Goal: Information Seeking & Learning: Learn about a topic

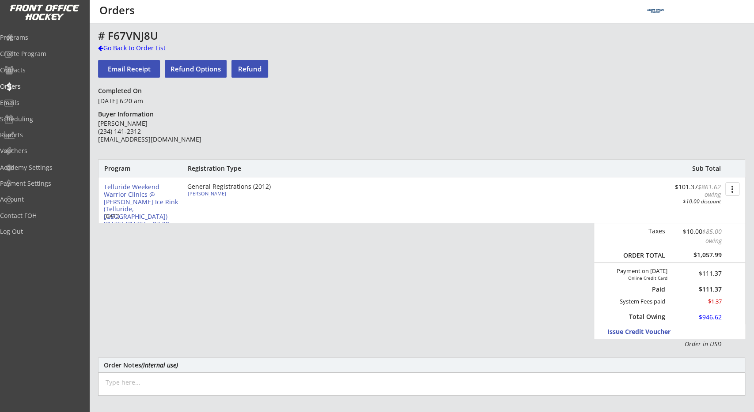
click at [354, 154] on div "# F67VNJ8U Go Back to Order List Email Receipt Refund Options Refund Completed …" at bounding box center [421, 299] width 647 height 539
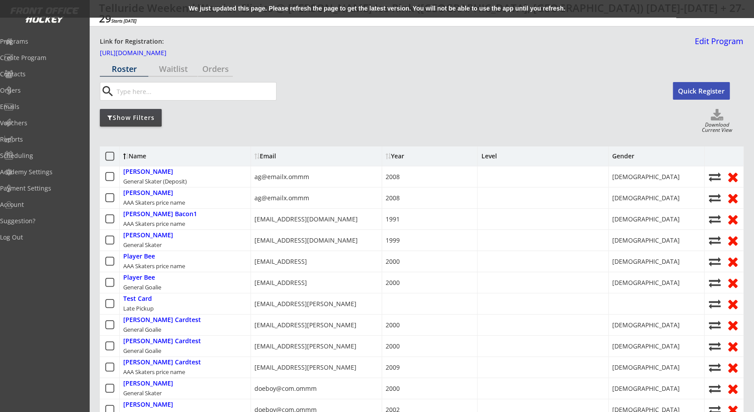
click at [215, 7] on div "We just updated this page. Please refresh the page to get the latest version. Y…" at bounding box center [377, 9] width 754 height 18
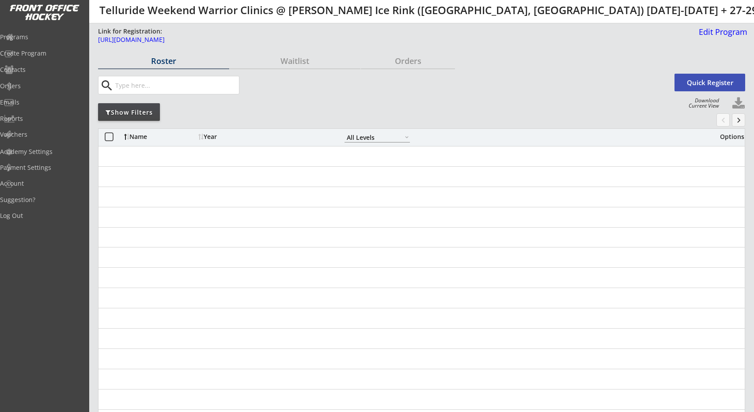
select select ""All Levels""
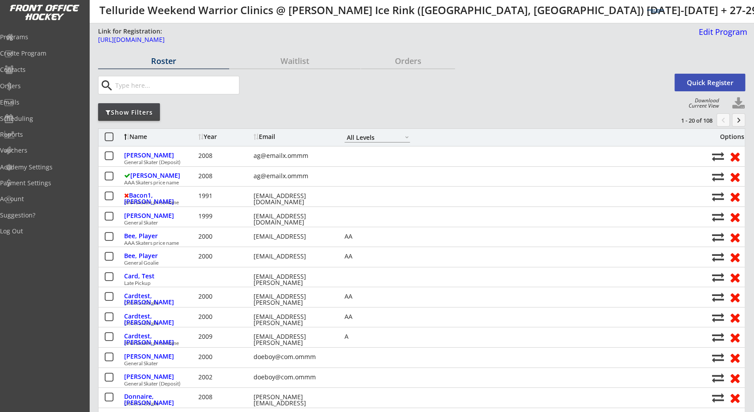
select select ""All Levels""
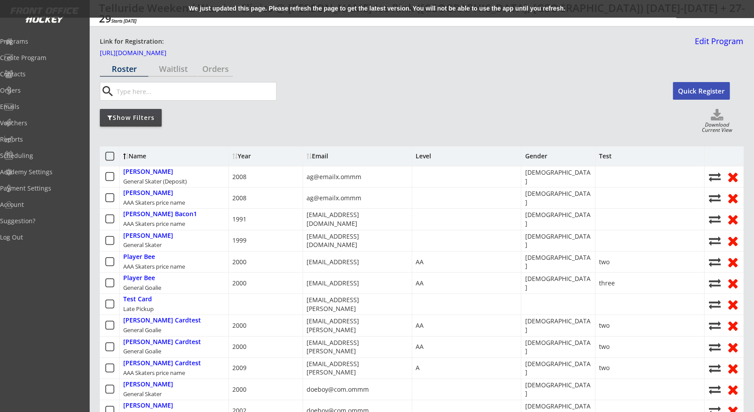
click at [315, 11] on div "We just updated this page. Please refresh the page to get the latest version. Y…" at bounding box center [377, 9] width 754 height 18
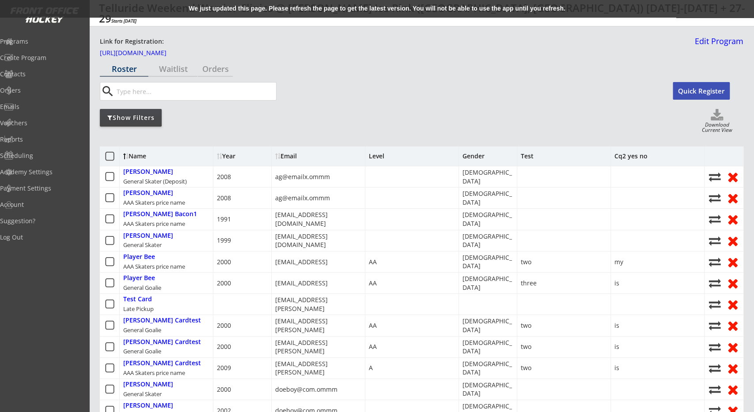
click at [319, 9] on div "We just updated this page. Please refresh the page to get the latest version. Y…" at bounding box center [377, 9] width 754 height 18
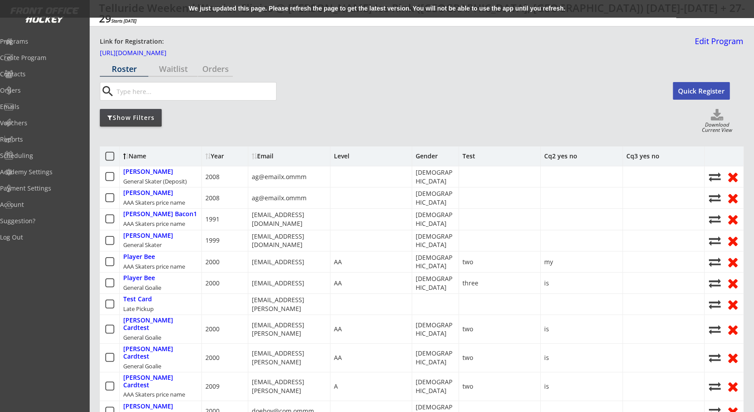
click at [226, 13] on div "We just updated this page. Please refresh the page to get the latest version. Y…" at bounding box center [377, 9] width 754 height 18
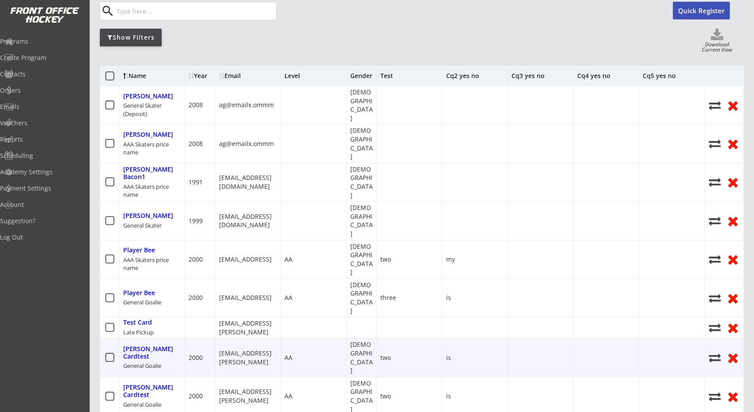
scroll to position [46, 0]
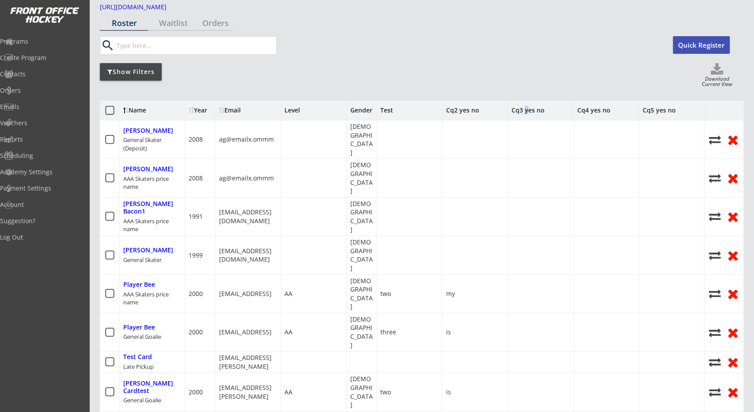
drag, startPoint x: 532, startPoint y: 113, endPoint x: 541, endPoint y: 115, distance: 8.5
click at [535, 113] on div "Cq3 yes no" at bounding box center [527, 110] width 33 height 6
click at [597, 112] on div "Cq4 yes no" at bounding box center [605, 110] width 65 height 19
click at [668, 109] on div "Cq5 yes no" at bounding box center [671, 110] width 65 height 19
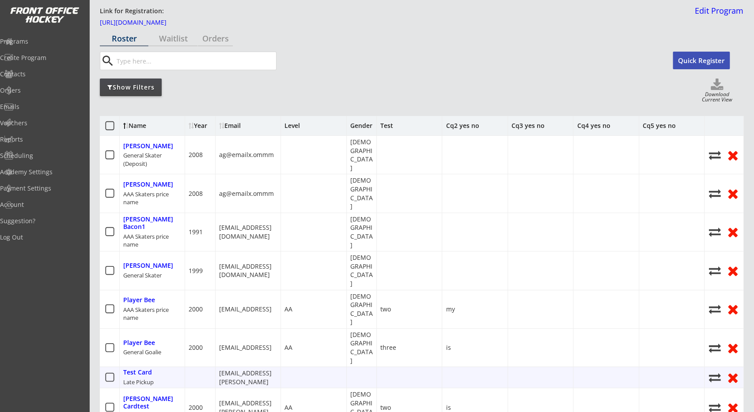
scroll to position [0, 0]
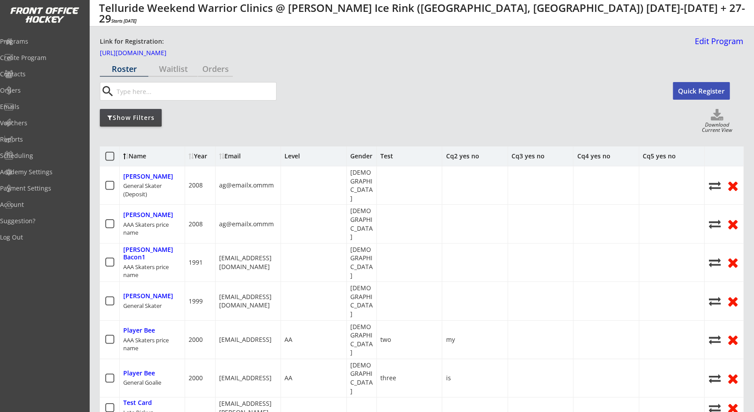
click at [594, 155] on div "Cq4 yes no" at bounding box center [593, 156] width 33 height 6
click at [658, 156] on div "Cq5 yes no" at bounding box center [658, 156] width 33 height 6
click at [539, 158] on div "Cq3 yes no" at bounding box center [527, 156] width 33 height 6
click at [465, 159] on div "Cq2 yes no" at bounding box center [461, 156] width 33 height 6
drag, startPoint x: 381, startPoint y: 160, endPoint x: 743, endPoint y: 98, distance: 367.2
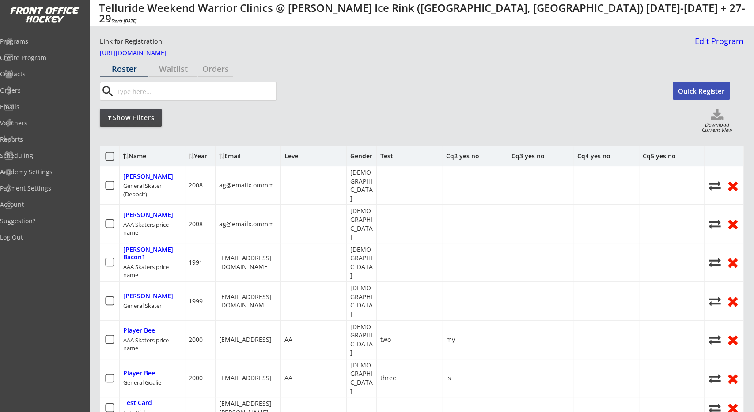
click at [381, 205] on div at bounding box center [409, 224] width 65 height 38
click at [323, 205] on div at bounding box center [313, 224] width 65 height 38
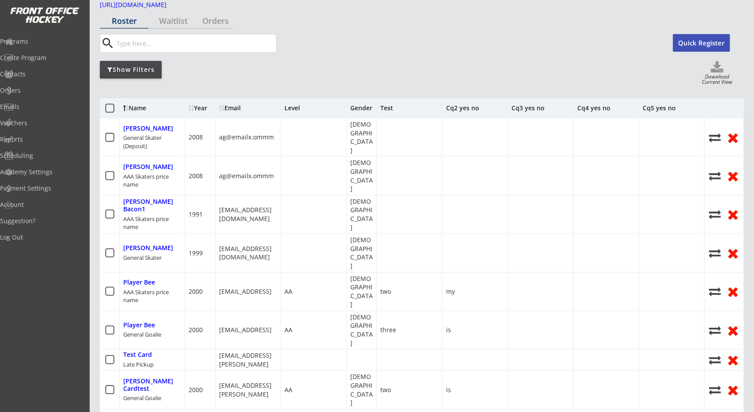
scroll to position [15, 0]
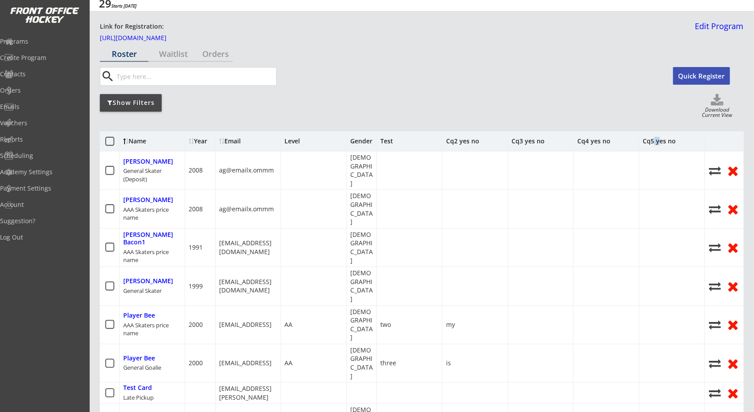
click at [659, 144] on div "Cq5 yes no" at bounding box center [658, 141] width 33 height 6
click at [704, 143] on div at bounding box center [723, 141] width 39 height 19
click at [712, 140] on div at bounding box center [723, 141] width 39 height 19
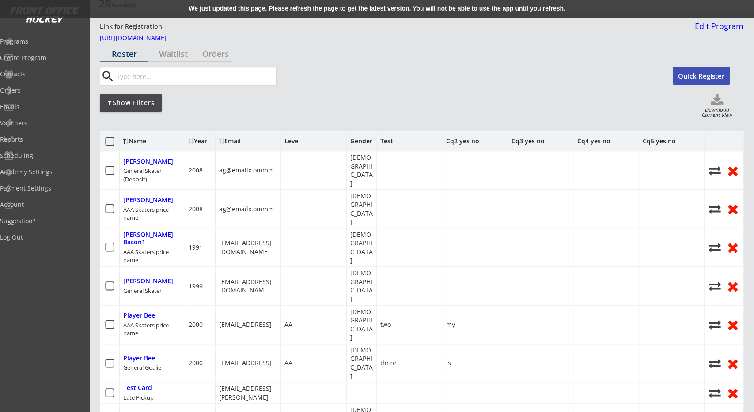
click at [313, 144] on div "Level" at bounding box center [313, 141] width 65 height 19
click at [390, 144] on div "Test" at bounding box center [386, 141] width 13 height 6
click at [422, 144] on div "Test" at bounding box center [409, 141] width 65 height 19
drag, startPoint x: 456, startPoint y: 139, endPoint x: 497, endPoint y: 139, distance: 40.6
click at [487, 139] on div "Cq2 yes no" at bounding box center [474, 141] width 65 height 19
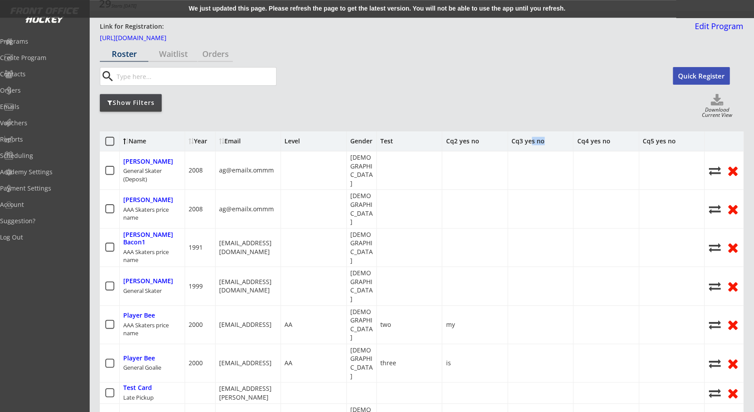
drag, startPoint x: 540, startPoint y: 139, endPoint x: 622, endPoint y: 140, distance: 82.6
click at [573, 140] on div "Cq3 yes no" at bounding box center [540, 141] width 65 height 19
click at [638, 138] on div "Cq4 yes no" at bounding box center [605, 141] width 65 height 19
click at [195, 8] on div "We just updated this page. Please refresh the page to get the latest version. Y…" at bounding box center [377, 9] width 754 height 18
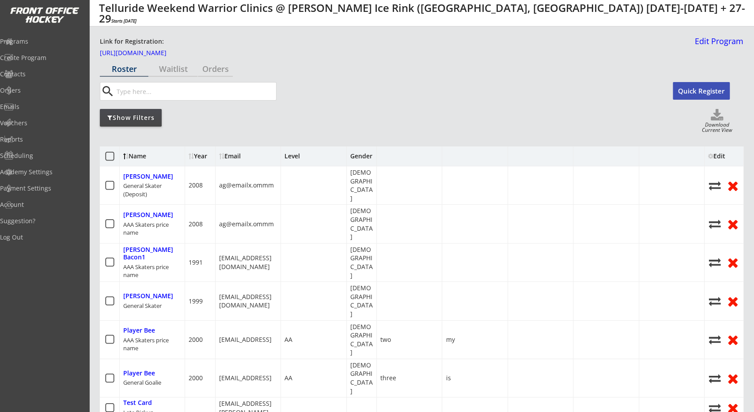
click at [709, 156] on div at bounding box center [710, 156] width 5 height 6
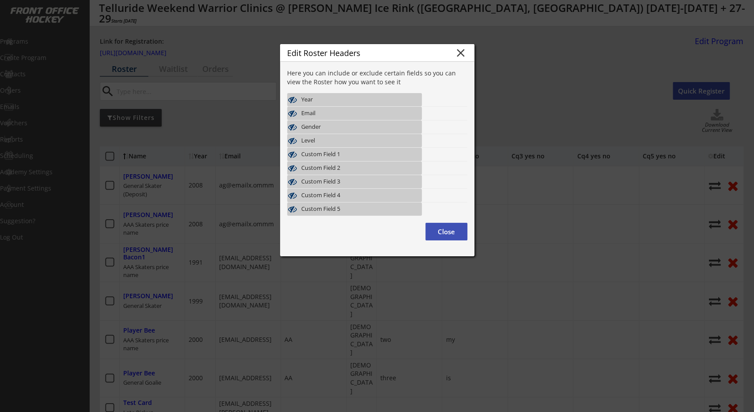
click at [328, 94] on div "Year" at bounding box center [354, 99] width 135 height 13
click at [332, 128] on div "Gender" at bounding box center [349, 127] width 97 height 7
click at [337, 151] on div "Custom Field 1" at bounding box center [349, 154] width 97 height 7
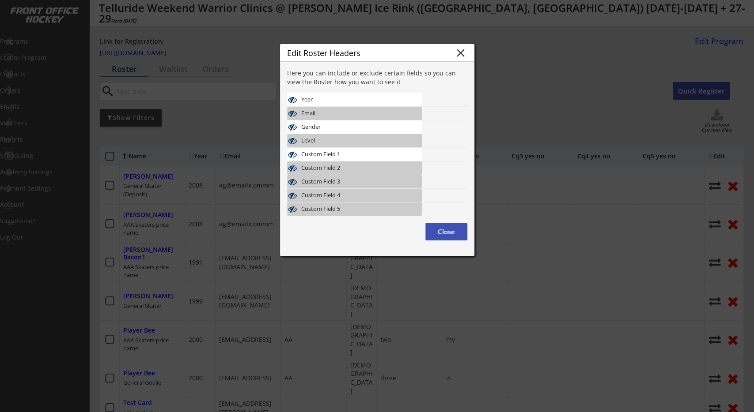
click at [347, 126] on div "Gender" at bounding box center [349, 127] width 97 height 7
click at [349, 149] on div "Custom Field 1" at bounding box center [354, 154] width 135 height 13
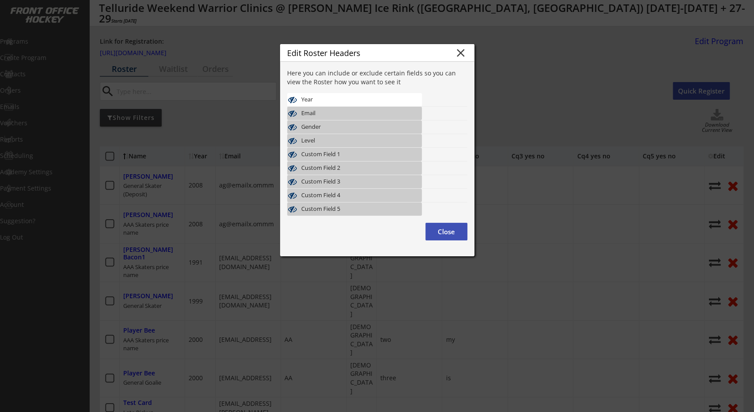
click at [348, 124] on div "Gender" at bounding box center [349, 127] width 97 height 7
click at [351, 156] on div "Custom Field 1" at bounding box center [349, 154] width 97 height 7
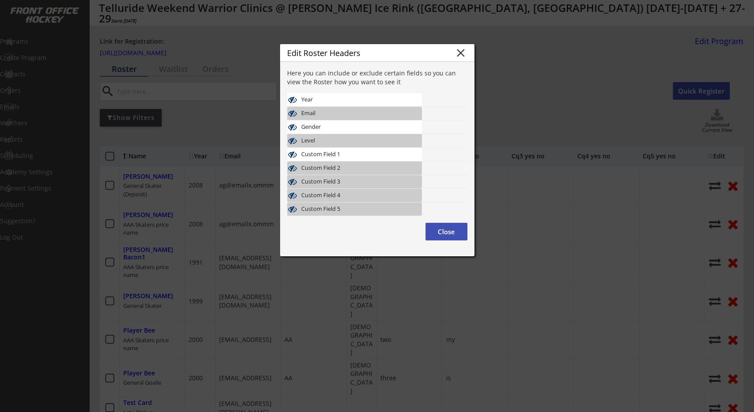
click at [351, 177] on div "Custom Field 3" at bounding box center [354, 181] width 135 height 13
click at [349, 193] on div "Custom Field 4" at bounding box center [349, 195] width 97 height 7
click at [445, 229] on button "Close" at bounding box center [446, 232] width 42 height 18
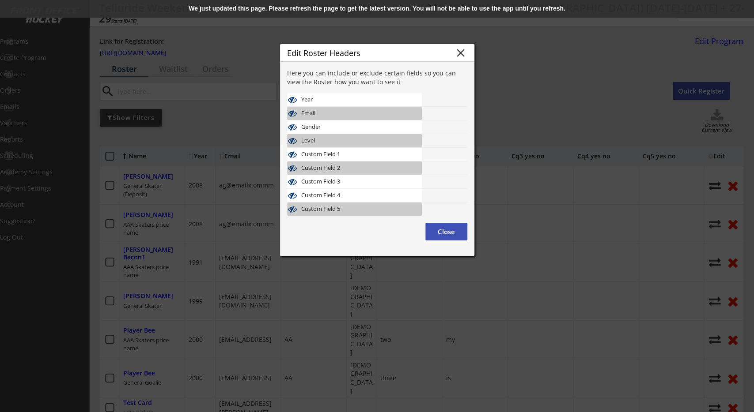
click at [283, 10] on div "We just updated this page. Please refresh the page to get the latest version. Y…" at bounding box center [377, 9] width 754 height 18
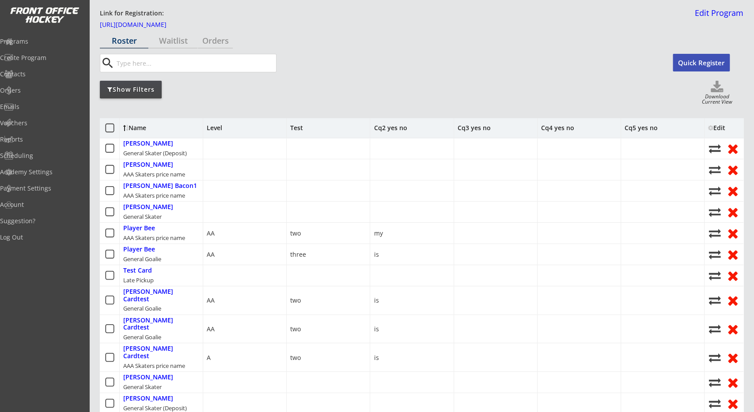
scroll to position [46, 0]
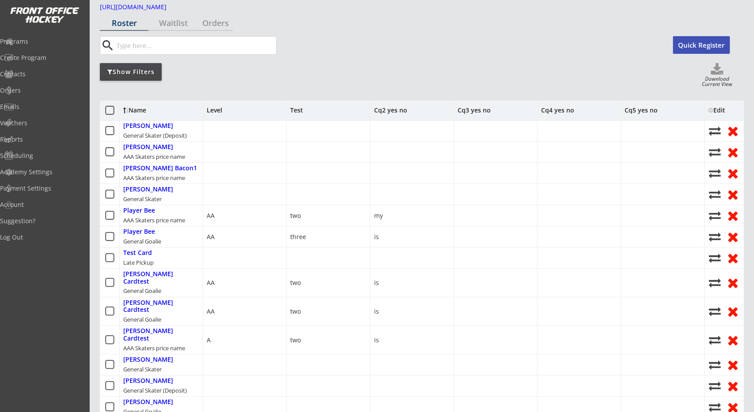
click at [716, 111] on div "Edit" at bounding box center [720, 110] width 24 height 6
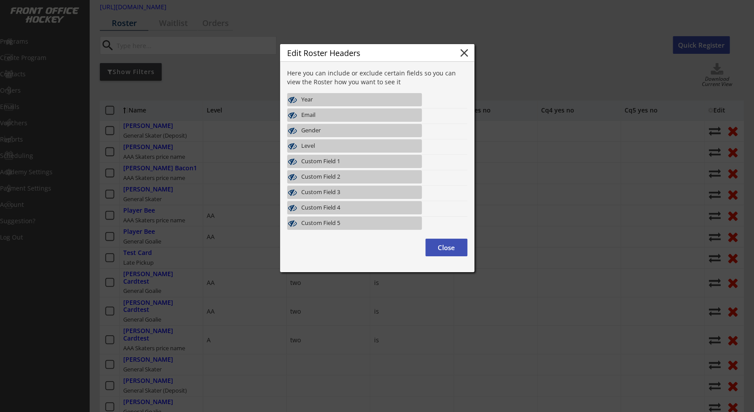
click at [379, 79] on div "Here you can include or exclude certain fields so you can view the Roster how y…" at bounding box center [377, 77] width 180 height 17
click at [336, 99] on div "Year" at bounding box center [349, 99] width 97 height 7
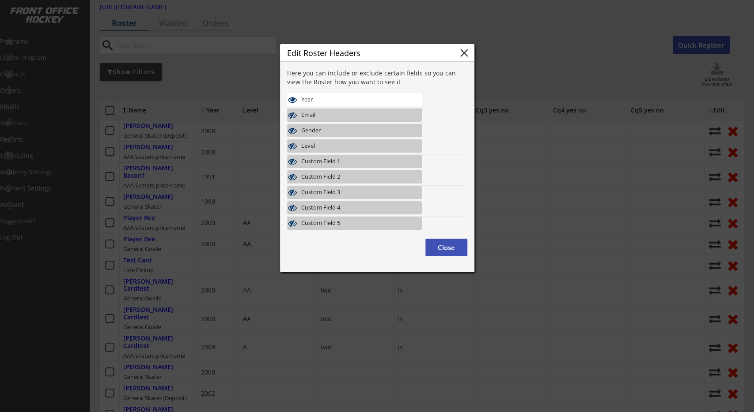
click at [310, 116] on div "Email" at bounding box center [349, 115] width 97 height 7
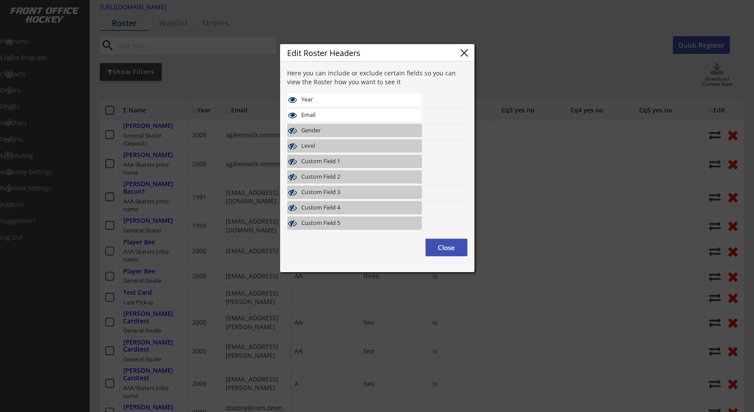
click at [313, 127] on div "Gender" at bounding box center [349, 130] width 97 height 7
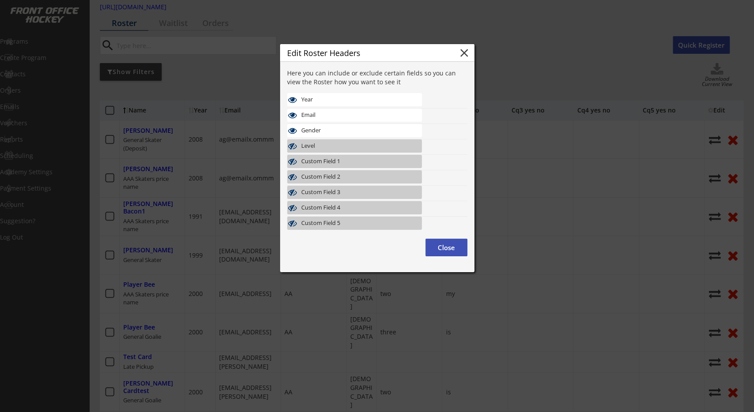
click at [462, 53] on button "close" at bounding box center [463, 52] width 13 height 13
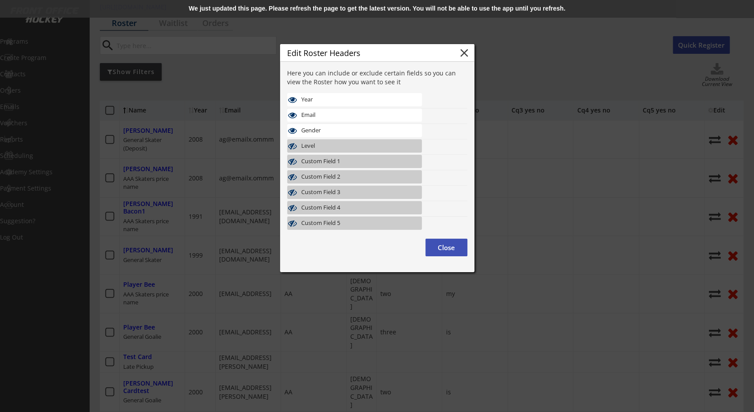
click at [429, 15] on div "We just updated this page. Please refresh the page to get the latest version. Y…" at bounding box center [377, 9] width 754 height 18
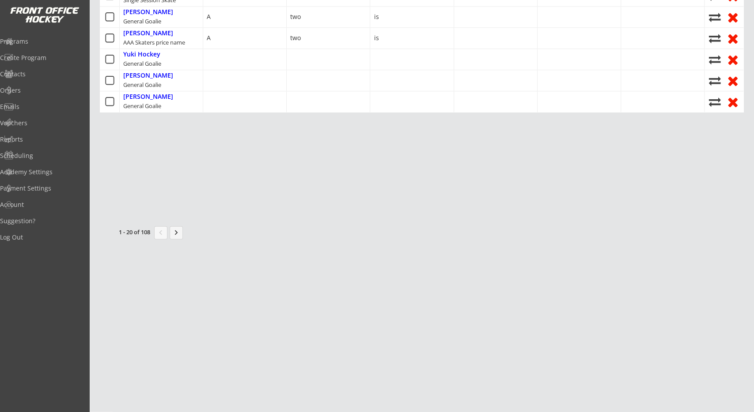
scroll to position [505, 0]
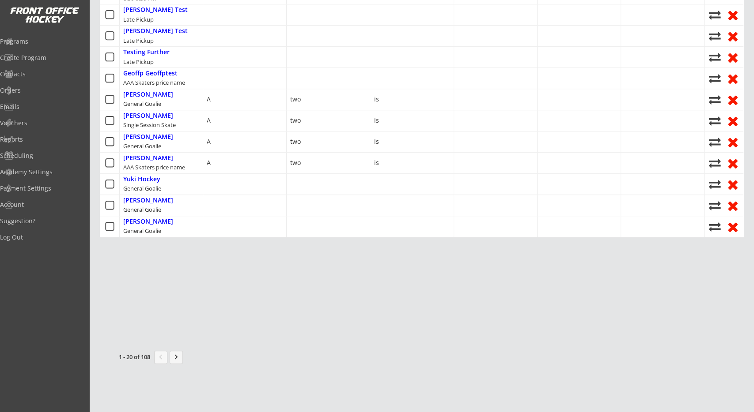
click at [178, 351] on button "keyboard_arrow_right" at bounding box center [176, 357] width 13 height 13
click at [155, 195] on div "Nick Holden General Goalie" at bounding box center [161, 205] width 83 height 21
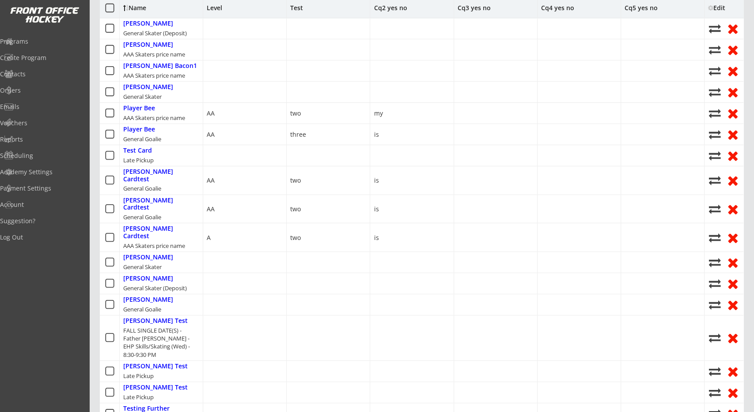
scroll to position [0, 0]
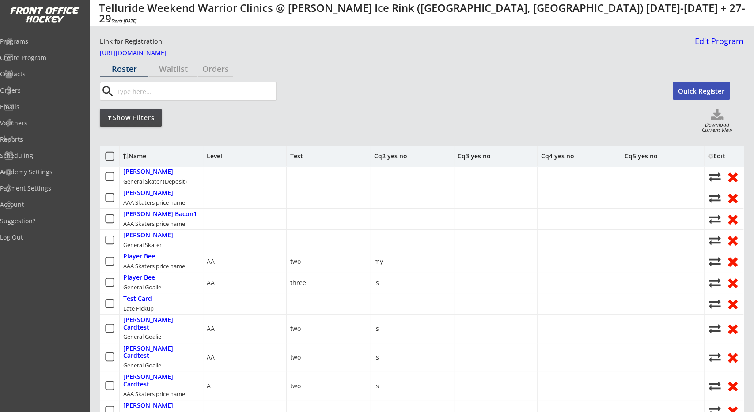
click at [712, 155] on div at bounding box center [710, 156] width 5 height 6
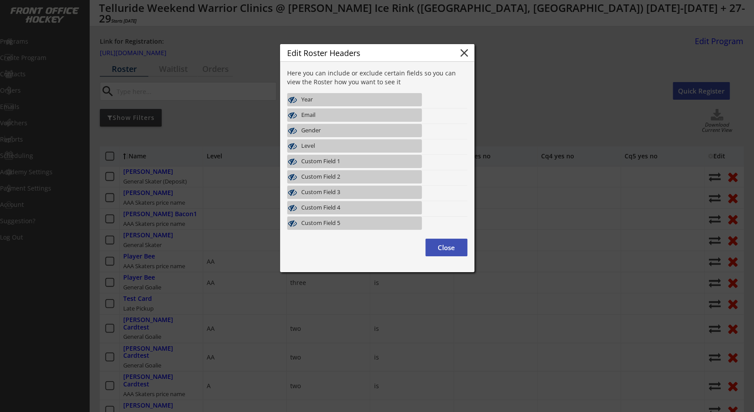
click at [361, 99] on div "Year" at bounding box center [349, 99] width 97 height 7
click at [355, 146] on div "Level" at bounding box center [349, 146] width 97 height 7
click at [466, 54] on button "close" at bounding box center [463, 52] width 13 height 13
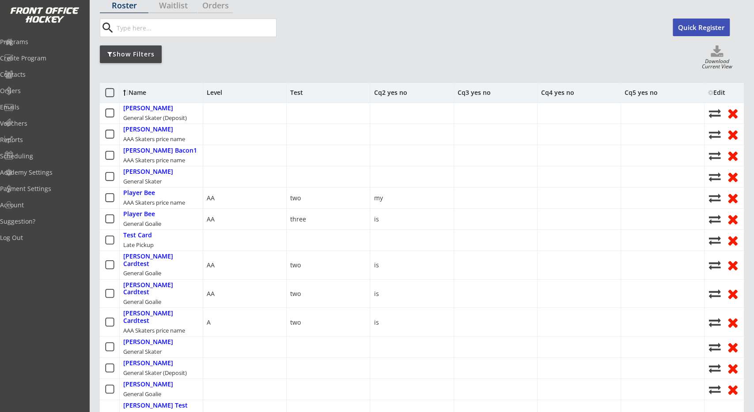
scroll to position [63, 0]
click at [729, 94] on div "Edit" at bounding box center [720, 93] width 24 height 6
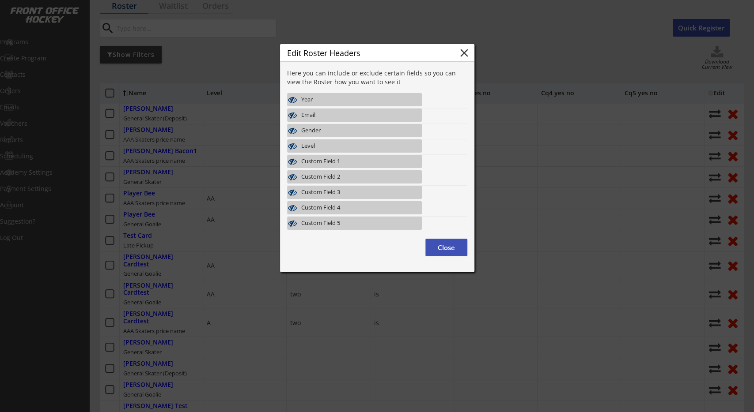
click at [370, 131] on div "Gender" at bounding box center [349, 130] width 97 height 7
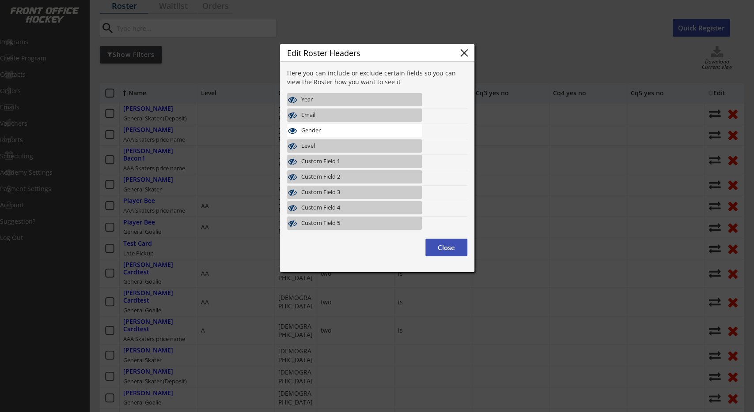
click at [353, 99] on div "Year" at bounding box center [349, 99] width 97 height 7
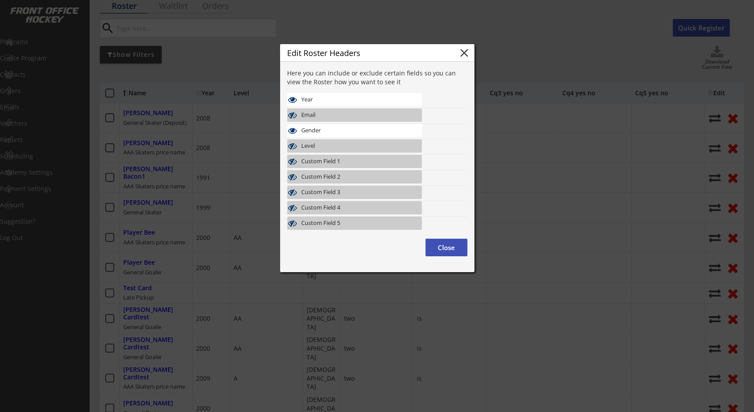
click at [357, 117] on div "Email" at bounding box center [349, 115] width 97 height 7
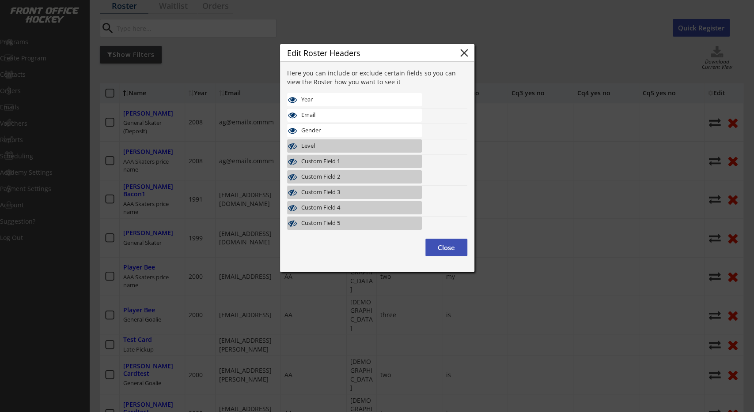
click at [492, 62] on div at bounding box center [377, 206] width 754 height 412
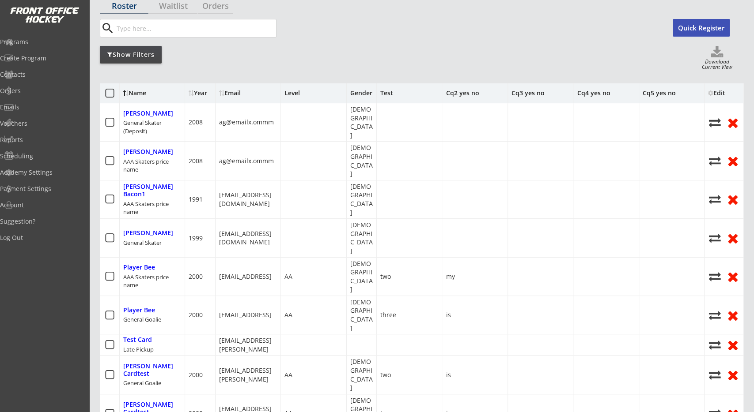
click at [719, 91] on div "Edit" at bounding box center [720, 93] width 24 height 6
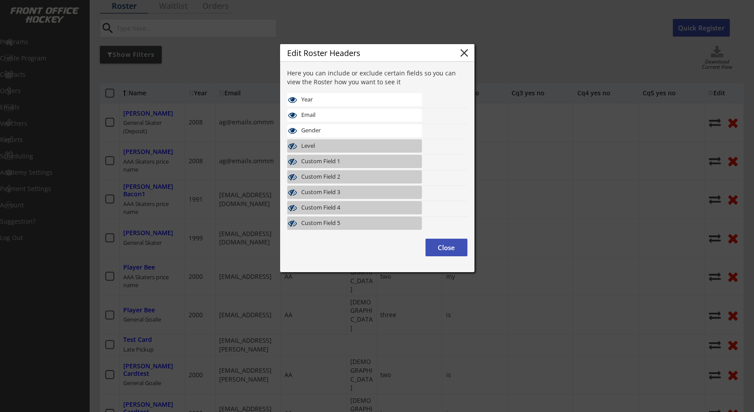
click at [416, 117] on div "Email" at bounding box center [354, 115] width 135 height 13
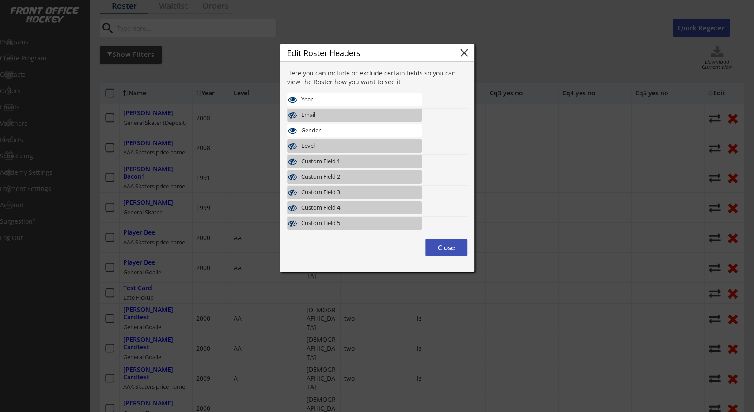
click at [542, 60] on div at bounding box center [377, 206] width 754 height 412
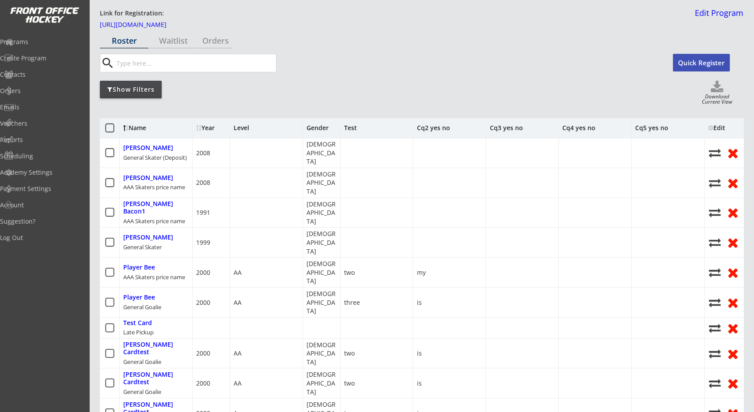
scroll to position [0, 0]
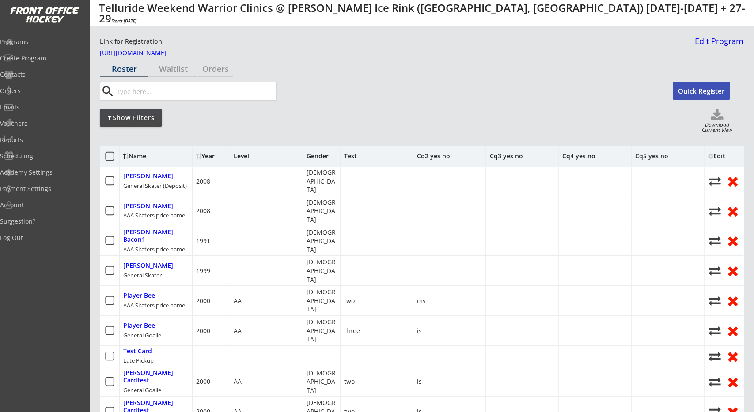
click at [470, 128] on div "Show Filters Download Current View" at bounding box center [421, 121] width 643 height 25
click at [373, 87] on div "search" at bounding box center [386, 91] width 573 height 19
click at [562, 120] on div "Show Filters Download Current View" at bounding box center [421, 121] width 643 height 25
click at [538, 126] on div "Show Filters Download Current View" at bounding box center [421, 121] width 643 height 25
click at [541, 128] on div "Show Filters Download Current View" at bounding box center [421, 121] width 643 height 25
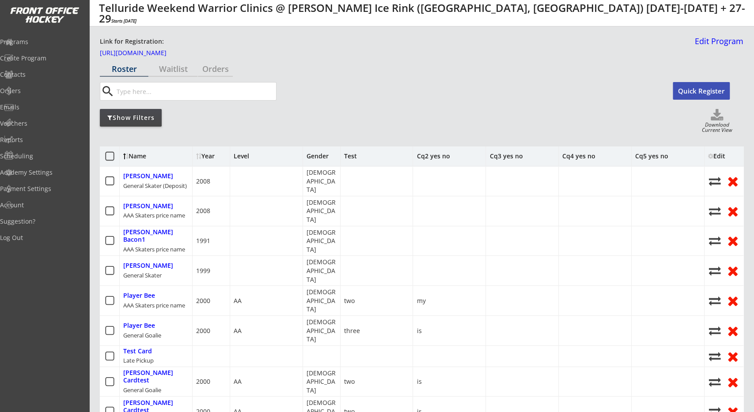
click at [726, 154] on div "Edit" at bounding box center [720, 156] width 24 height 6
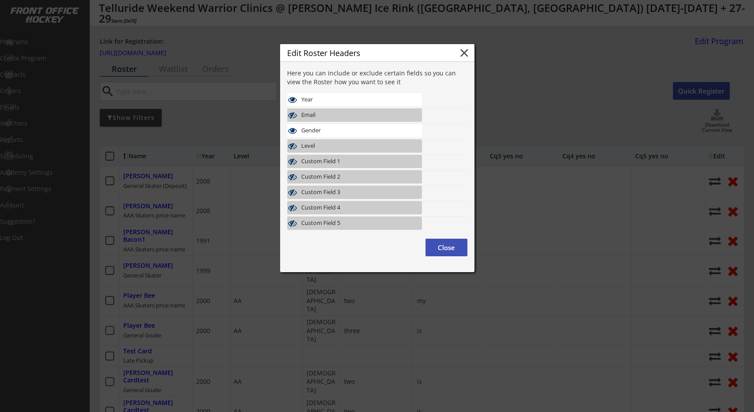
click at [341, 96] on div "Year" at bounding box center [349, 100] width 97 height 8
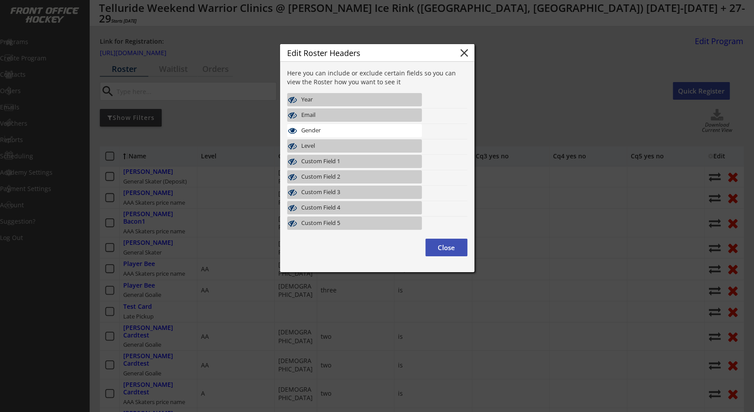
click at [512, 80] on div at bounding box center [377, 206] width 754 height 412
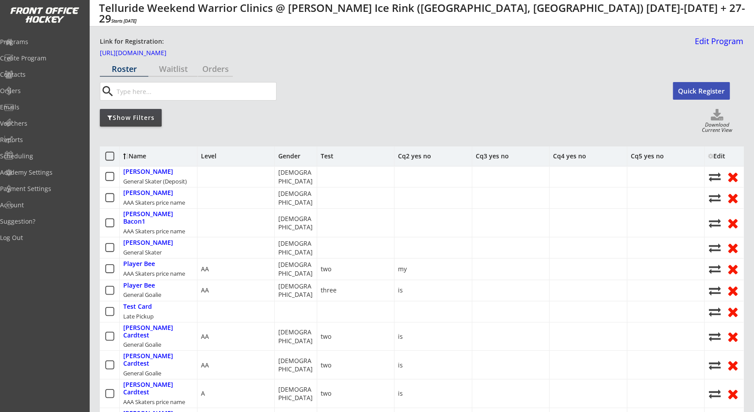
click at [215, 153] on div "Level" at bounding box center [208, 156] width 15 height 6
drag, startPoint x: 440, startPoint y: 158, endPoint x: 494, endPoint y: 162, distance: 53.6
click at [472, 162] on div "Cq2 yes no" at bounding box center [433, 156] width 78 height 19
click at [550, 149] on div "Cq3 yes no" at bounding box center [511, 156] width 78 height 19
drag, startPoint x: 648, startPoint y: 153, endPoint x: 660, endPoint y: 154, distance: 12.8
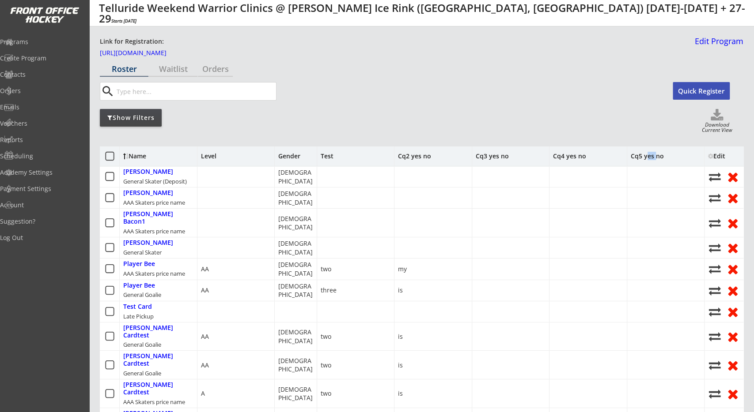
click at [660, 154] on div "Cq5 yes no" at bounding box center [646, 156] width 33 height 6
click at [299, 128] on div "Show Filters Download Current View" at bounding box center [421, 121] width 643 height 25
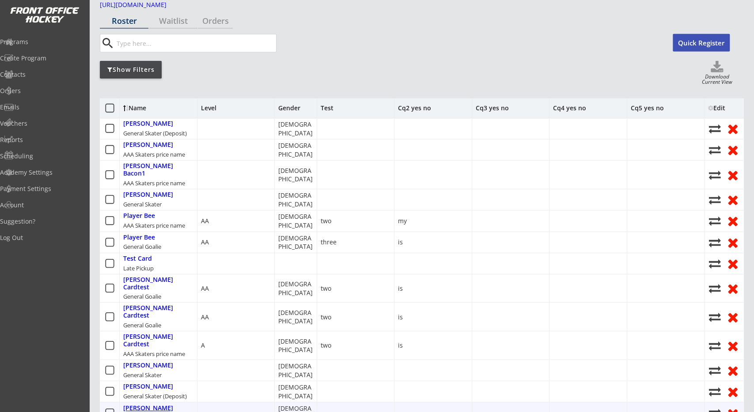
scroll to position [46, 0]
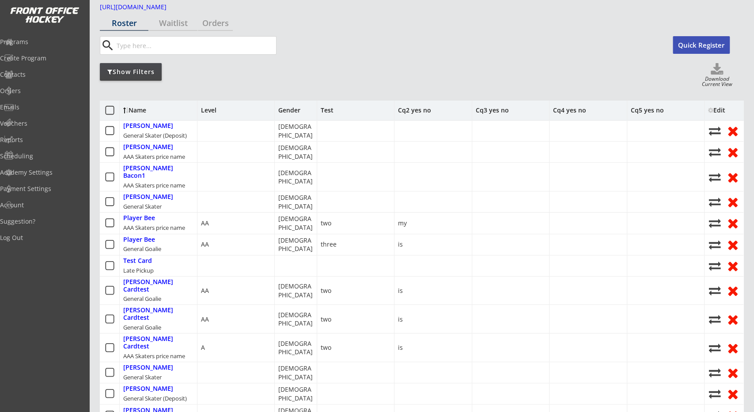
click at [230, 84] on div "Show Filters Download Current View" at bounding box center [421, 75] width 643 height 25
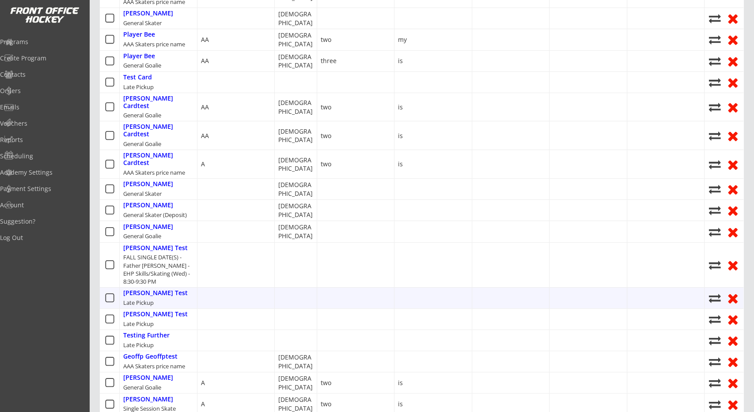
scroll to position [413, 0]
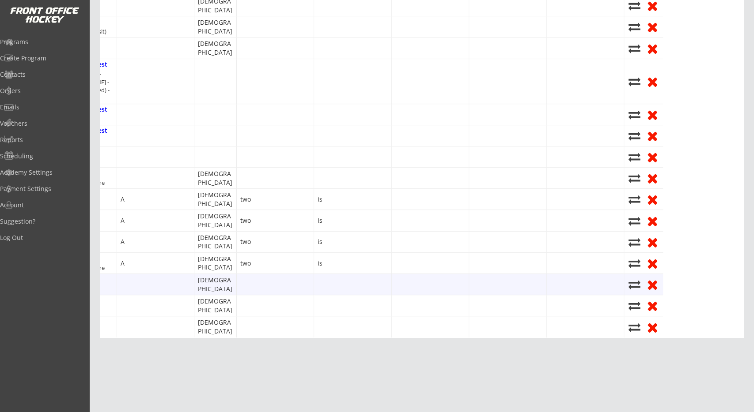
drag, startPoint x: 512, startPoint y: 257, endPoint x: 503, endPoint y: 245, distance: 14.9
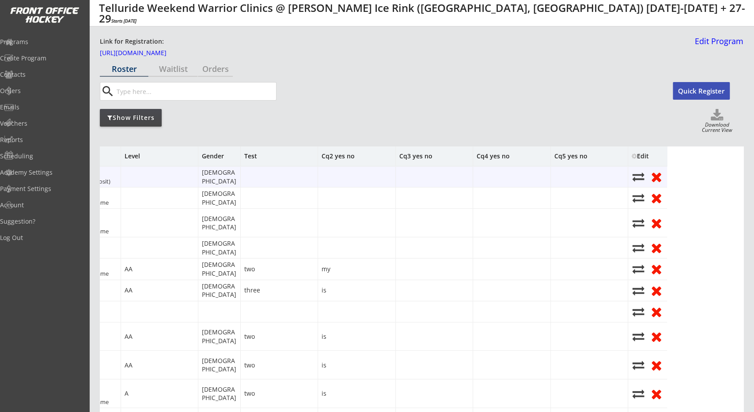
scroll to position [0, 0]
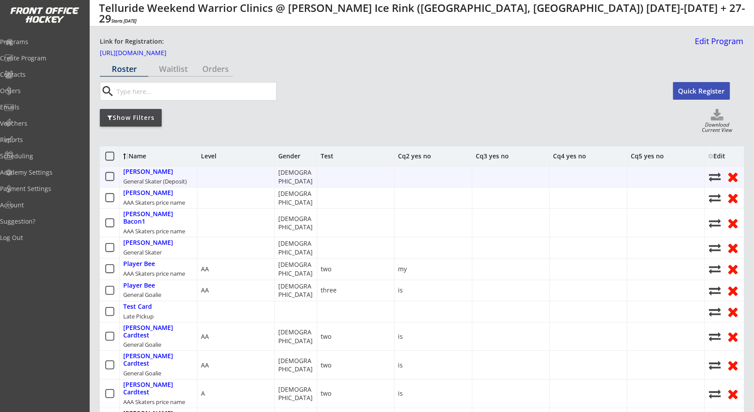
drag, startPoint x: 572, startPoint y: 182, endPoint x: 524, endPoint y: 183, distance: 48.1
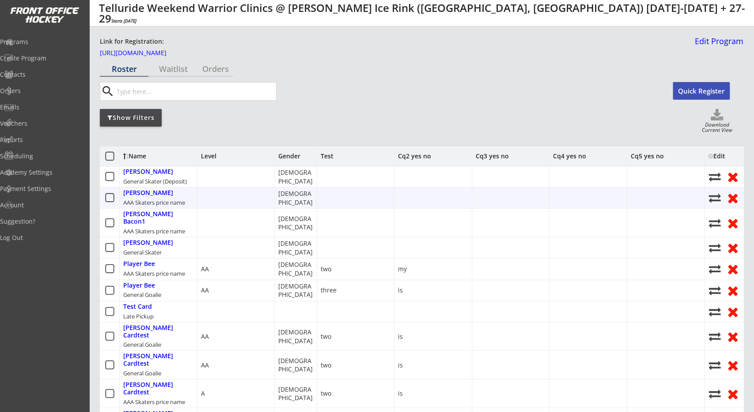
scroll to position [0, 103]
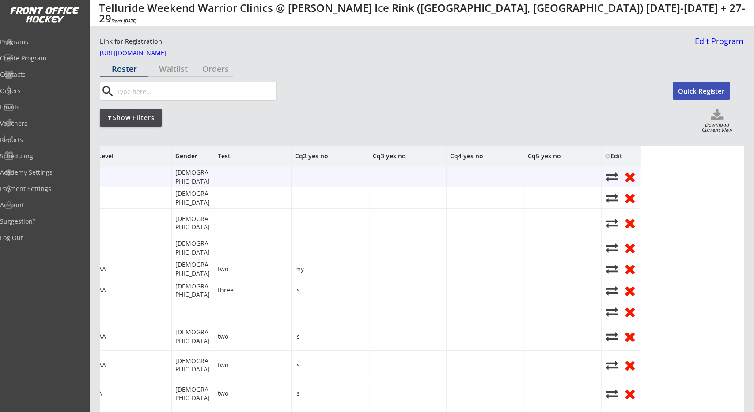
drag, startPoint x: 624, startPoint y: 191, endPoint x: 491, endPoint y: 176, distance: 133.3
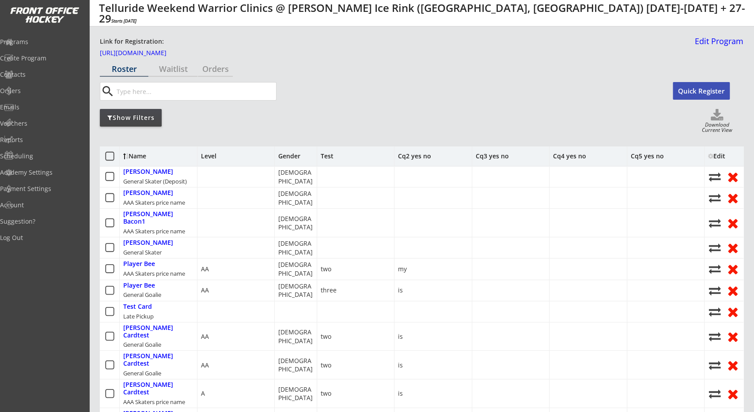
click at [507, 116] on div "Show Filters Download Current View" at bounding box center [421, 121] width 643 height 25
click at [547, 120] on div "Show Filters Download Current View" at bounding box center [421, 121] width 643 height 25
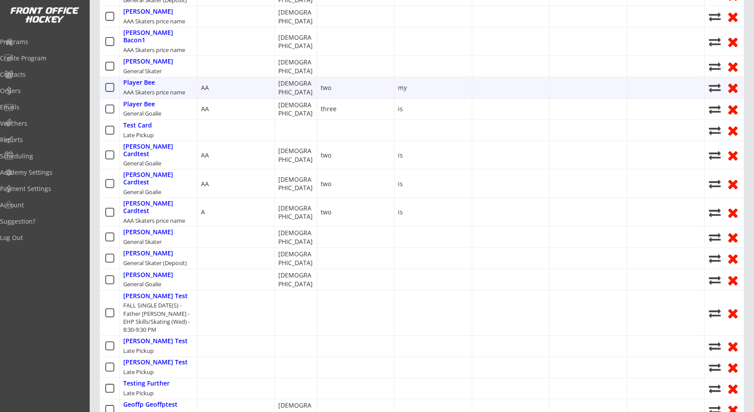
scroll to position [184, 0]
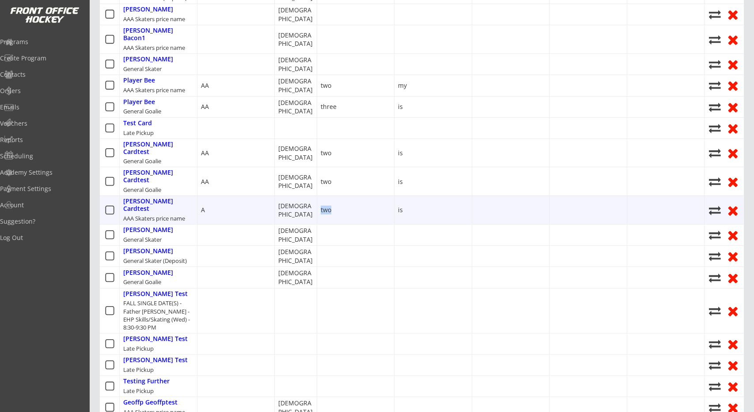
click at [354, 196] on div "two" at bounding box center [356, 210] width 78 height 28
drag, startPoint x: 423, startPoint y: 181, endPoint x: 431, endPoint y: 180, distance: 8.0
click at [430, 196] on div "is" at bounding box center [433, 210] width 78 height 28
click at [431, 196] on div "is" at bounding box center [433, 210] width 78 height 28
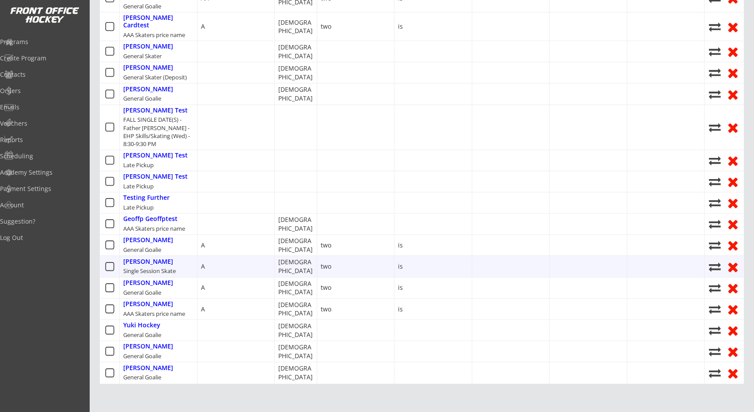
scroll to position [0, 0]
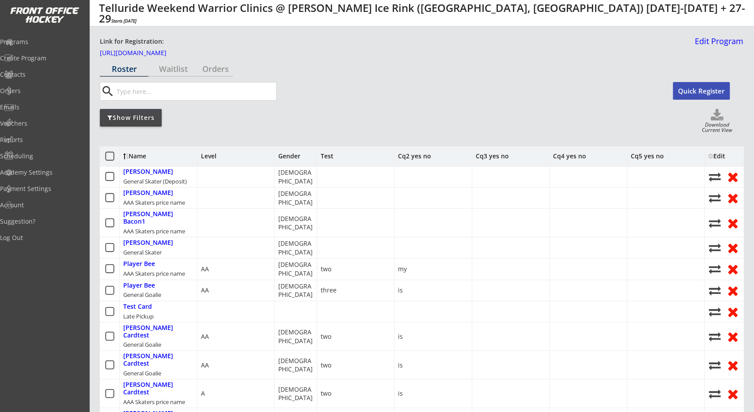
click at [708, 156] on div at bounding box center [710, 156] width 5 height 6
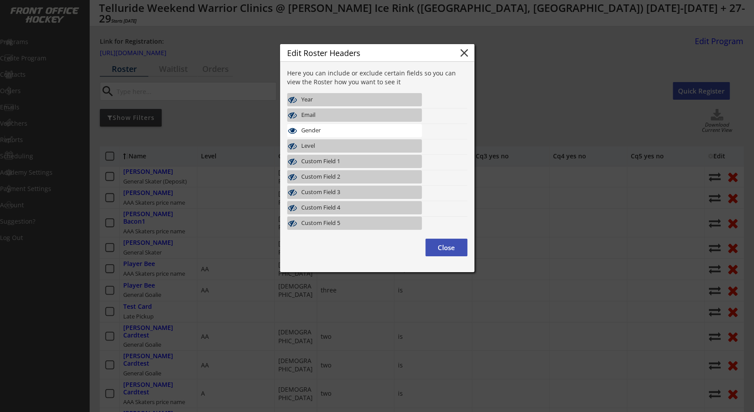
click at [543, 121] on div at bounding box center [377, 206] width 754 height 412
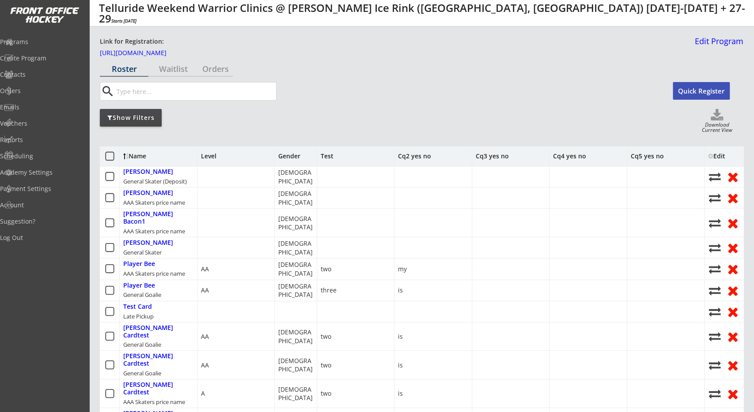
click at [255, 129] on div "Show Filters Download Current View" at bounding box center [421, 121] width 643 height 25
drag, startPoint x: 652, startPoint y: 156, endPoint x: 625, endPoint y: 161, distance: 27.7
click at [639, 158] on div "Cq5 yes no" at bounding box center [646, 156] width 33 height 6
drag, startPoint x: 575, startPoint y: 162, endPoint x: 543, endPoint y: 160, distance: 31.4
click at [562, 162] on div "Cq4 yes no" at bounding box center [588, 156] width 78 height 19
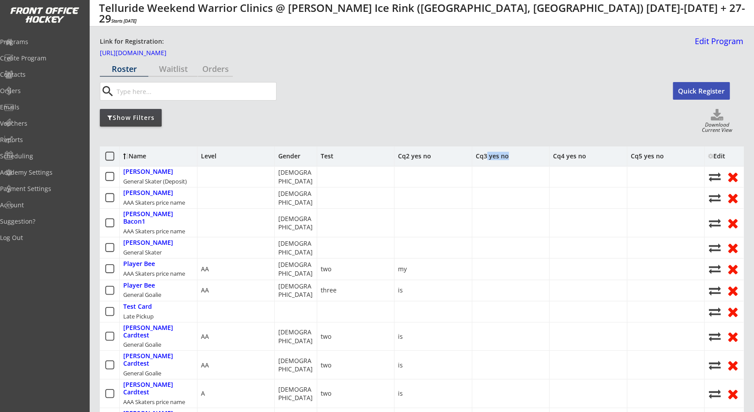
drag, startPoint x: 489, startPoint y: 158, endPoint x: 461, endPoint y: 157, distance: 27.8
click at [483, 158] on div "Cq3 yes no" at bounding box center [491, 156] width 33 height 6
drag, startPoint x: 438, startPoint y: 156, endPoint x: 406, endPoint y: 156, distance: 32.7
click at [408, 156] on div "Cq2 yes no" at bounding box center [433, 156] width 78 height 19
drag, startPoint x: 359, startPoint y: 156, endPoint x: 319, endPoint y: 156, distance: 39.7
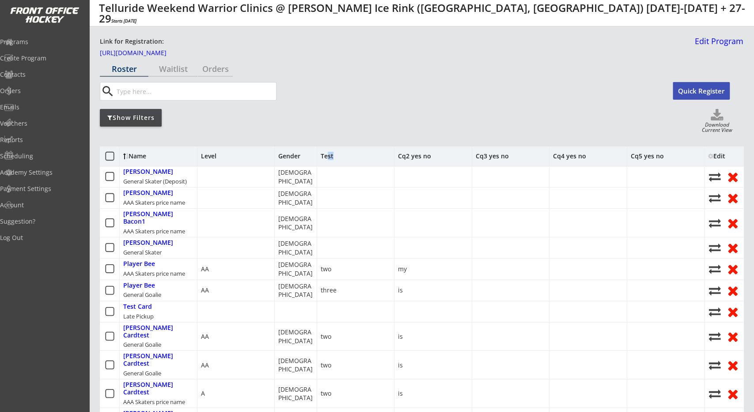
click at [324, 156] on div "Test" at bounding box center [356, 156] width 78 height 19
drag, startPoint x: 299, startPoint y: 157, endPoint x: 281, endPoint y: 158, distance: 17.7
click at [281, 158] on div "Gender" at bounding box center [291, 156] width 26 height 6
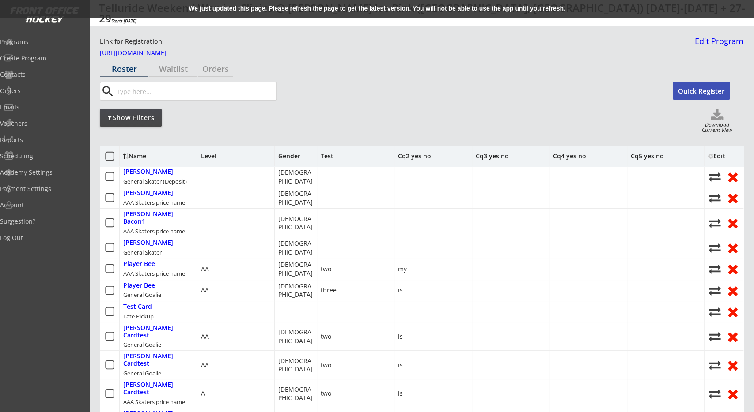
click at [344, 10] on div "We just updated this page. Please refresh the page to get the latest version. Y…" at bounding box center [377, 9] width 754 height 18
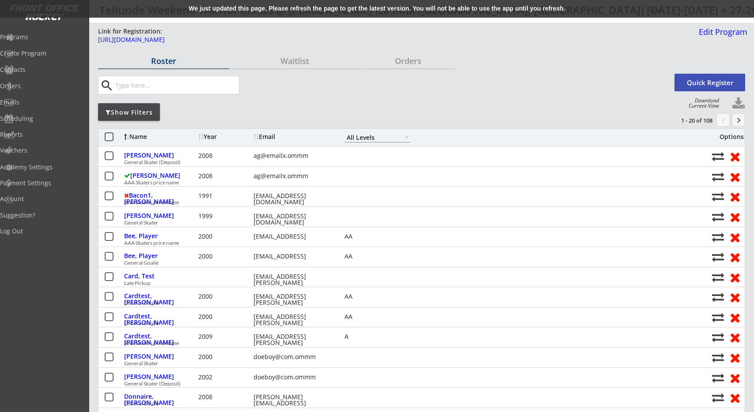
select select ""All Levels""
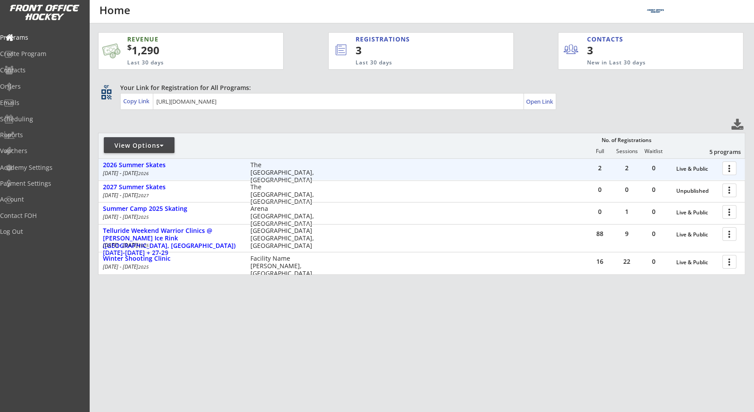
click at [728, 168] on div at bounding box center [730, 167] width 15 height 15
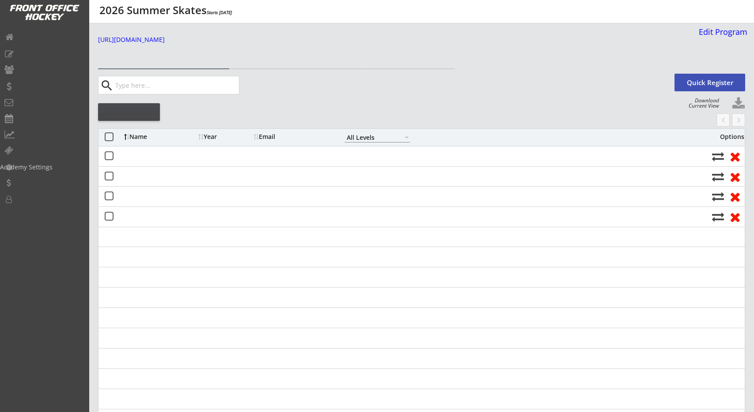
select select ""All Levels""
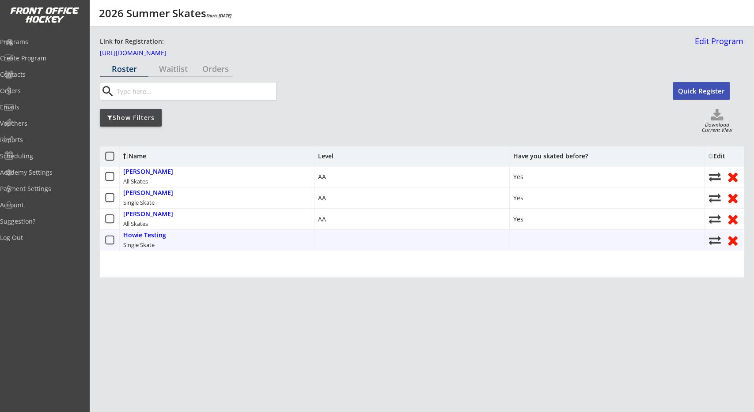
drag, startPoint x: 524, startPoint y: 249, endPoint x: 410, endPoint y: 256, distance: 113.7
drag, startPoint x: 347, startPoint y: 249, endPoint x: 331, endPoint y: 247, distance: 16.0
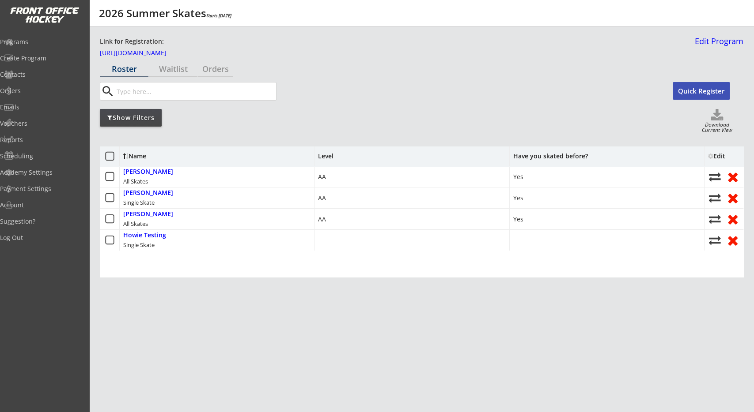
click at [347, 117] on div "Show Filters Download Current View" at bounding box center [421, 121] width 643 height 25
click at [421, 115] on div "Show Filters Download Current View" at bounding box center [421, 121] width 643 height 25
click at [720, 156] on div "Edit" at bounding box center [720, 156] width 24 height 6
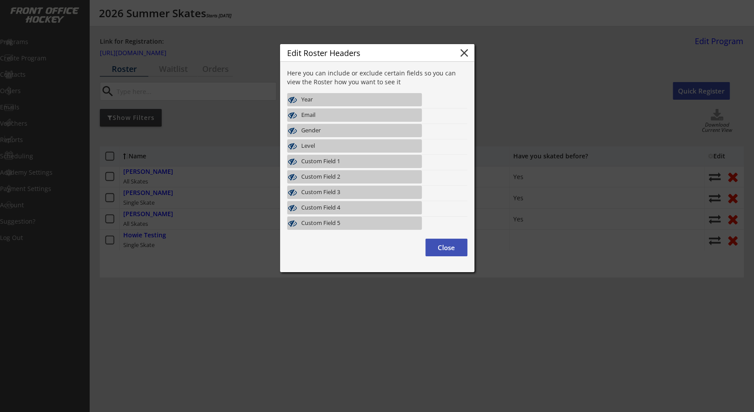
click at [344, 98] on div "Year" at bounding box center [349, 99] width 97 height 7
click at [550, 94] on div at bounding box center [377, 206] width 754 height 412
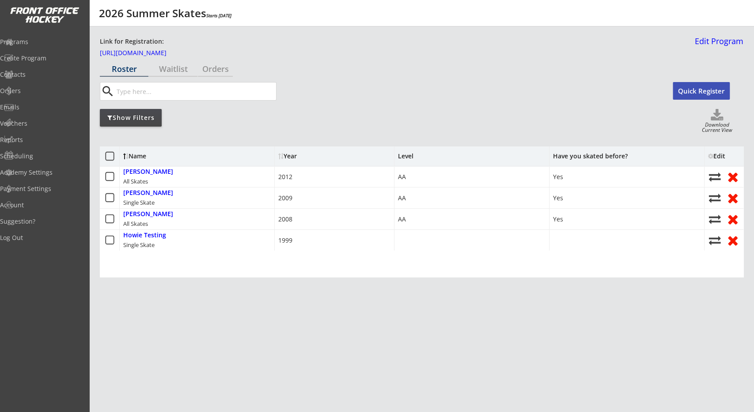
drag, startPoint x: 581, startPoint y: 175, endPoint x: 526, endPoint y: 189, distance: 56.9
click at [724, 153] on div "Edit" at bounding box center [720, 156] width 24 height 6
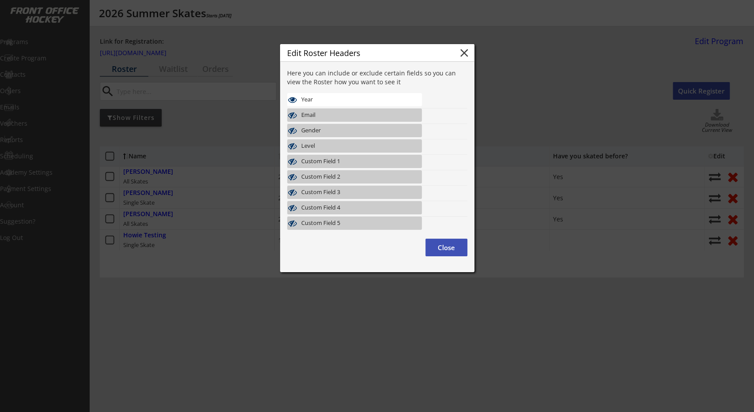
click at [327, 100] on div "Year" at bounding box center [349, 99] width 97 height 7
click at [495, 132] on div at bounding box center [377, 206] width 754 height 412
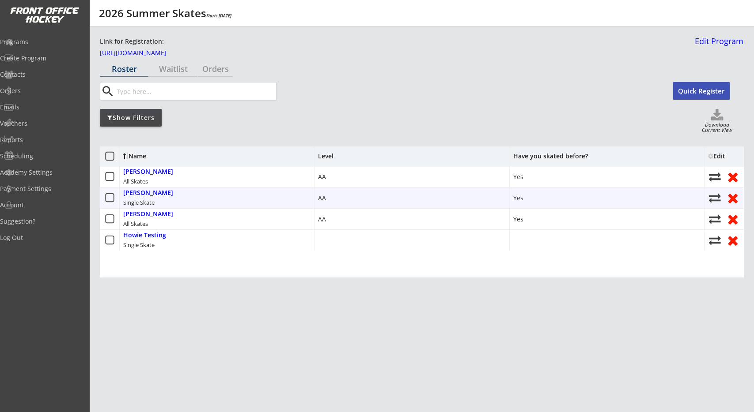
drag, startPoint x: 513, startPoint y: 197, endPoint x: 313, endPoint y: 189, distance: 200.2
drag, startPoint x: 461, startPoint y: 197, endPoint x: 338, endPoint y: 200, distance: 122.8
drag, startPoint x: 349, startPoint y: 201, endPoint x: 251, endPoint y: 199, distance: 97.6
click at [716, 155] on div "Edit" at bounding box center [720, 156] width 24 height 6
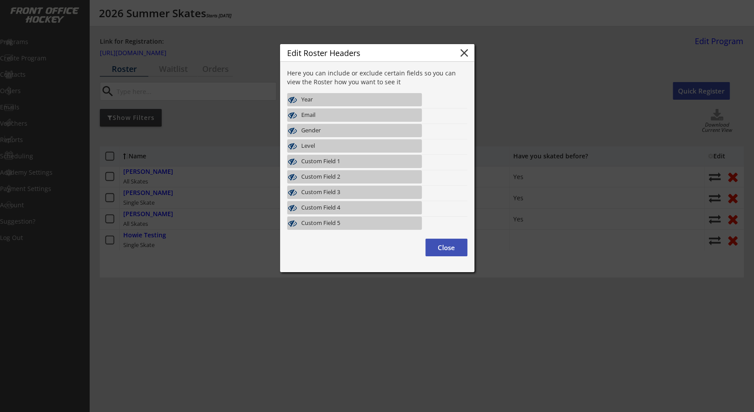
click at [336, 101] on div "Year" at bounding box center [349, 99] width 97 height 7
click at [466, 54] on button "close" at bounding box center [463, 52] width 13 height 13
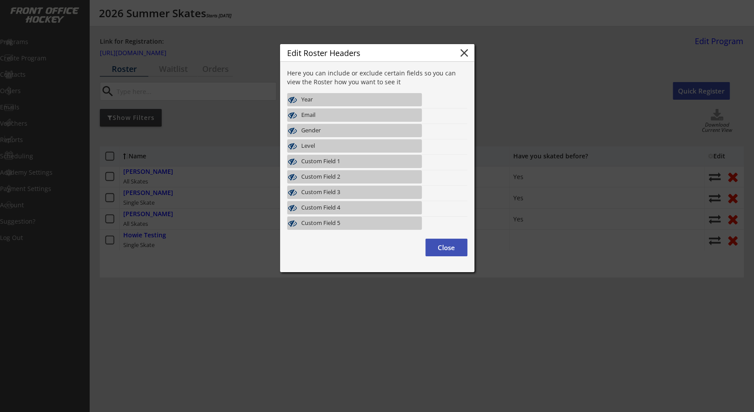
click at [571, 117] on div at bounding box center [377, 206] width 754 height 412
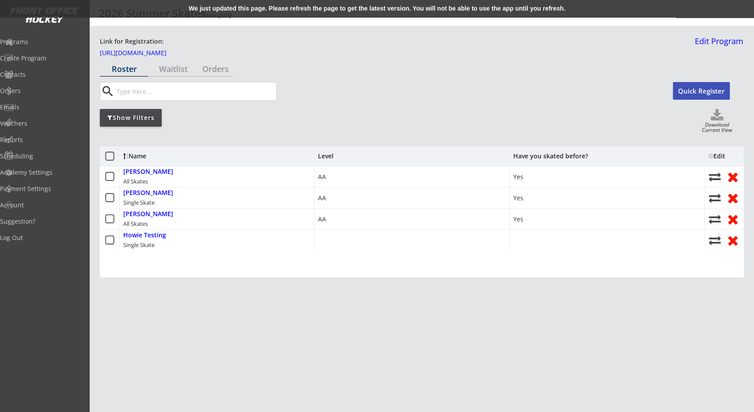
click at [488, 8] on div "We just updated this page. Please refresh the page to get the latest version. Y…" at bounding box center [377, 9] width 754 height 18
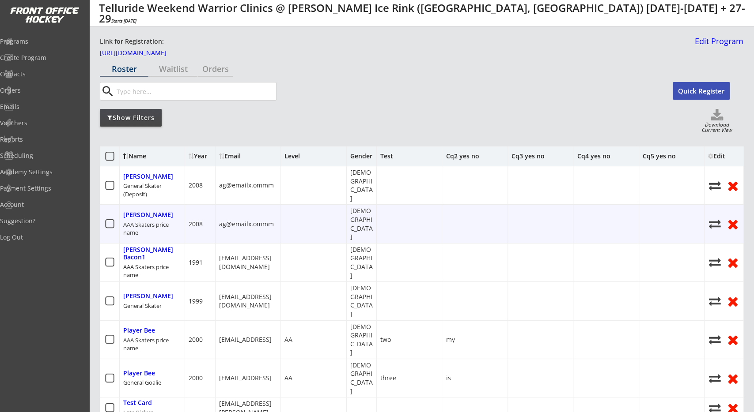
drag, startPoint x: 564, startPoint y: 197, endPoint x: 575, endPoint y: 194, distance: 11.9
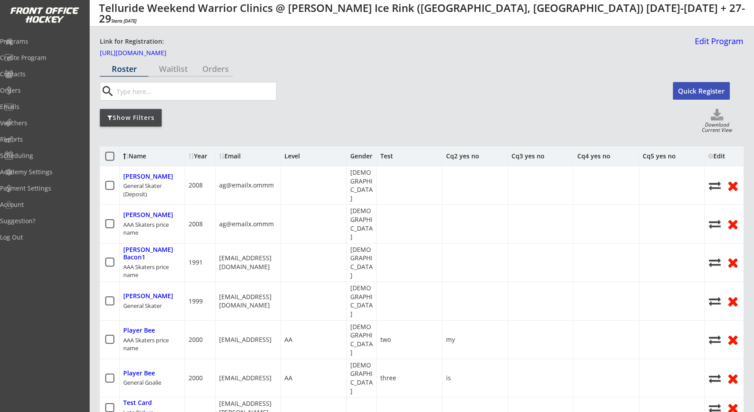
click at [720, 154] on div "Edit" at bounding box center [720, 156] width 24 height 6
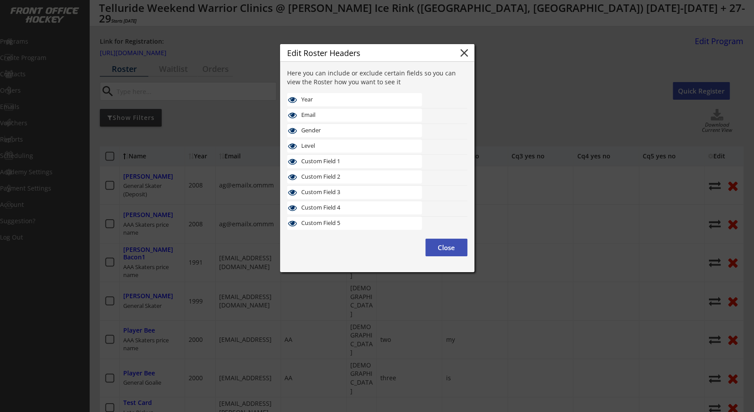
click at [407, 121] on div "Email" at bounding box center [354, 115] width 135 height 13
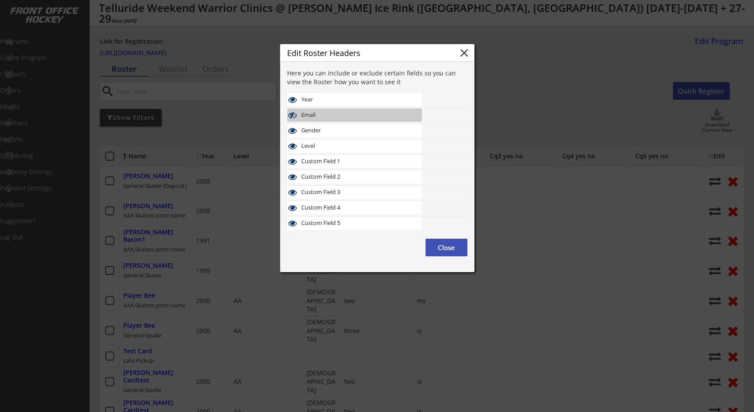
click at [461, 50] on button "close" at bounding box center [463, 52] width 13 height 13
click at [535, 95] on div at bounding box center [377, 206] width 754 height 412
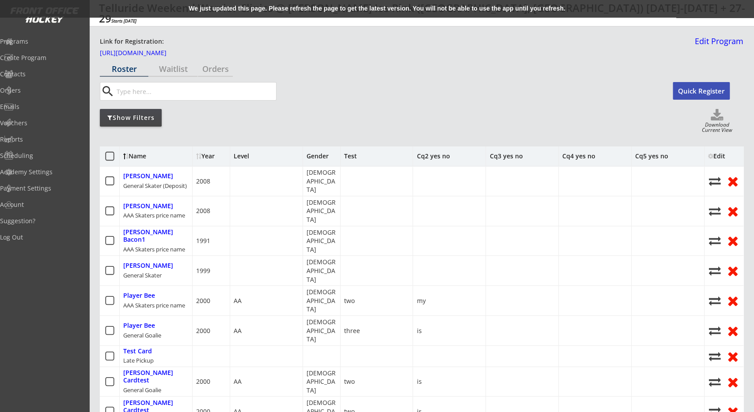
drag, startPoint x: 449, startPoint y: 159, endPoint x: 479, endPoint y: 155, distance: 30.7
click at [469, 155] on div "Cq2 yes no" at bounding box center [449, 156] width 73 height 19
drag, startPoint x: 532, startPoint y: 154, endPoint x: 566, endPoint y: 156, distance: 34.5
click at [557, 155] on div "Cq3 yes no" at bounding box center [522, 156] width 73 height 19
drag, startPoint x: 596, startPoint y: 154, endPoint x: 621, endPoint y: 154, distance: 24.3
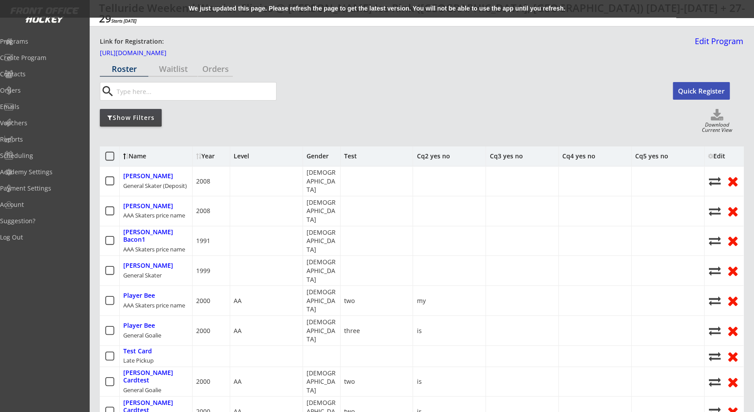
click at [614, 154] on div "Cq4 yes no" at bounding box center [594, 156] width 73 height 19
click at [249, 156] on div "Level" at bounding box center [266, 156] width 73 height 19
click at [321, 156] on div "Gender" at bounding box center [319, 156] width 26 height 6
click at [346, 154] on div "Test" at bounding box center [350, 156] width 13 height 6
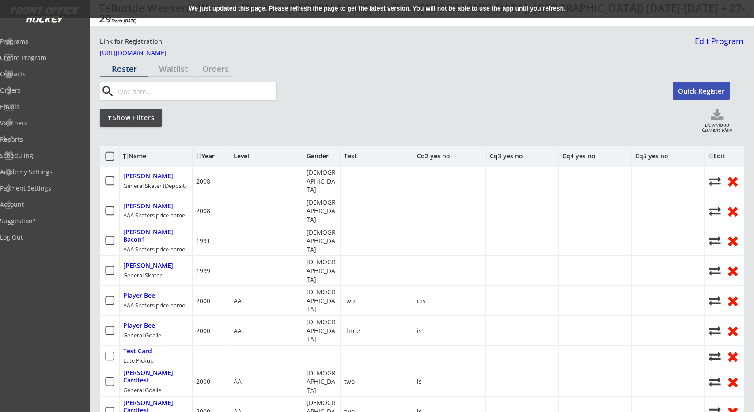
click at [297, 11] on div "We just updated this page. Please refresh the page to get the latest version. Y…" at bounding box center [377, 9] width 754 height 18
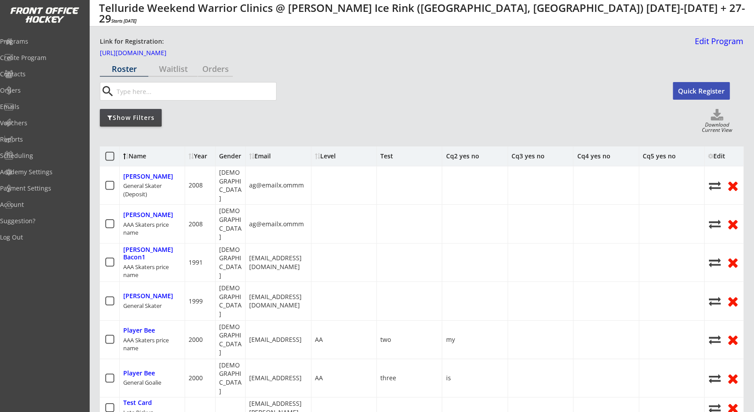
click at [328, 156] on div "Level" at bounding box center [344, 156] width 58 height 6
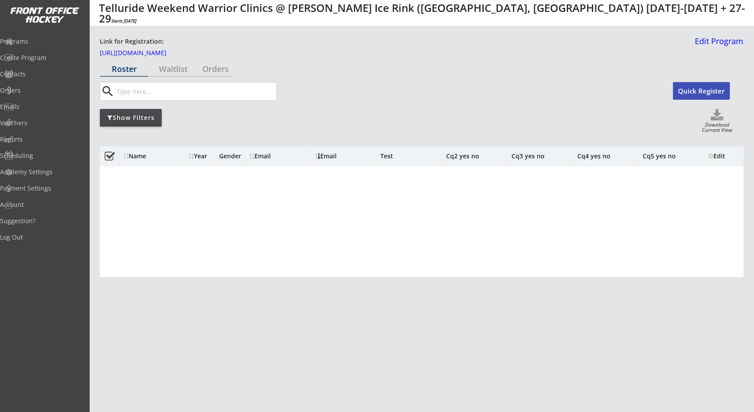
click at [328, 156] on div "Email" at bounding box center [344, 156] width 58 height 6
click at [277, 157] on div "Email" at bounding box center [278, 156] width 58 height 6
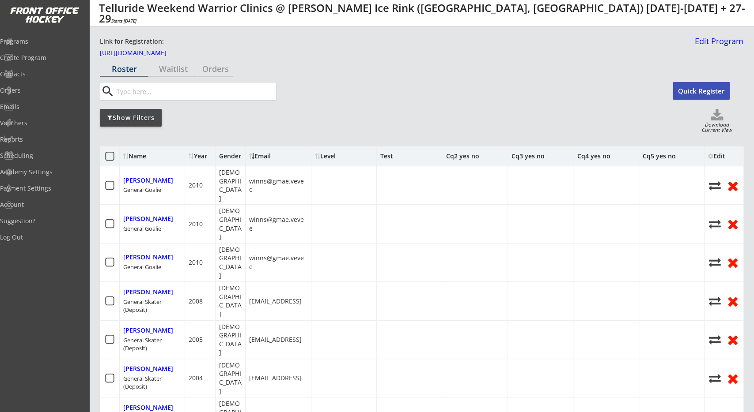
click at [277, 157] on div "Email" at bounding box center [278, 156] width 58 height 6
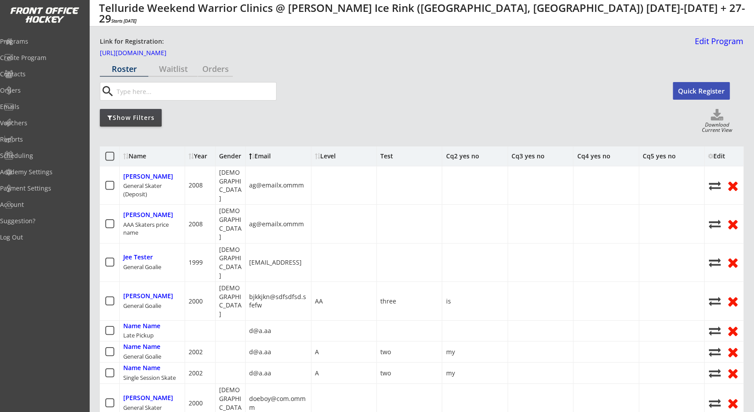
click at [320, 157] on div "Level" at bounding box center [344, 156] width 58 height 6
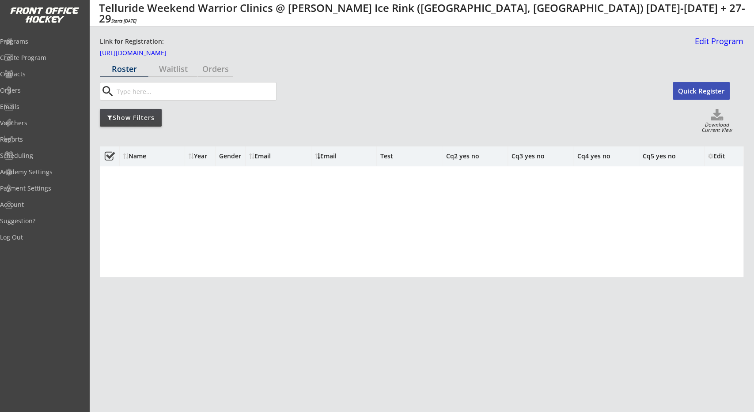
click at [319, 158] on div at bounding box center [318, 156] width 3 height 6
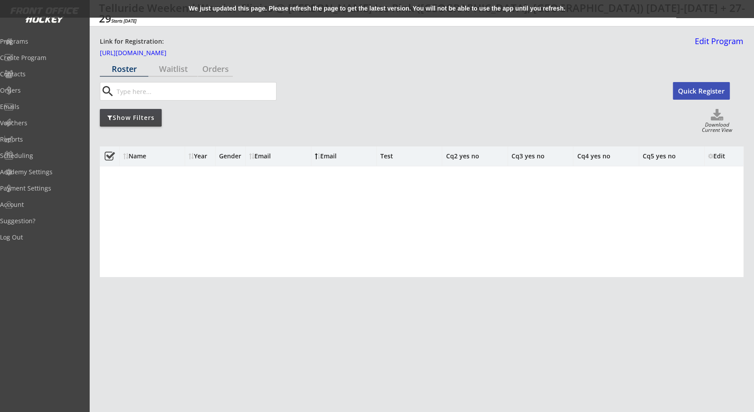
click at [291, 10] on div "We just updated this page. Please refresh the page to get the latest version. Y…" at bounding box center [377, 9] width 754 height 18
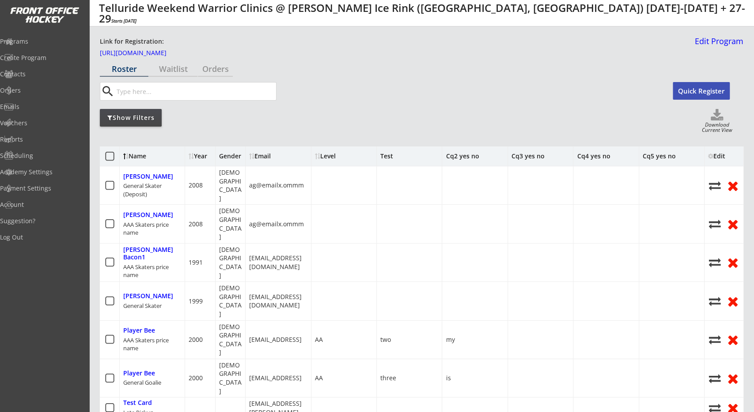
click at [333, 159] on div "Level" at bounding box center [344, 156] width 58 height 6
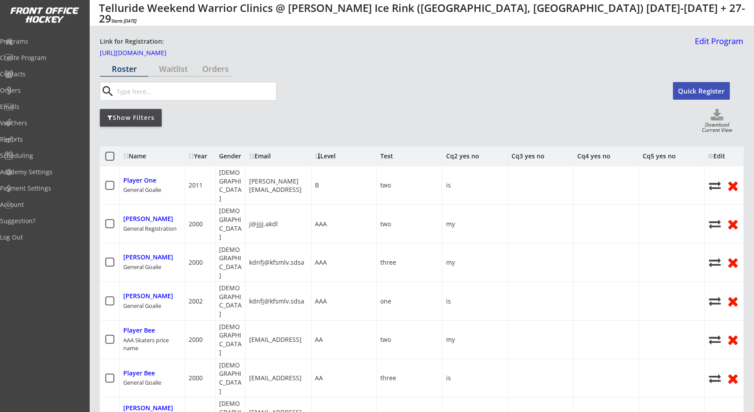
click at [333, 157] on div "Level" at bounding box center [344, 156] width 58 height 6
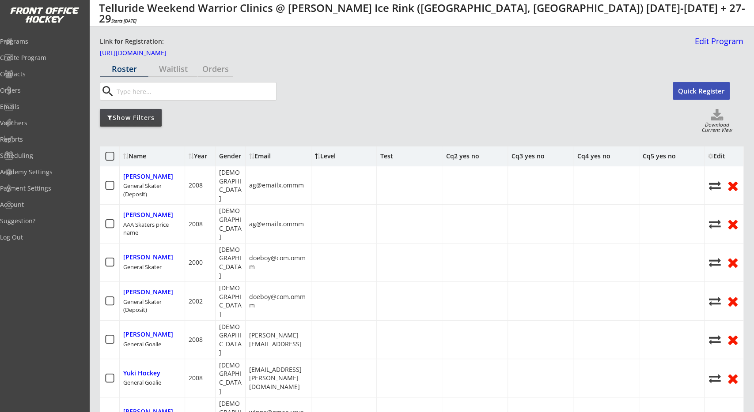
click at [333, 157] on div "Level" at bounding box center [344, 156] width 58 height 6
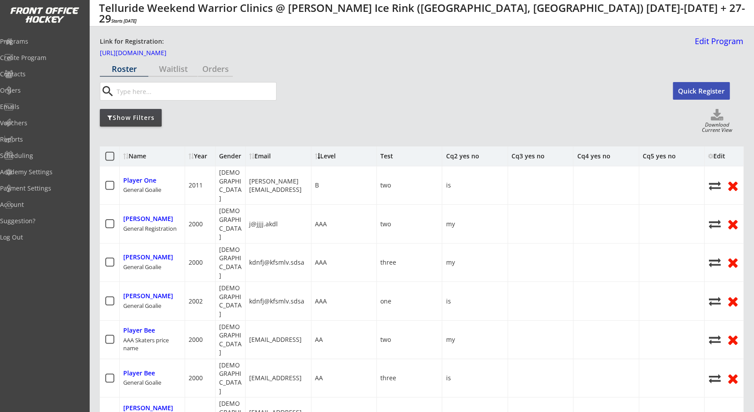
click at [262, 156] on div "Email" at bounding box center [278, 156] width 58 height 6
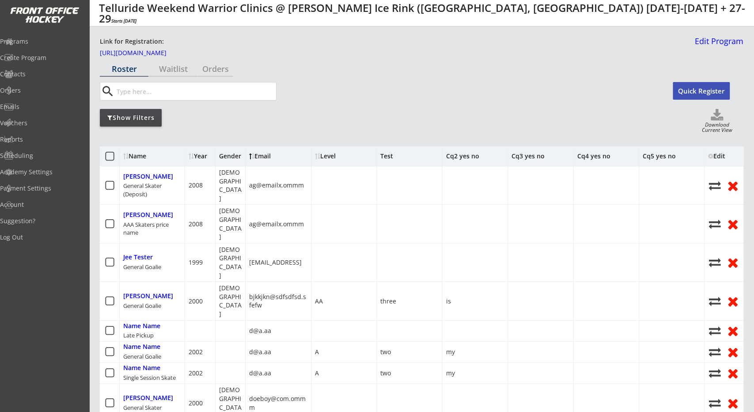
click at [262, 156] on div "Email" at bounding box center [278, 156] width 58 height 6
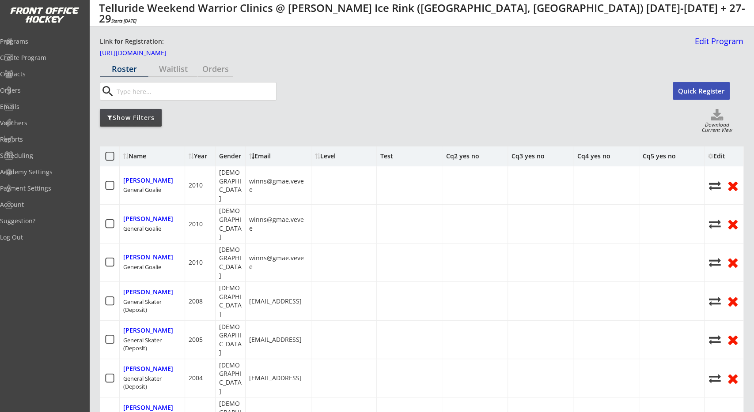
click at [201, 158] on div "Year" at bounding box center [200, 156] width 23 height 6
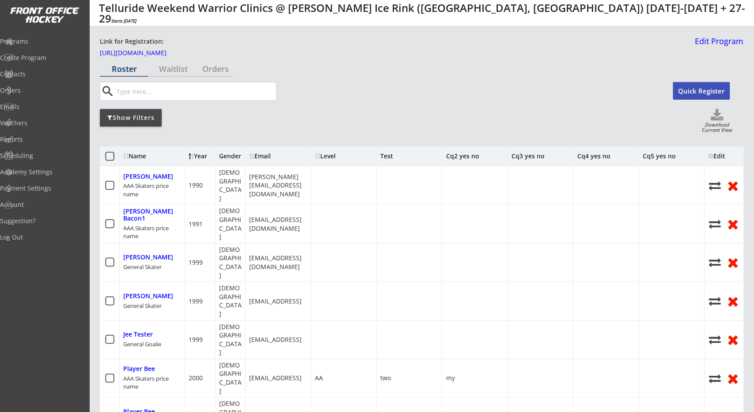
click at [201, 158] on div "Year" at bounding box center [200, 156] width 23 height 6
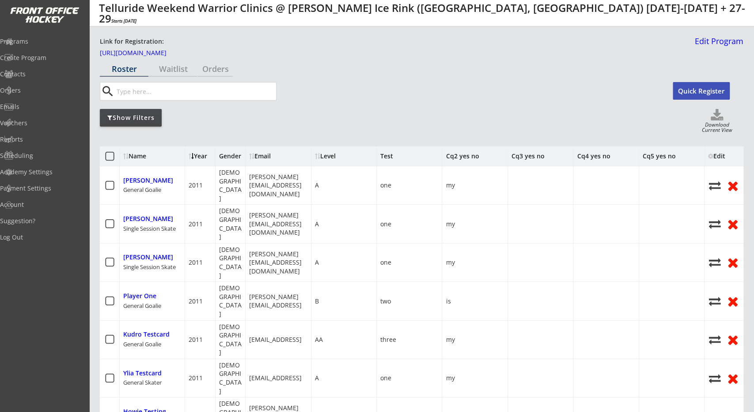
click at [201, 158] on div "Year" at bounding box center [200, 156] width 23 height 6
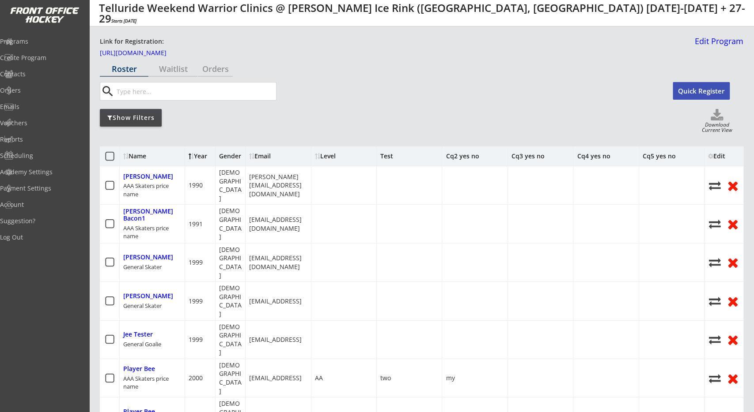
click at [120, 158] on div "Name" at bounding box center [152, 156] width 65 height 19
click at [128, 156] on div at bounding box center [127, 156] width 3 height 6
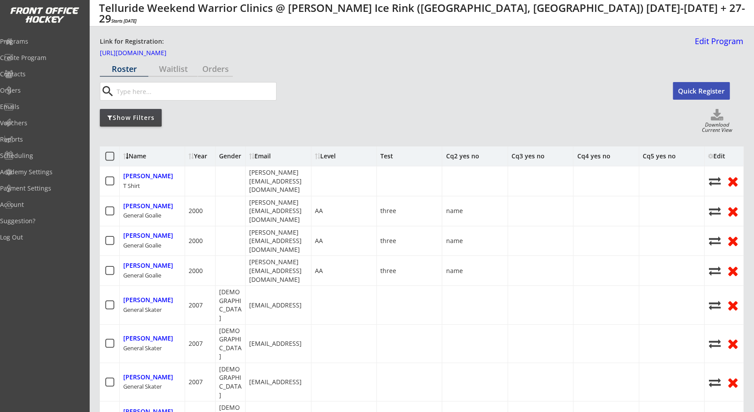
click at [128, 156] on div at bounding box center [127, 156] width 3 height 6
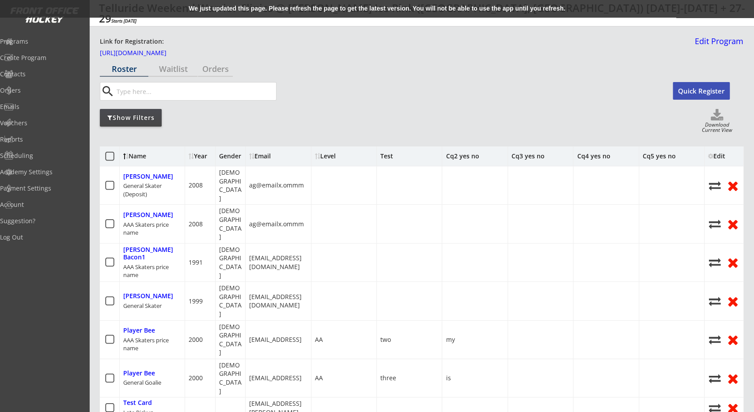
click at [316, 128] on div "Show Filters Download Current View" at bounding box center [421, 121] width 643 height 25
click at [301, 8] on div "We just updated this page. Please refresh the page to get the latest version. Y…" at bounding box center [377, 9] width 754 height 18
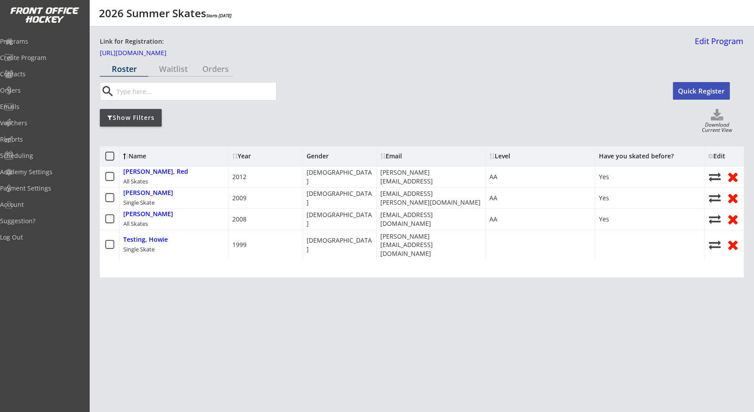
click at [603, 157] on div "Have you skated before?" at bounding box center [636, 156] width 75 height 6
click at [602, 132] on div "Show Filters Download Current View" at bounding box center [421, 121] width 643 height 25
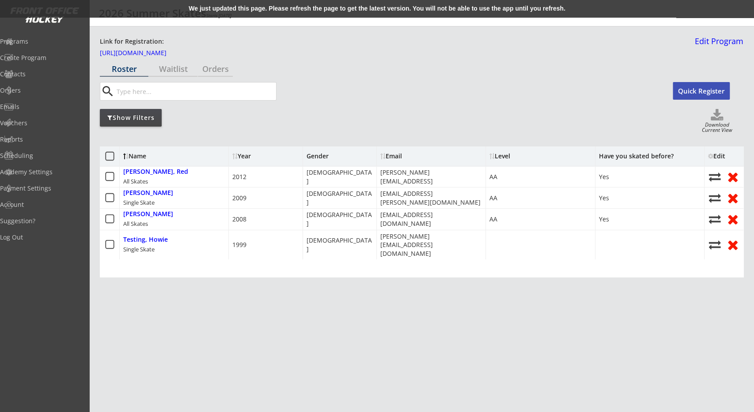
click at [469, 5] on div "We just updated this page. Please refresh the page to get the latest version. Y…" at bounding box center [377, 9] width 754 height 18
click at [429, 7] on div "We just updated this page. Please refresh the page to get the latest version. Y…" at bounding box center [377, 9] width 754 height 18
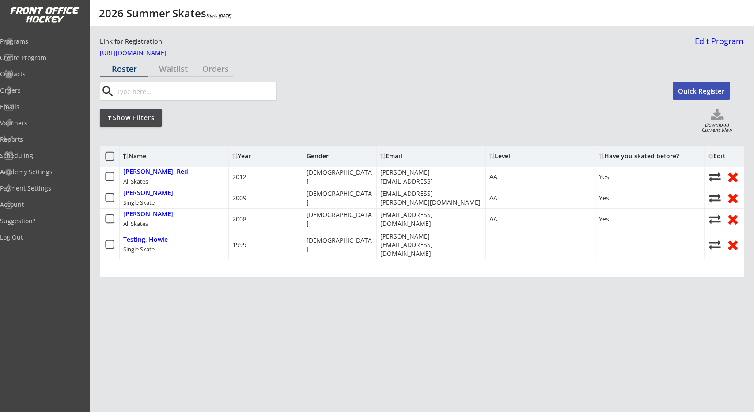
click at [628, 159] on div "Have you skated before?" at bounding box center [639, 156] width 80 height 6
click at [623, 158] on div "Have you skated before?" at bounding box center [639, 156] width 80 height 6
click at [624, 158] on div "Have you skated before?" at bounding box center [639, 156] width 80 height 6
click at [502, 152] on div "Level" at bounding box center [540, 156] width 109 height 19
click at [501, 155] on div "Level" at bounding box center [528, 156] width 79 height 6
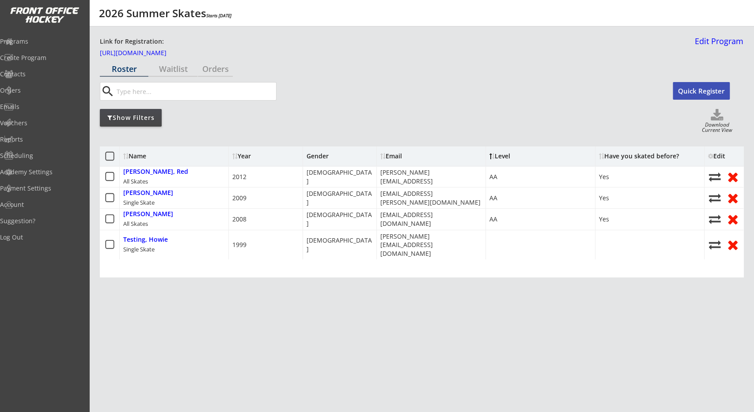
click at [501, 155] on div "Level" at bounding box center [528, 156] width 79 height 6
click at [399, 157] on div "Email" at bounding box center [419, 156] width 79 height 6
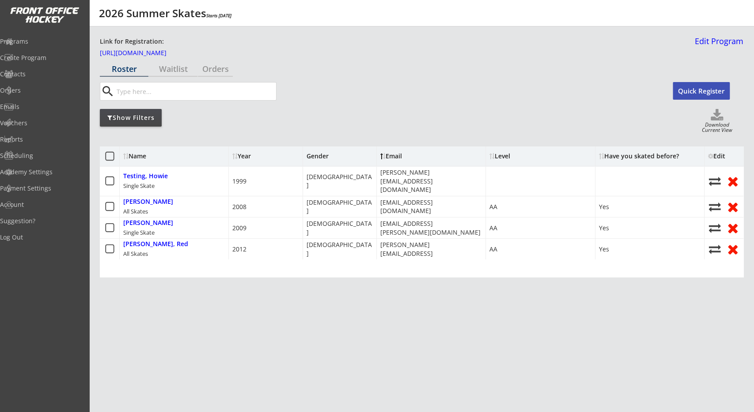
click at [399, 157] on div "Email" at bounding box center [419, 156] width 79 height 6
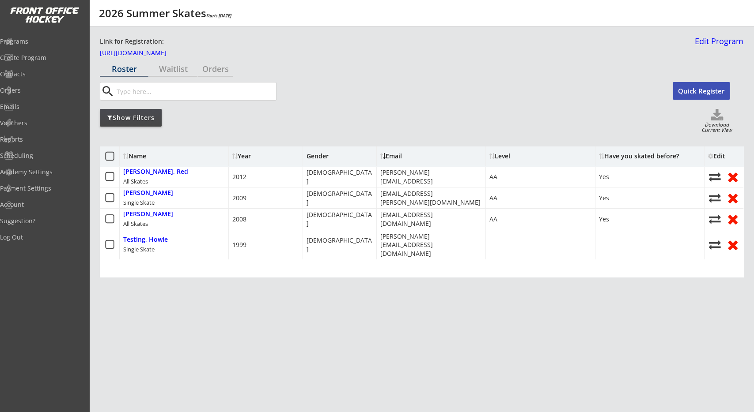
click at [399, 157] on div "Email" at bounding box center [419, 156] width 79 height 6
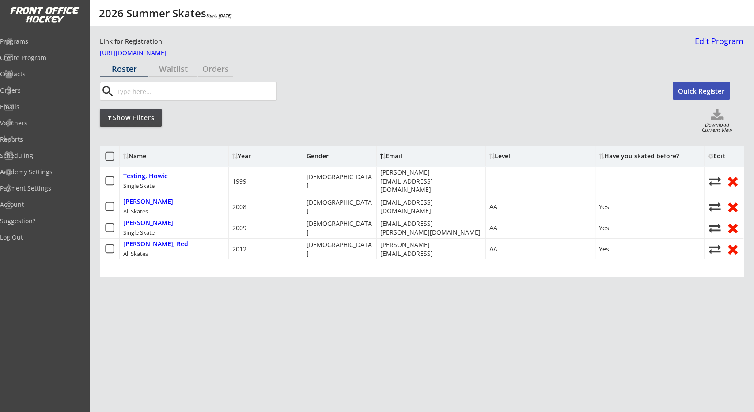
click at [399, 157] on div "Email" at bounding box center [419, 156] width 79 height 6
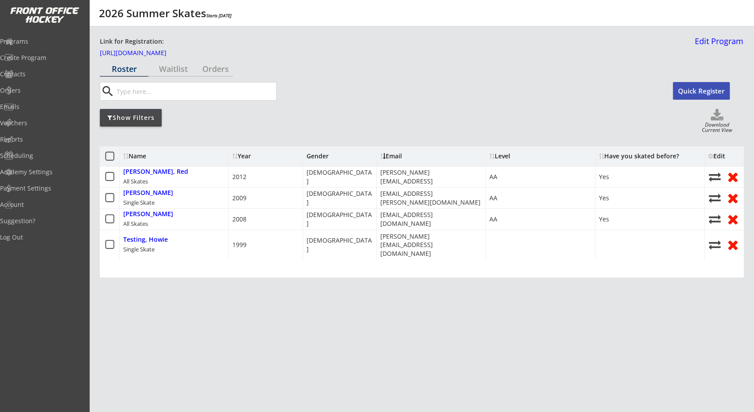
click at [506, 155] on div "Level" at bounding box center [528, 156] width 79 height 6
click at [254, 159] on div "Year" at bounding box center [258, 156] width 53 height 8
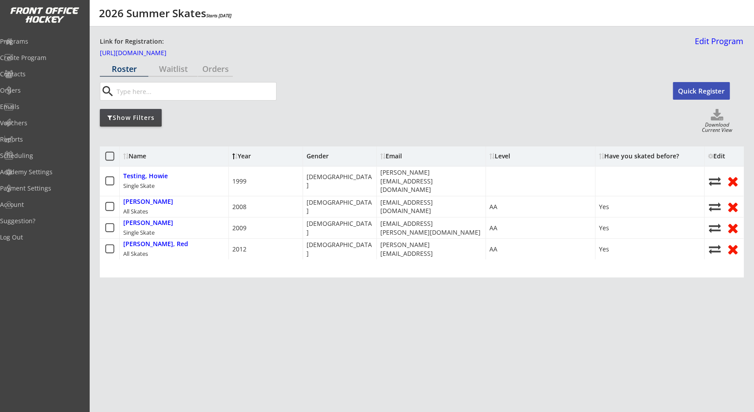
click at [252, 158] on div "Year" at bounding box center [258, 156] width 53 height 6
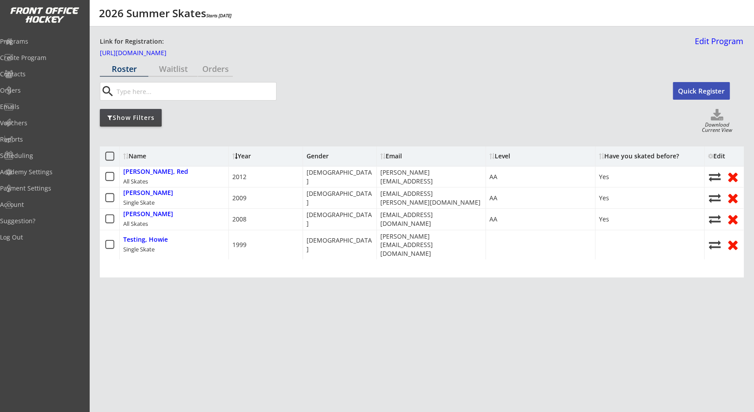
click at [252, 158] on div "Year" at bounding box center [258, 156] width 53 height 6
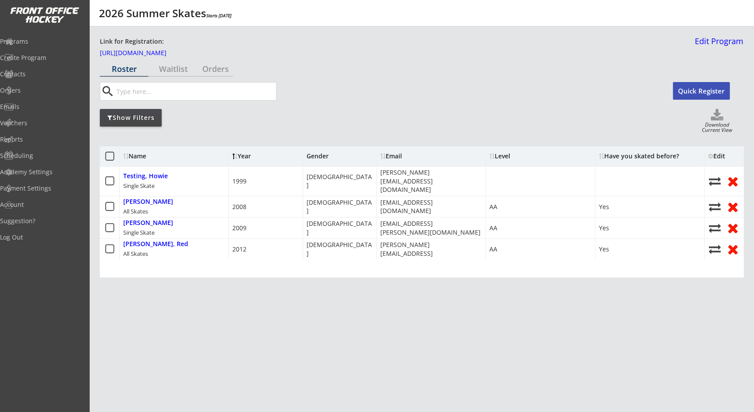
click at [252, 158] on div "Year" at bounding box center [258, 156] width 53 height 6
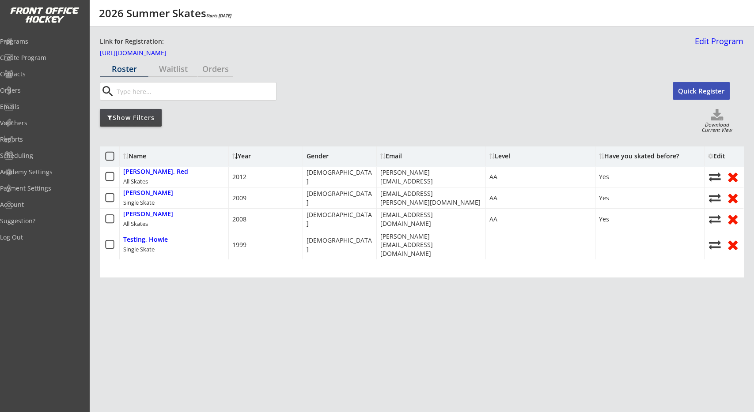
click at [509, 158] on div "Level" at bounding box center [528, 156] width 79 height 6
click at [614, 156] on div "Have you skated before?" at bounding box center [639, 156] width 80 height 6
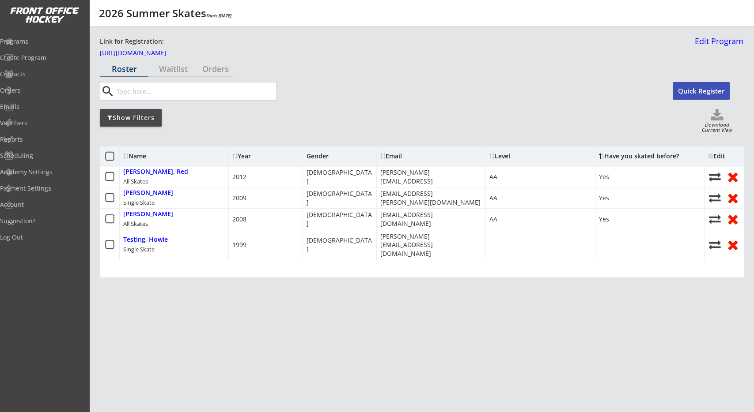
click at [614, 156] on div "Have you skated before?" at bounding box center [639, 156] width 80 height 6
click at [499, 157] on div "Level" at bounding box center [528, 156] width 79 height 6
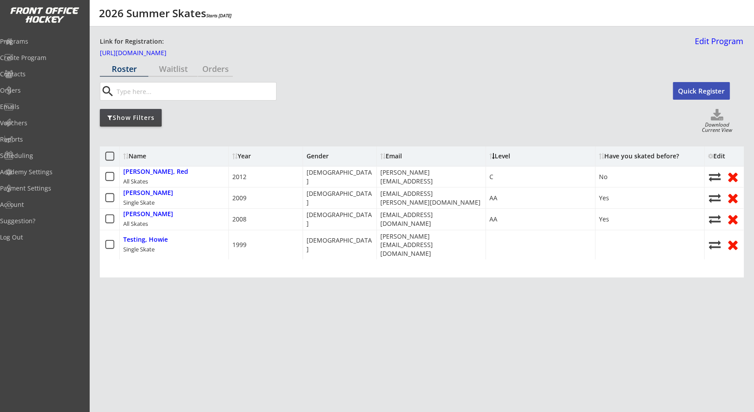
click at [623, 159] on div "Have you skated before?" at bounding box center [639, 156] width 80 height 6
click at [624, 158] on div "Have you skated before?" at bounding box center [639, 156] width 80 height 6
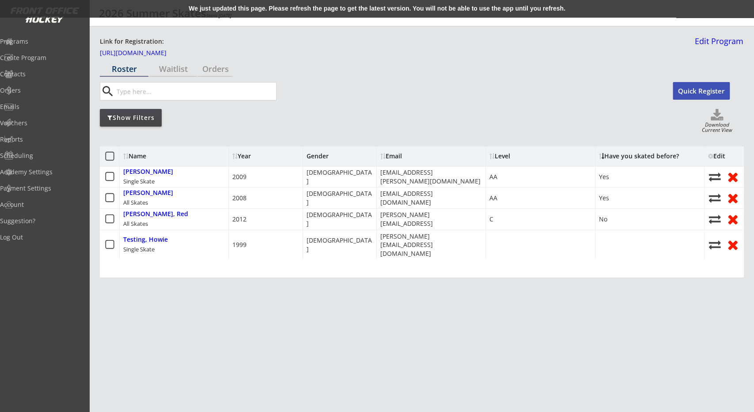
click at [417, 124] on div "Show Filters Download Current View" at bounding box center [421, 121] width 643 height 25
click at [315, 336] on div "Name Year Gender Email Level Have you skated before? Edit [PERSON_NAME] Single …" at bounding box center [421, 272] width 643 height 265
click at [387, 356] on div "Name Year Gender Email Level Have you skated before? Edit [PERSON_NAME] Single …" at bounding box center [421, 272] width 643 height 265
click at [329, 134] on div "Show Filters Download Current View" at bounding box center [421, 121] width 643 height 25
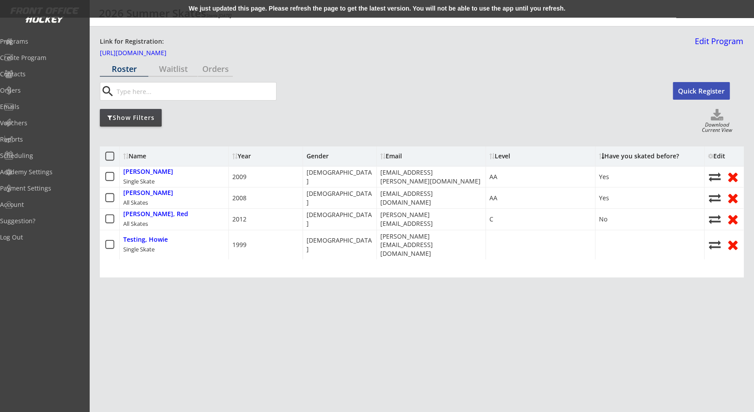
click at [580, 368] on div "Name Year Gender Email Level Have you skated before? Edit [PERSON_NAME] Single …" at bounding box center [421, 272] width 643 height 265
click at [225, 127] on div "Show Filters Download Current View" at bounding box center [421, 121] width 643 height 25
click at [716, 153] on div "Edit" at bounding box center [720, 156] width 24 height 6
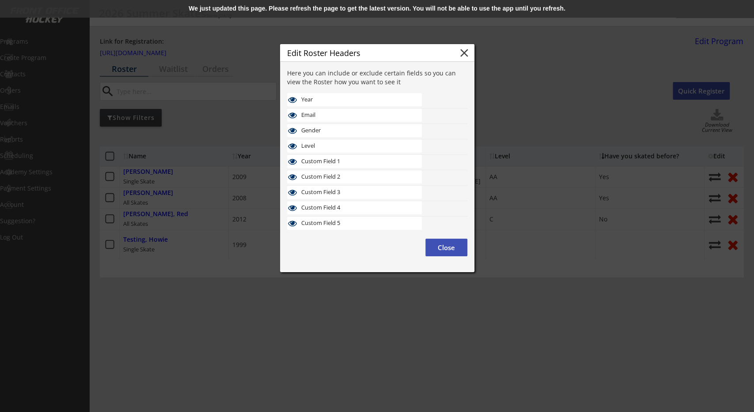
click at [360, 125] on div "Gender" at bounding box center [354, 130] width 135 height 13
click at [467, 50] on button "close" at bounding box center [463, 52] width 13 height 13
click at [460, 243] on button "Close" at bounding box center [446, 248] width 42 height 18
click at [508, 2] on div "We just updated this page. Please refresh the page to get the latest version. Y…" at bounding box center [377, 9] width 754 height 18
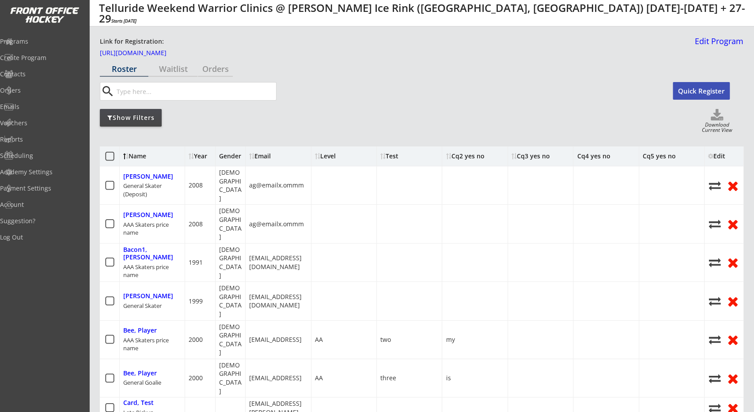
click at [531, 155] on div "Cq3 yes no" at bounding box center [530, 156] width 38 height 6
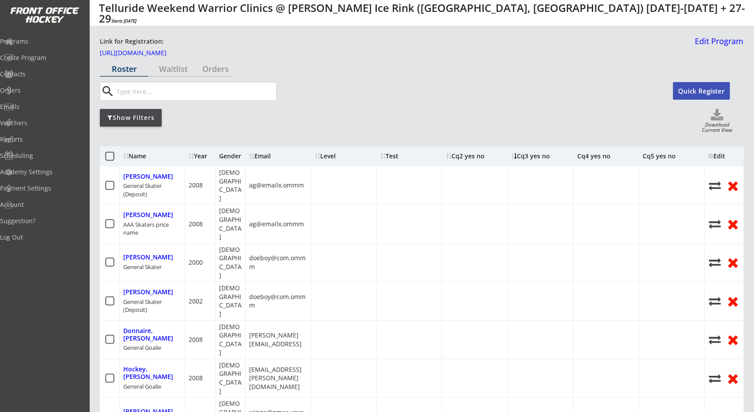
click at [533, 155] on div "Cq3 yes no" at bounding box center [530, 156] width 38 height 6
click at [474, 153] on div "Cq2 yes no" at bounding box center [464, 156] width 38 height 6
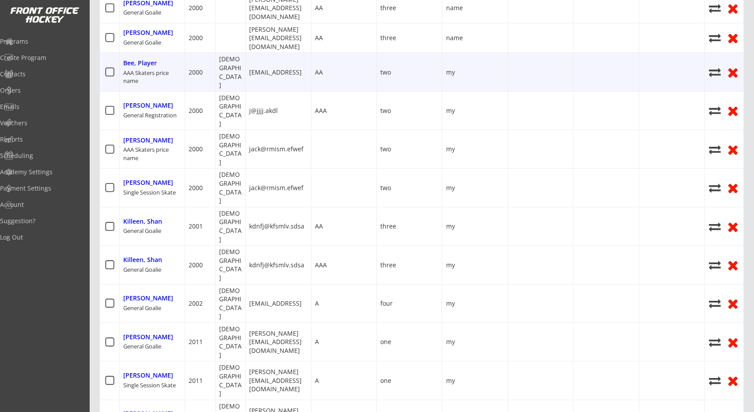
scroll to position [46, 0]
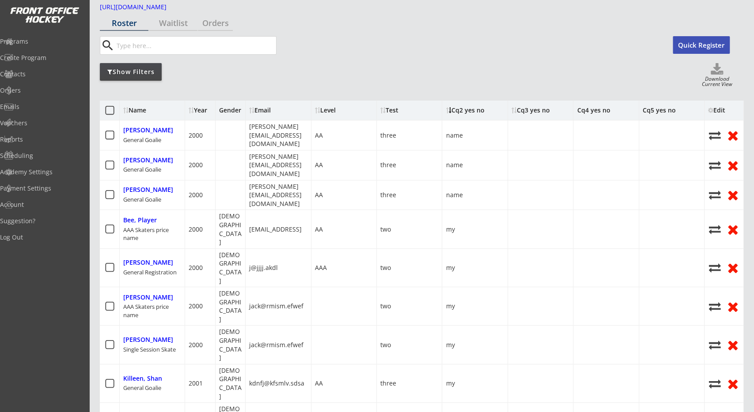
click at [464, 118] on div "Cq2 yes no" at bounding box center [474, 110] width 65 height 19
click at [464, 113] on div "Cq2 yes no" at bounding box center [464, 110] width 38 height 6
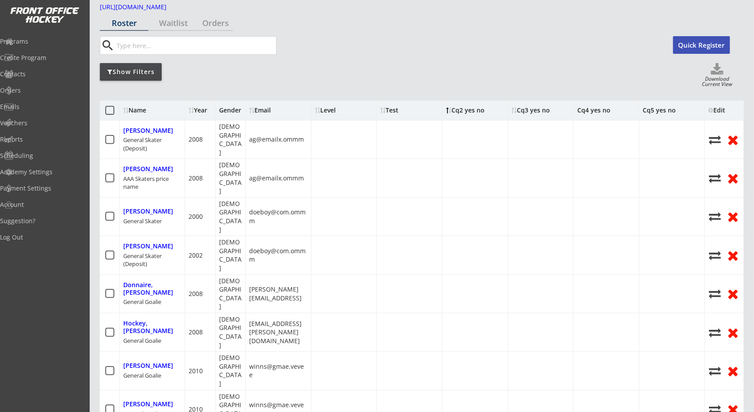
click at [464, 111] on div "Cq2 yes no" at bounding box center [464, 110] width 38 height 6
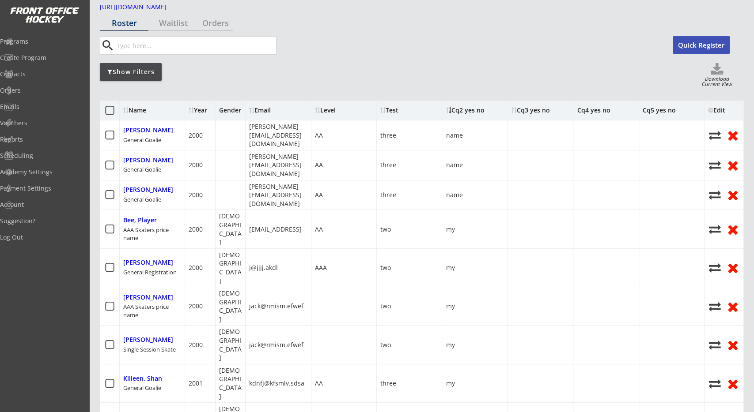
click at [392, 113] on div "Test" at bounding box center [389, 110] width 18 height 6
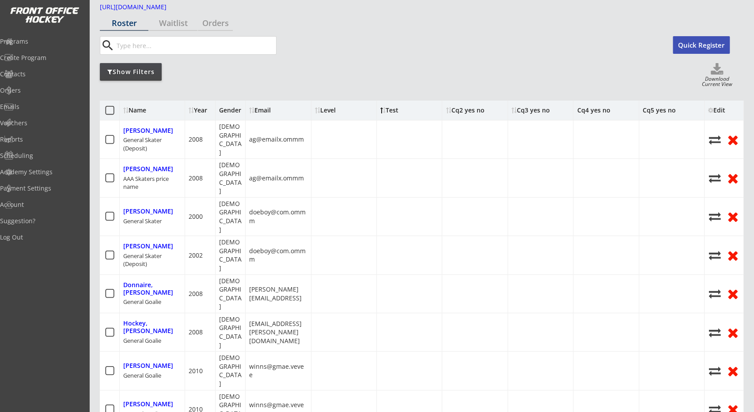
click at [392, 113] on div "Test" at bounding box center [389, 110] width 18 height 6
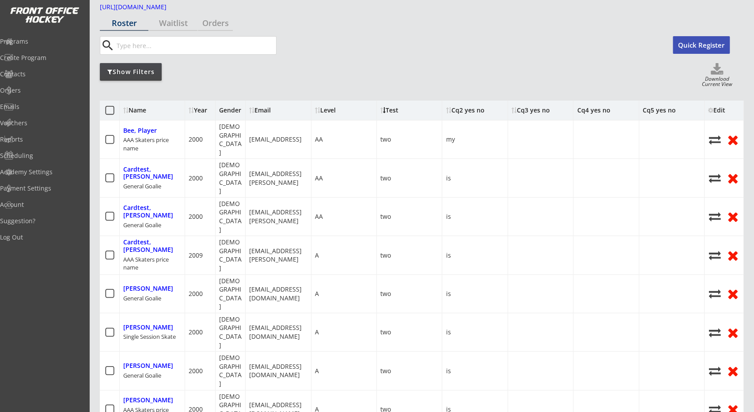
click at [327, 109] on div "Level" at bounding box center [344, 110] width 58 height 6
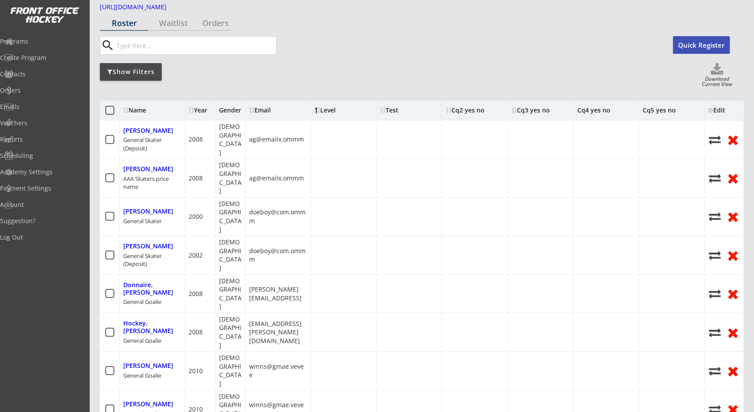
click at [327, 109] on div "Level" at bounding box center [344, 110] width 58 height 6
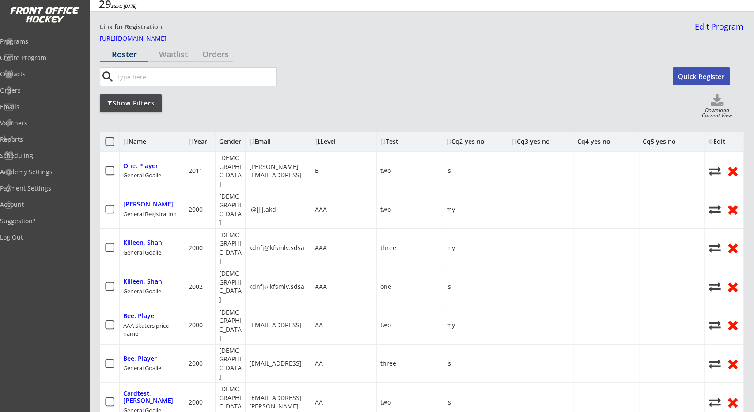
scroll to position [0, 0]
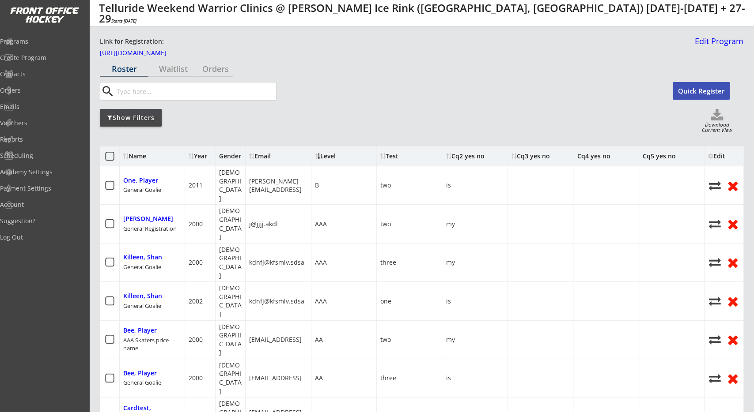
click at [265, 155] on div "Email" at bounding box center [278, 156] width 58 height 6
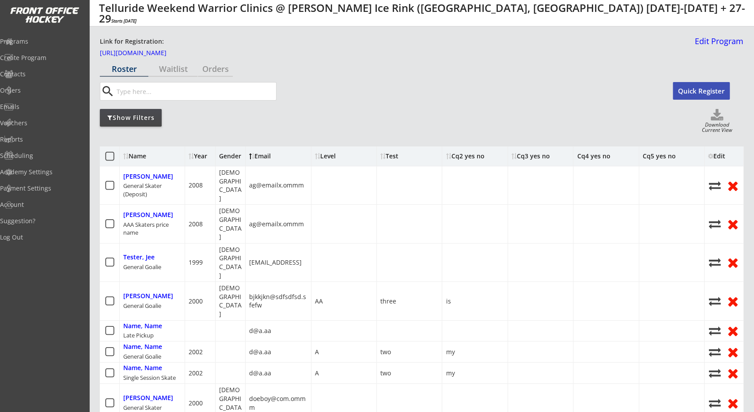
click at [265, 155] on div "Email" at bounding box center [278, 156] width 58 height 6
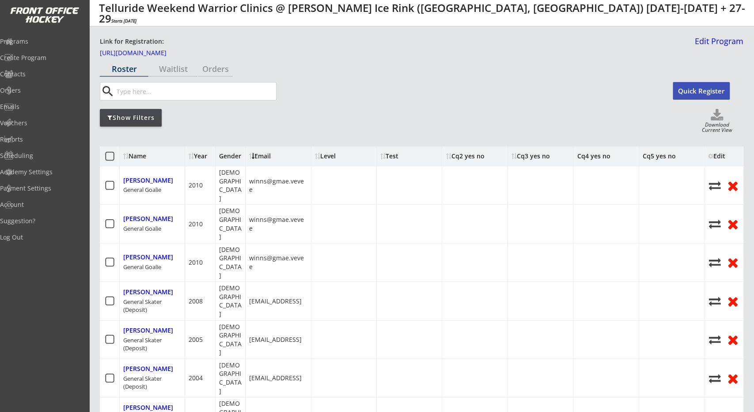
click at [199, 158] on div "Year" at bounding box center [200, 156] width 23 height 6
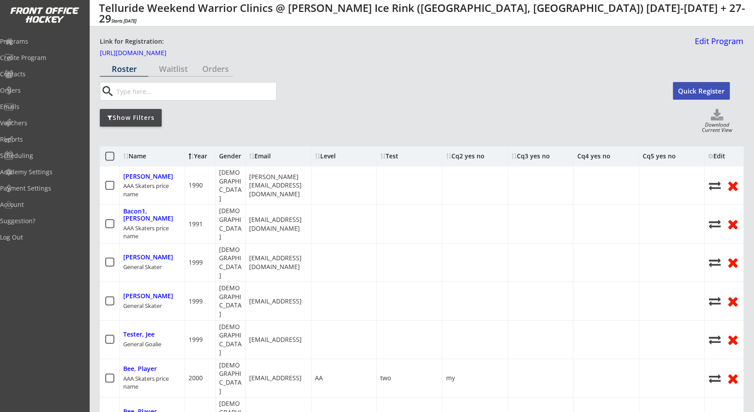
click at [199, 158] on div "Year" at bounding box center [200, 156] width 23 height 6
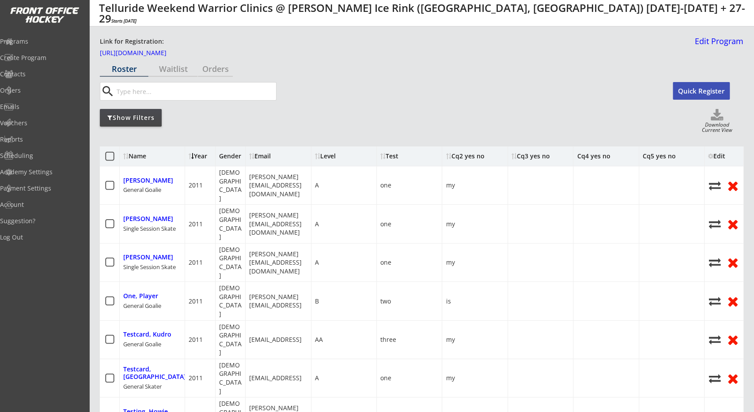
click at [142, 158] on div "Name" at bounding box center [159, 156] width 72 height 6
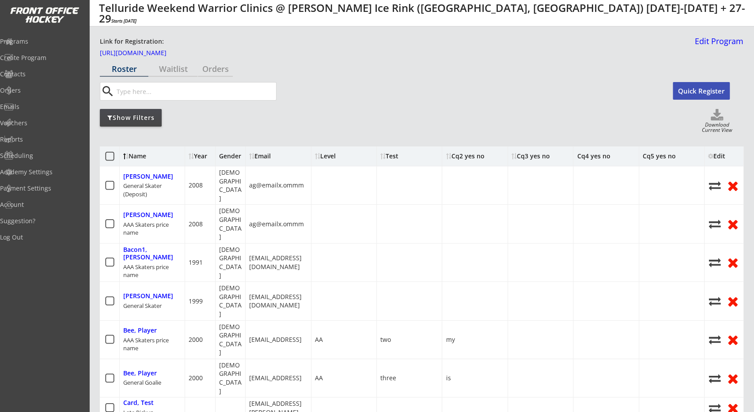
click at [142, 157] on div "Name" at bounding box center [159, 156] width 72 height 6
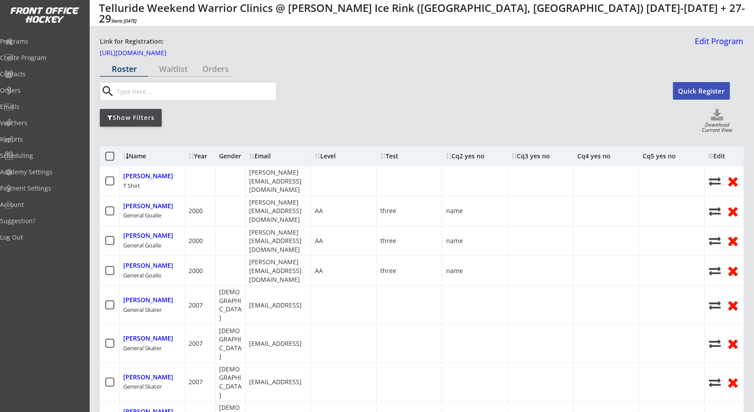
click at [142, 157] on div "Name" at bounding box center [159, 156] width 72 height 6
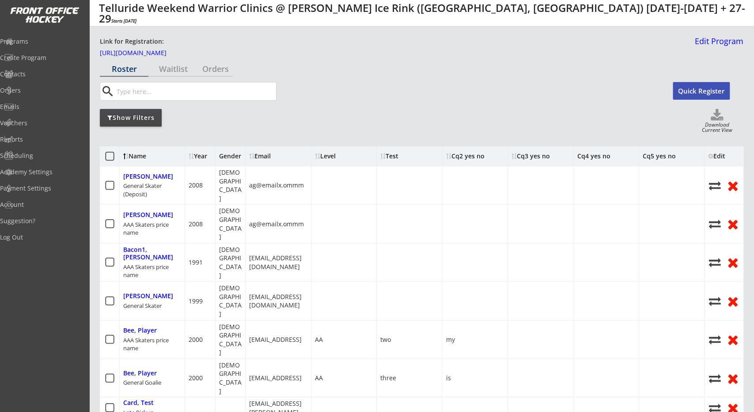
click at [226, 128] on div "Show Filters Download Current View" at bounding box center [421, 121] width 643 height 25
click at [252, 132] on div "Show Filters Download Current View" at bounding box center [421, 121] width 643 height 25
click at [305, 126] on div "Show Filters Download Current View" at bounding box center [421, 121] width 643 height 25
click at [449, 158] on div at bounding box center [449, 156] width 3 height 6
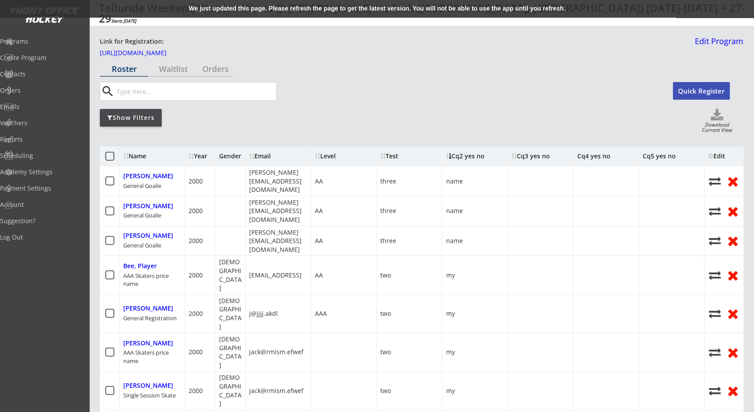
click at [314, 11] on div "We just updated this page. Please refresh the page to get the latest version. Y…" at bounding box center [377, 9] width 754 height 18
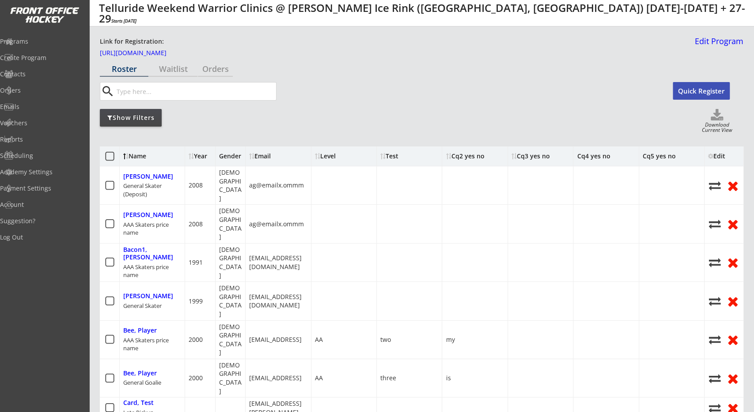
click at [715, 155] on div "Edit" at bounding box center [720, 156] width 24 height 6
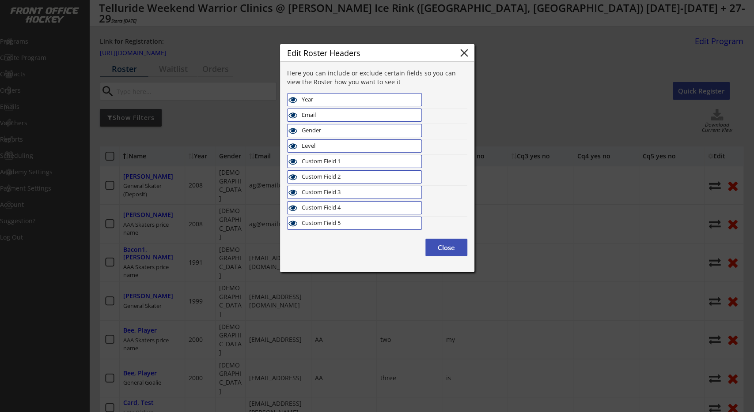
click at [356, 131] on div "Gender" at bounding box center [350, 130] width 97 height 7
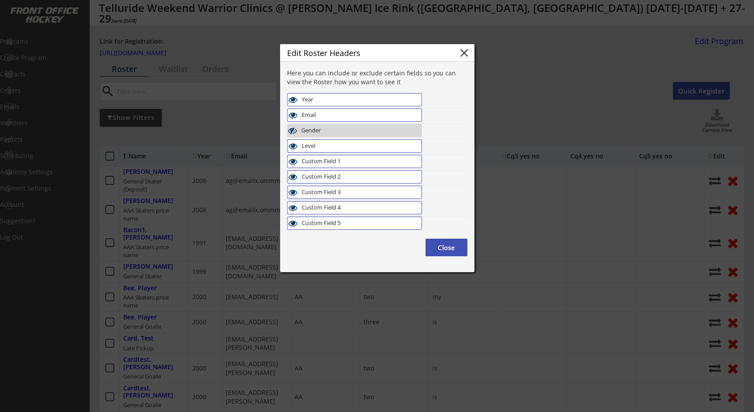
click at [362, 182] on div "Custom Field 2" at bounding box center [354, 176] width 135 height 13
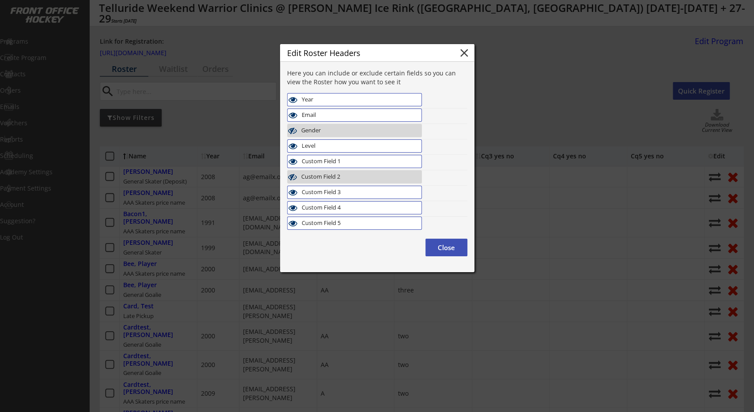
click at [358, 222] on div "Custom Field 5" at bounding box center [350, 223] width 97 height 7
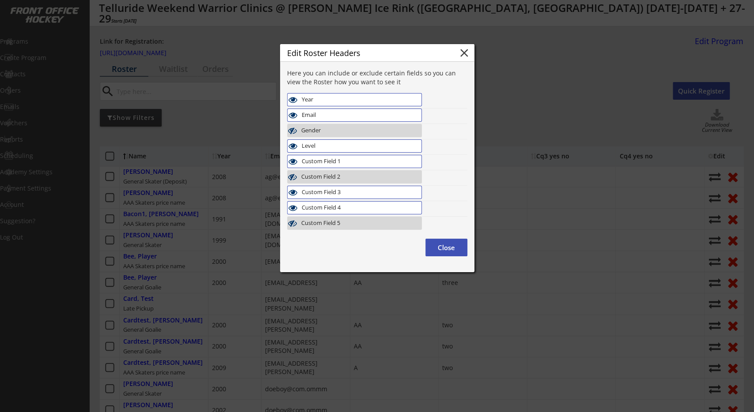
click at [358, 207] on div "Custom Field 4" at bounding box center [350, 207] width 97 height 7
click at [512, 148] on div at bounding box center [377, 206] width 754 height 412
click at [554, 97] on div at bounding box center [377, 206] width 754 height 412
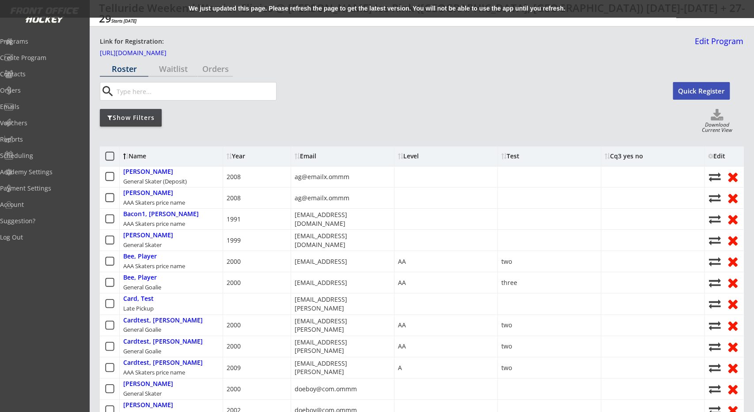
click at [714, 155] on div "Edit" at bounding box center [720, 156] width 24 height 6
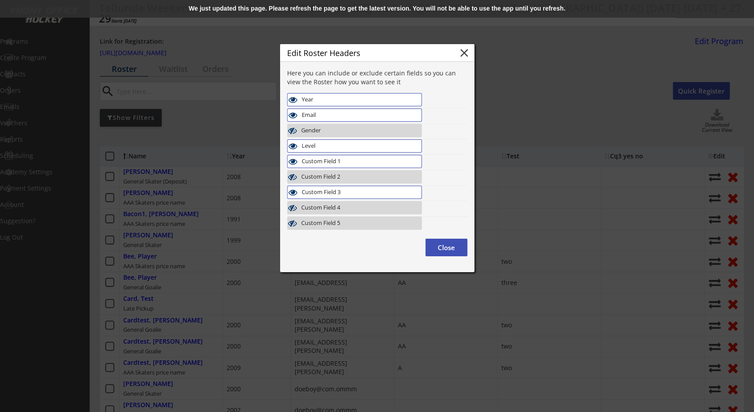
click at [517, 133] on div at bounding box center [377, 206] width 754 height 412
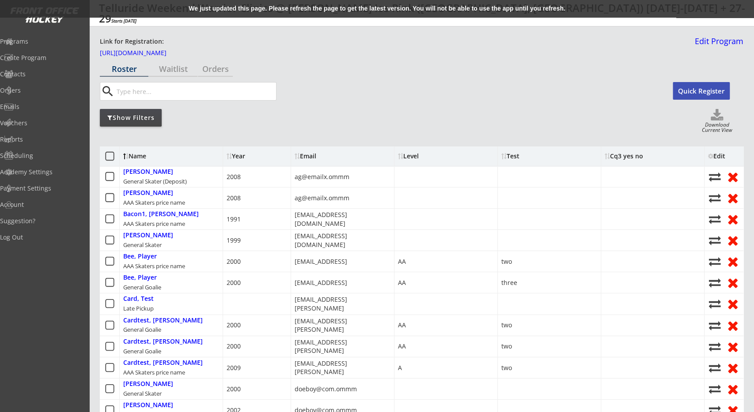
click at [725, 157] on div "Edit" at bounding box center [720, 156] width 24 height 6
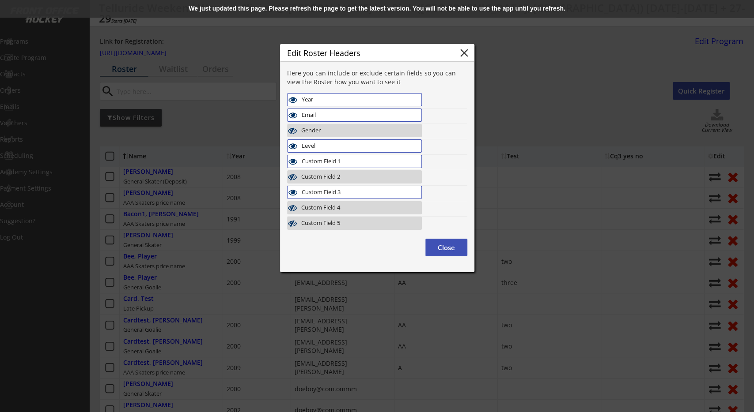
click at [286, 10] on div "We just updated this page. Please refresh the page to get the latest version. Y…" at bounding box center [377, 9] width 754 height 18
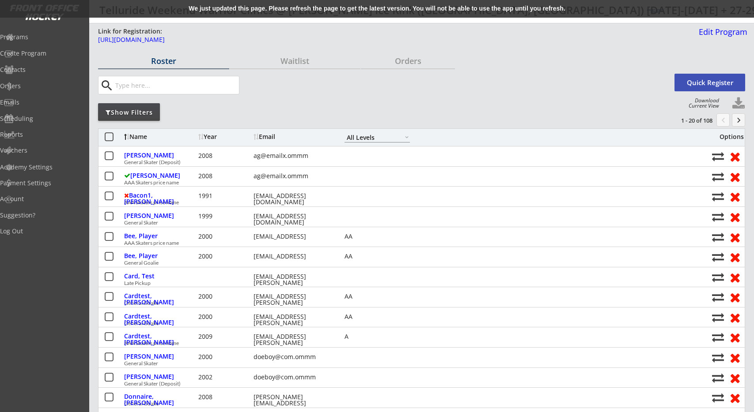
select select ""All Levels""
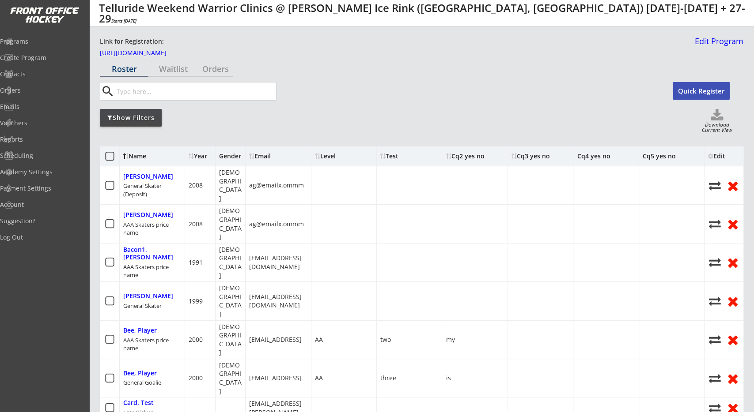
click at [716, 155] on div "Edit" at bounding box center [720, 156] width 24 height 6
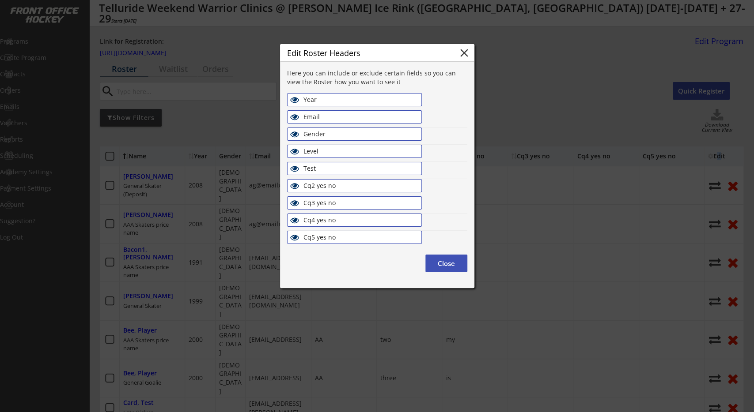
click at [364, 203] on div "Cq3 yes no" at bounding box center [351, 204] width 97 height 8
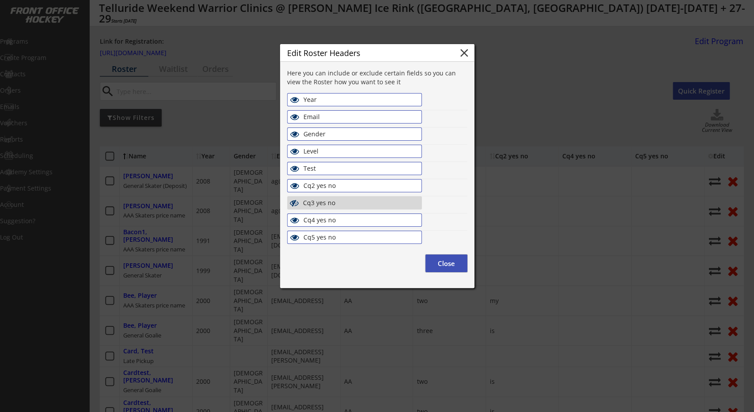
click at [445, 256] on button "Close" at bounding box center [446, 264] width 42 height 18
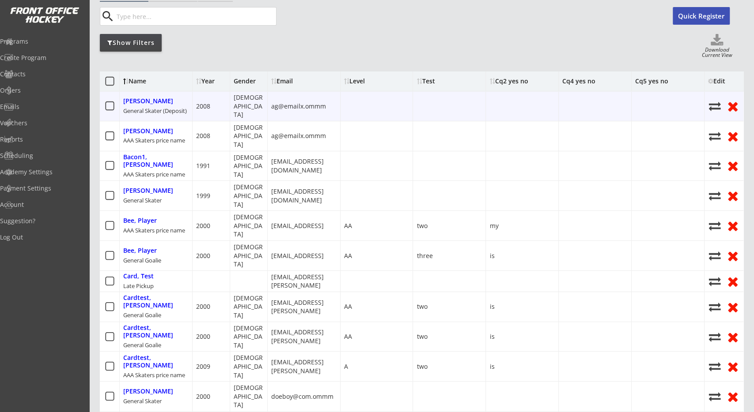
scroll to position [46, 0]
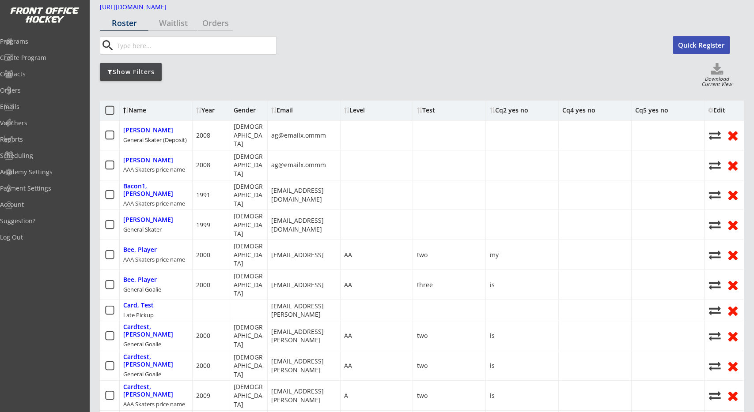
drag, startPoint x: 567, startPoint y: 114, endPoint x: 593, endPoint y: 112, distance: 26.1
click at [568, 113] on div "Cq4 yes no" at bounding box center [578, 110] width 33 height 6
click at [637, 110] on div "Cq5 yes no" at bounding box center [651, 110] width 33 height 6
click at [593, 112] on div "Cq4 yes no" at bounding box center [578, 110] width 33 height 6
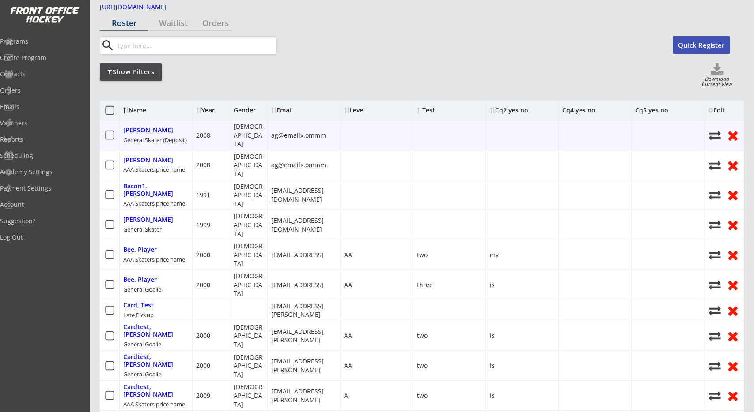
click at [113, 131] on use at bounding box center [109, 135] width 9 height 9
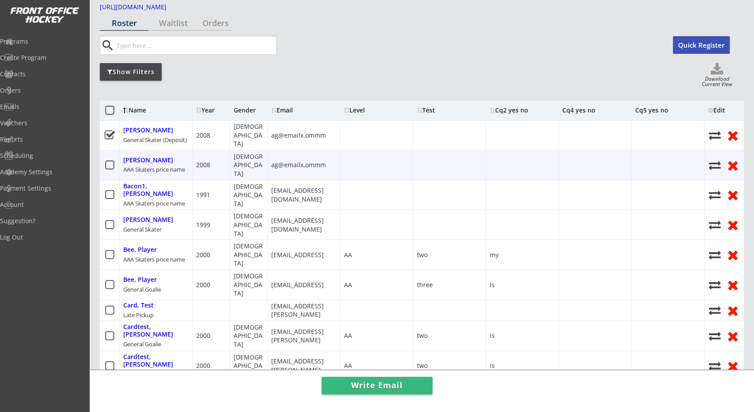
click at [112, 160] on icon at bounding box center [109, 165] width 11 height 11
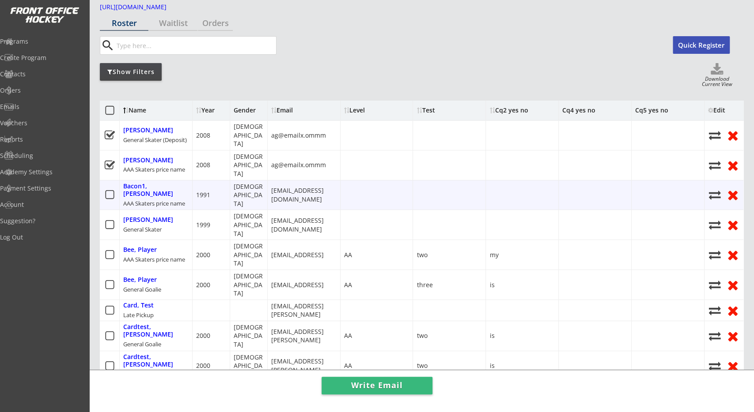
click at [112, 189] on icon at bounding box center [109, 194] width 11 height 11
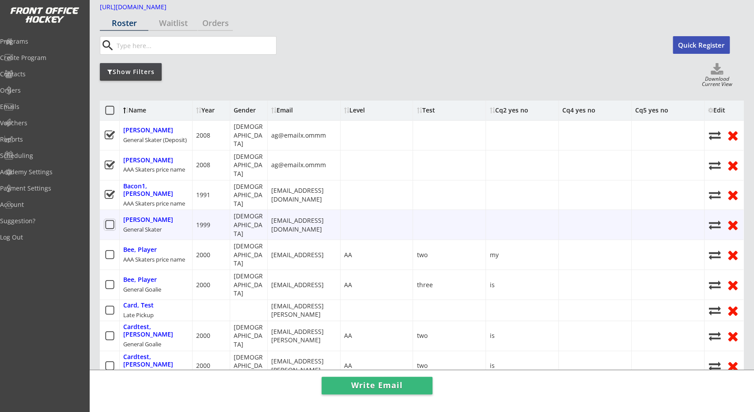
click at [110, 219] on icon at bounding box center [109, 224] width 11 height 11
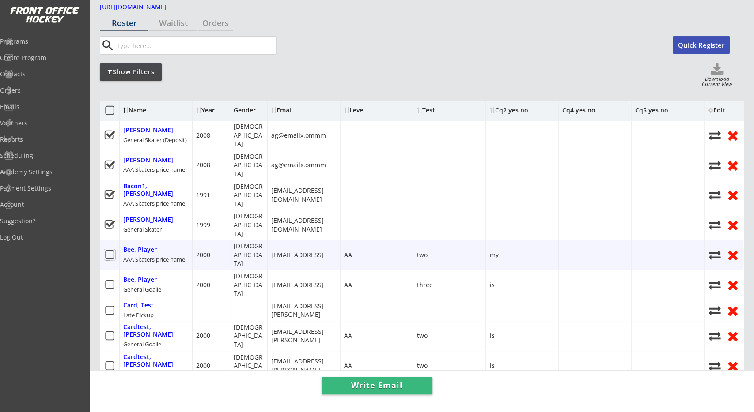
click at [111, 249] on icon at bounding box center [109, 254] width 11 height 11
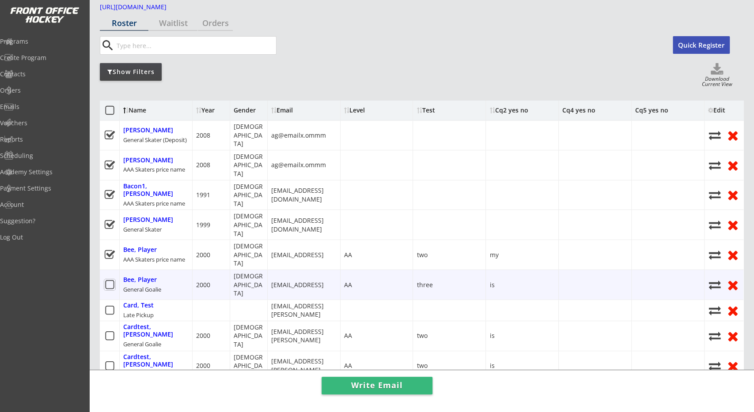
click at [111, 279] on icon at bounding box center [109, 284] width 11 height 11
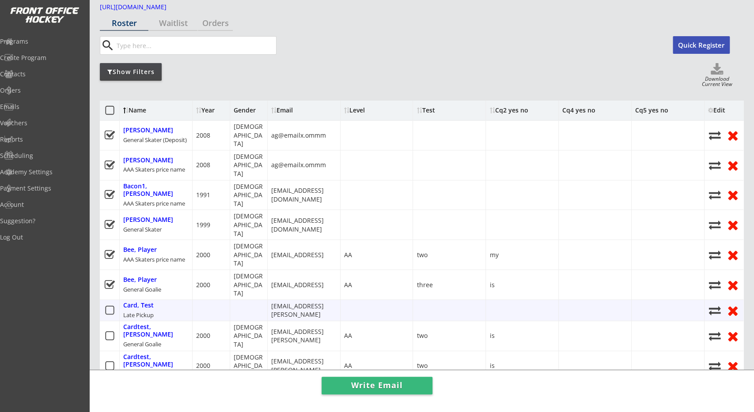
click at [110, 305] on icon at bounding box center [109, 310] width 11 height 11
drag, startPoint x: 111, startPoint y: 276, endPoint x: 110, endPoint y: 320, distance: 43.7
click at [111, 331] on icon at bounding box center [109, 336] width 11 height 11
click at [110, 361] on icon at bounding box center [109, 366] width 11 height 11
click at [110, 390] on icon at bounding box center [109, 395] width 11 height 11
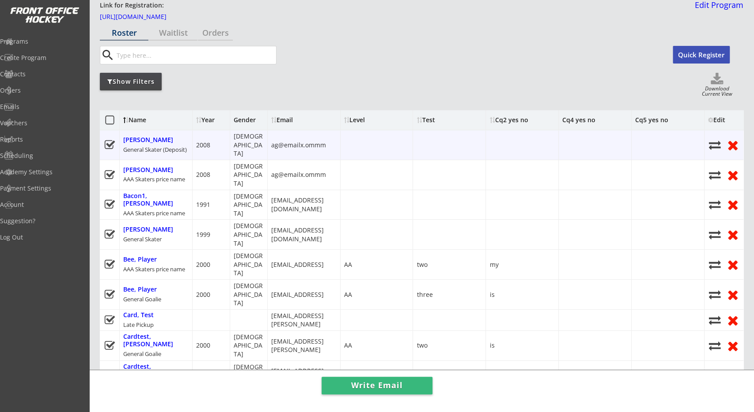
scroll to position [0, 0]
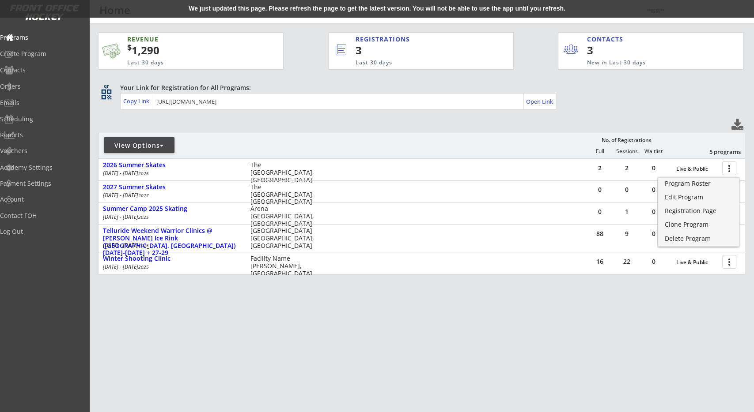
click at [480, 121] on div "REVENUE $ 1,290 Last 30 days REGISTRATIONS 3 Last 30 days CONTACTS 3 New in Las…" at bounding box center [421, 195] width 647 height 344
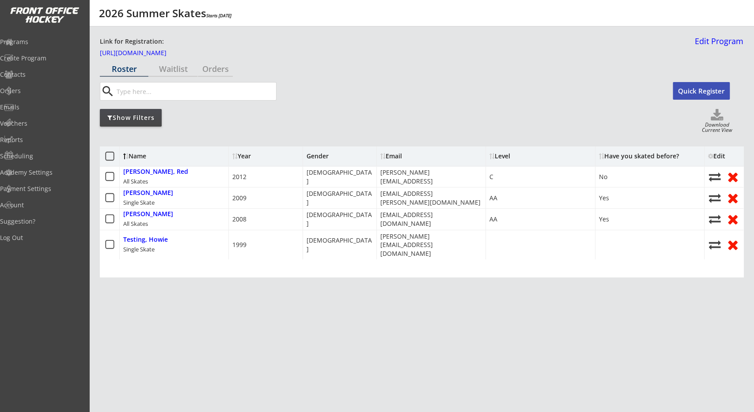
click at [713, 156] on div at bounding box center [710, 156] width 5 height 6
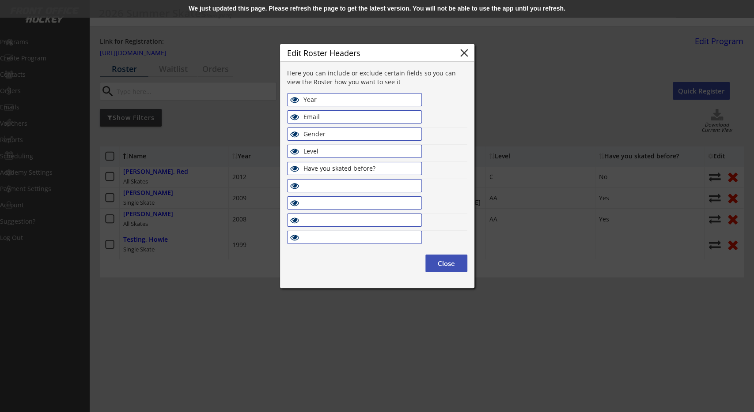
click at [460, 8] on div "We just updated this page. Please refresh the page to get the latest version. Y…" at bounding box center [377, 9] width 754 height 18
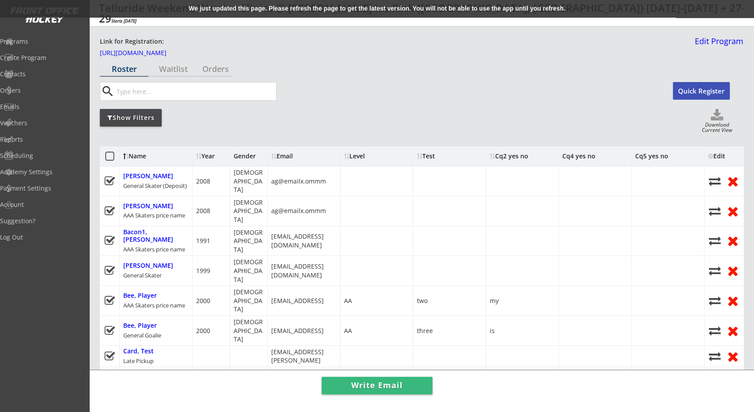
click at [387, 5] on div "We just updated this page. Please refresh the page to get the latest version. Y…" at bounding box center [377, 9] width 754 height 18
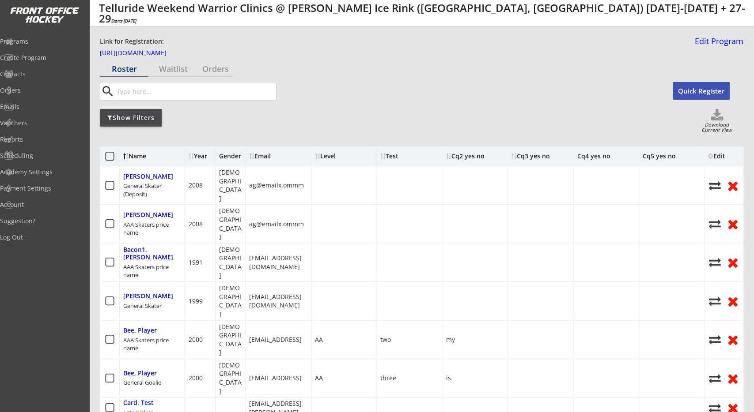
click at [536, 123] on div "Show Filters Download Current View" at bounding box center [421, 121] width 643 height 25
click at [719, 158] on div "Edit" at bounding box center [720, 156] width 24 height 6
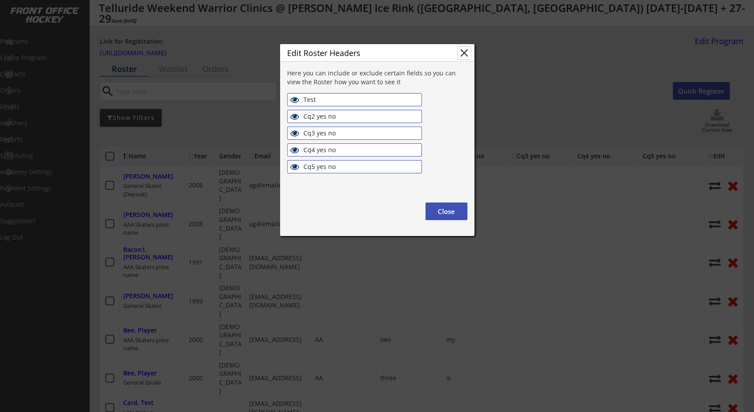
click at [462, 55] on button "close" at bounding box center [463, 52] width 13 height 13
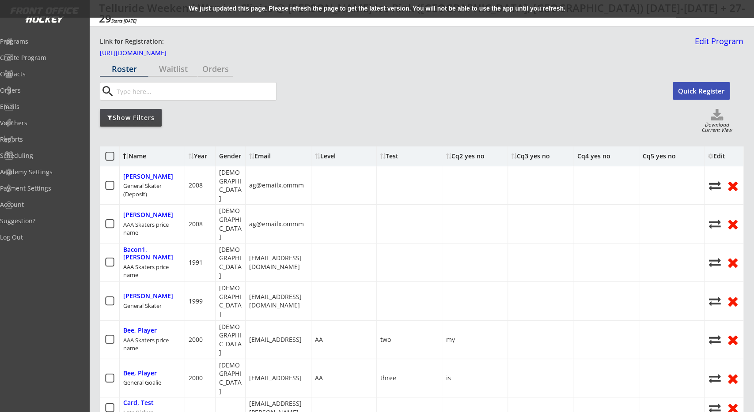
click at [360, 9] on div "We just updated this page. Please refresh the page to get the latest version. Y…" at bounding box center [377, 9] width 754 height 18
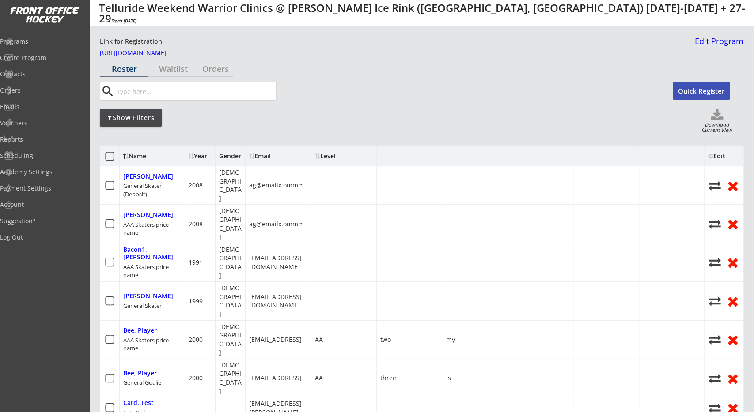
drag, startPoint x: 620, startPoint y: 127, endPoint x: 626, endPoint y: 131, distance: 7.6
click at [620, 127] on div "Show Filters Download Current View" at bounding box center [421, 121] width 643 height 25
click at [722, 158] on div "Edit" at bounding box center [720, 156] width 24 height 6
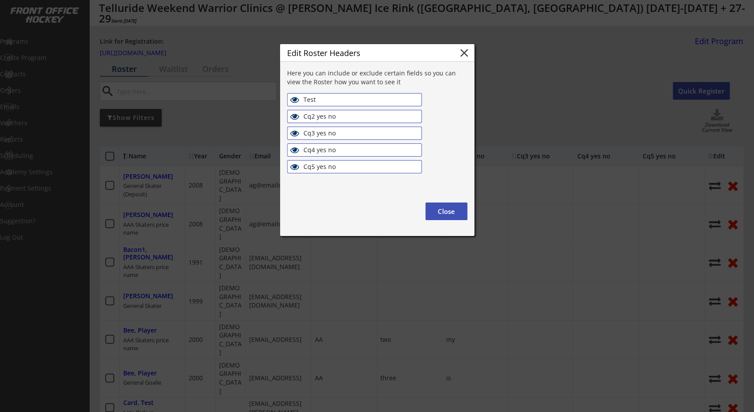
click at [399, 87] on div "Here you can include or exclude certain fields so you can view the Roster how y…" at bounding box center [377, 144] width 180 height 151
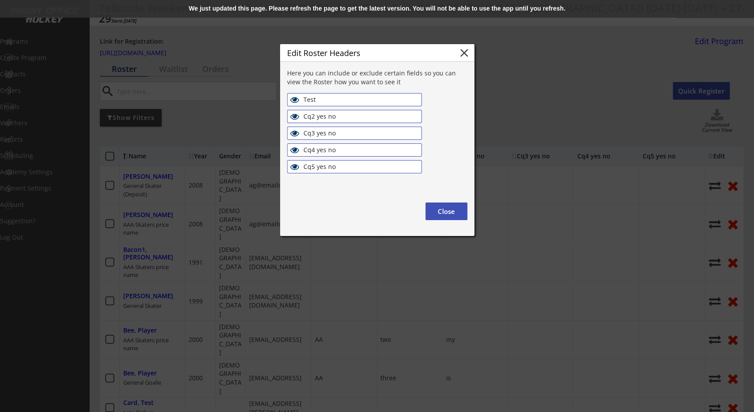
click at [365, 8] on div "We just updated this page. Please refresh the page to get the latest version. Y…" at bounding box center [377, 9] width 754 height 18
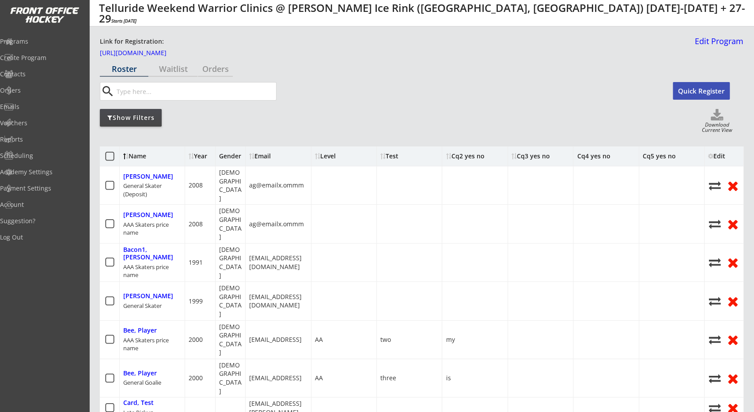
click at [722, 156] on div "Edit" at bounding box center [720, 156] width 24 height 6
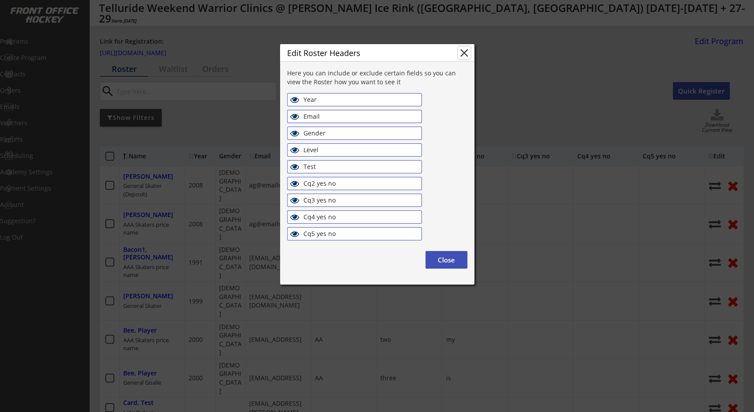
click at [465, 46] on button "close" at bounding box center [463, 52] width 13 height 13
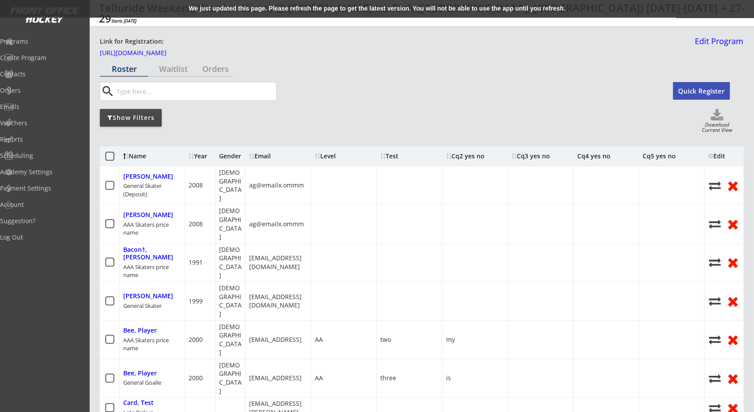
click at [348, 11] on div "We just updated this page. Please refresh the page to get the latest version. Y…" at bounding box center [377, 9] width 754 height 18
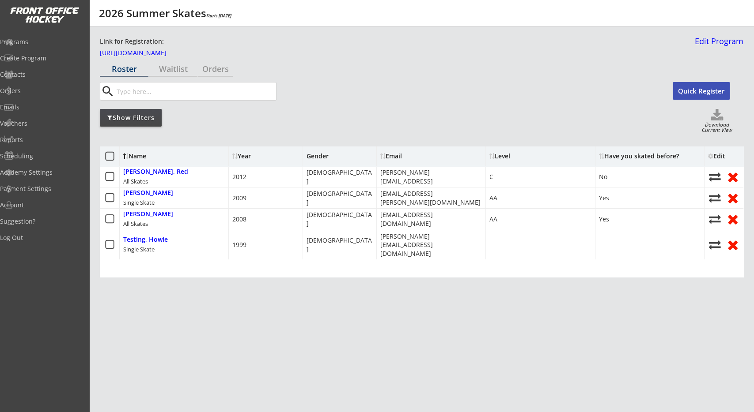
drag, startPoint x: 722, startPoint y: 158, endPoint x: 716, endPoint y: 160, distance: 5.6
click at [720, 159] on div "Edit" at bounding box center [720, 156] width 24 height 6
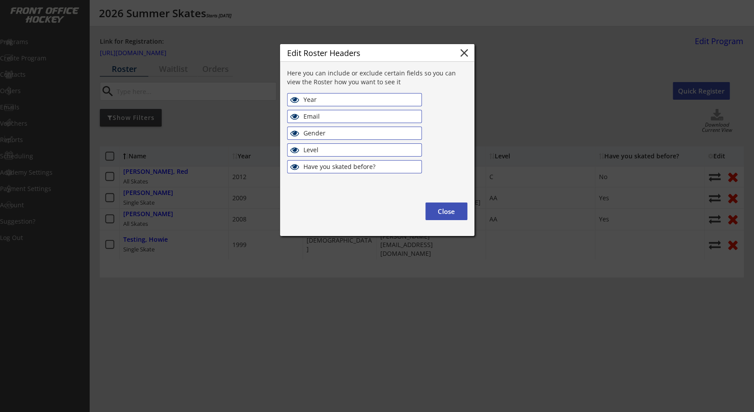
click at [446, 211] on button "Close" at bounding box center [446, 212] width 42 height 18
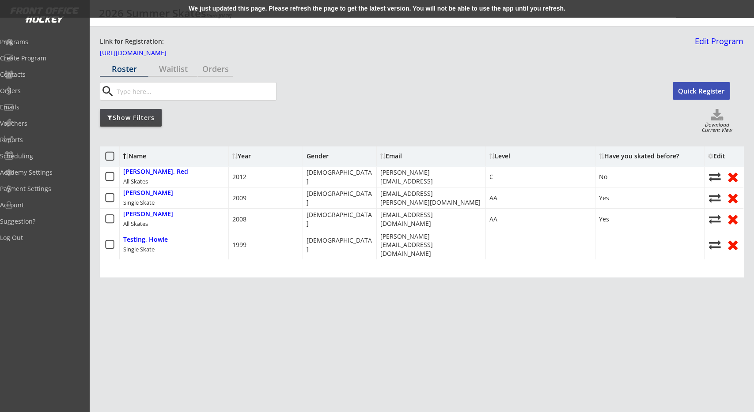
click at [460, 8] on div "We just updated this page. Please refresh the page to get the latest version. Y…" at bounding box center [377, 9] width 754 height 18
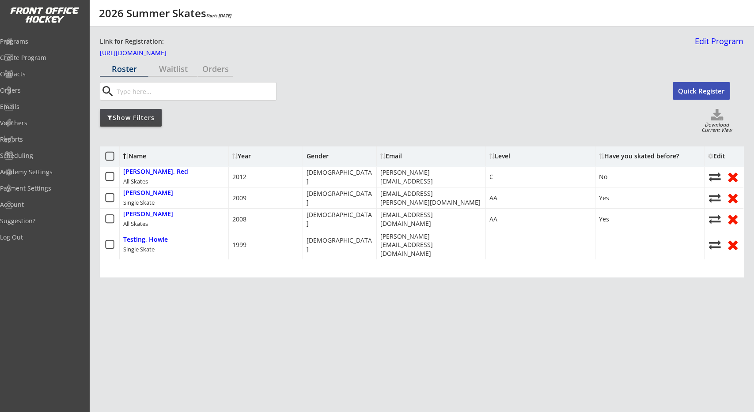
click at [714, 157] on div "Edit" at bounding box center [720, 156] width 24 height 6
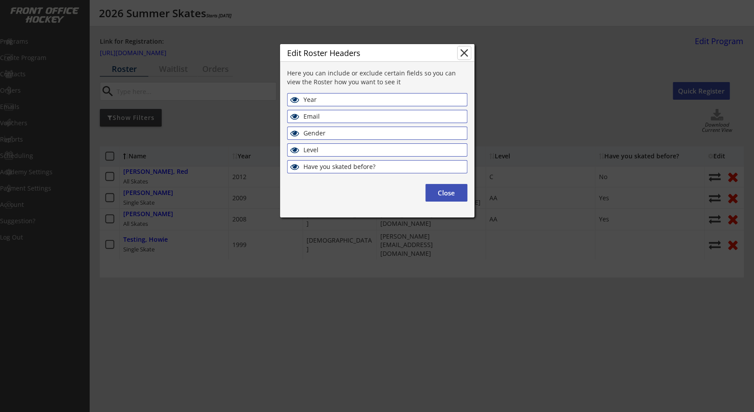
click at [465, 57] on button "close" at bounding box center [463, 52] width 13 height 13
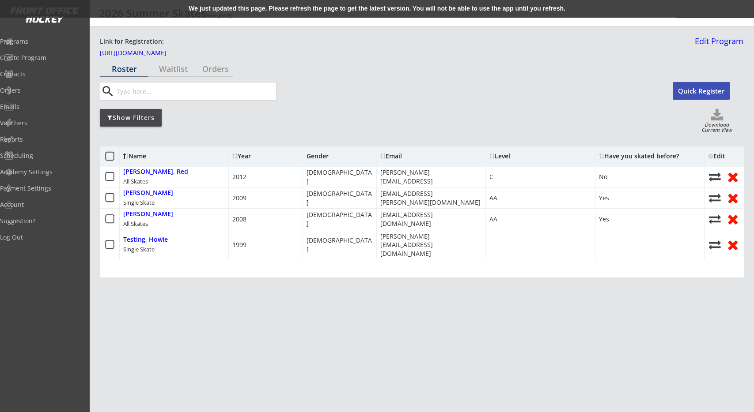
click at [321, 143] on div "Name Year Gender Email Level Have you skated before? Edit Foreman, Red All Skat…" at bounding box center [421, 272] width 643 height 265
click at [454, 8] on div "We just updated this page. Please refresh the page to get the latest version. Y…" at bounding box center [377, 9] width 754 height 18
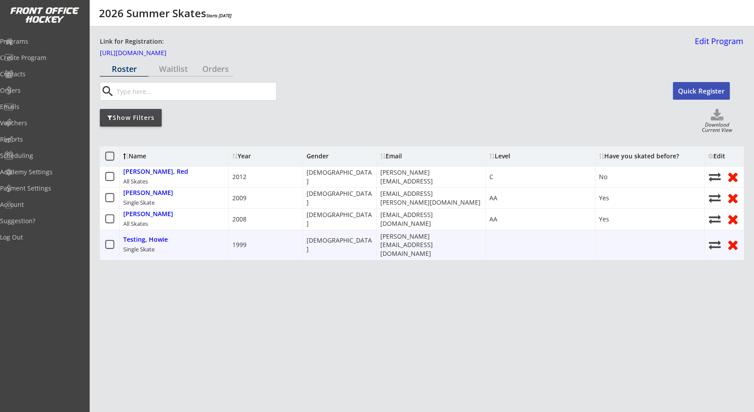
drag, startPoint x: 378, startPoint y: 237, endPoint x: 320, endPoint y: 238, distance: 58.3
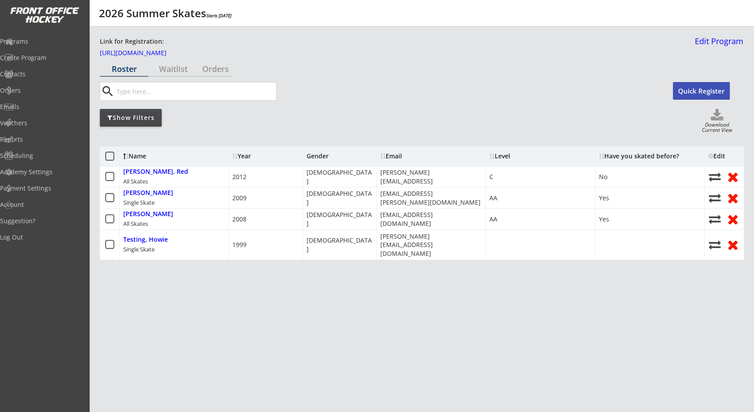
drag, startPoint x: 365, startPoint y: 285, endPoint x: 363, endPoint y: 292, distance: 6.9
click at [365, 286] on div "Name Year Gender Email Level Have you skated before? Edit Foreman, Red All Skat…" at bounding box center [421, 272] width 643 height 265
click at [363, 293] on div "Name Year Gender Email Level Have you skated before? Edit Foreman, Red All Skat…" at bounding box center [421, 272] width 643 height 265
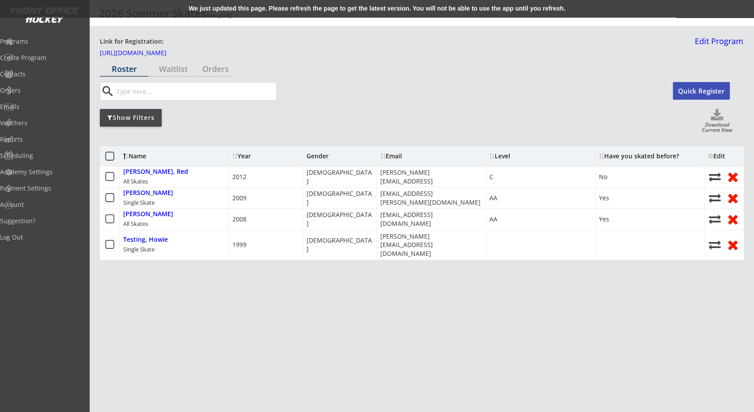
click at [396, 8] on div "We just updated this page. Please refresh the page to get the latest version. Y…" at bounding box center [377, 9] width 754 height 18
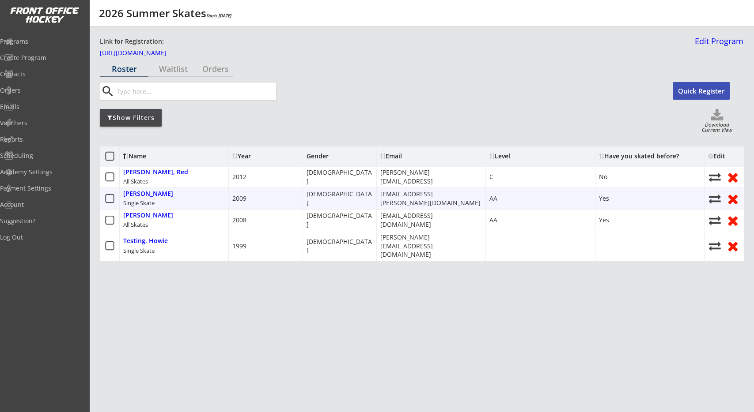
drag, startPoint x: 362, startPoint y: 207, endPoint x: 304, endPoint y: 211, distance: 58.0
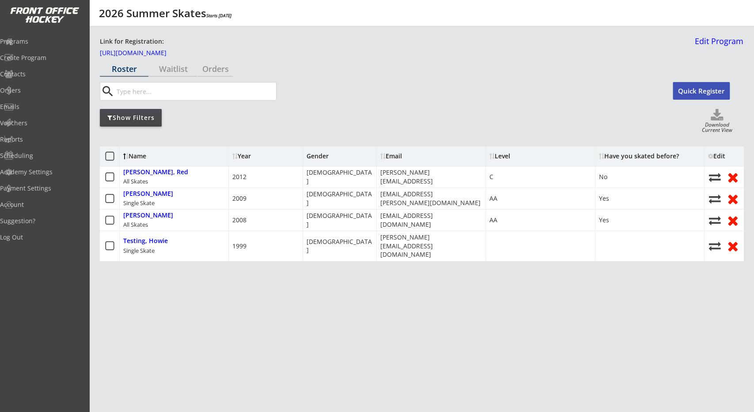
click at [364, 96] on div "search" at bounding box center [386, 91] width 573 height 19
click at [378, 116] on div "Show Filters Download Current View" at bounding box center [421, 121] width 643 height 25
click at [177, 73] on div "Waitlist" at bounding box center [173, 69] width 49 height 8
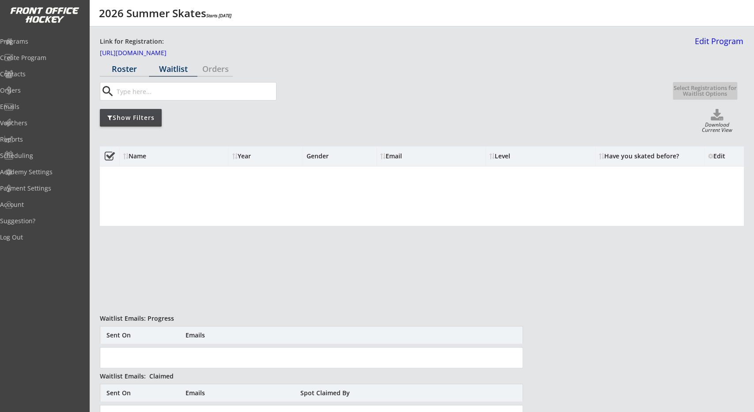
click at [129, 71] on div "Roster" at bounding box center [124, 69] width 49 height 8
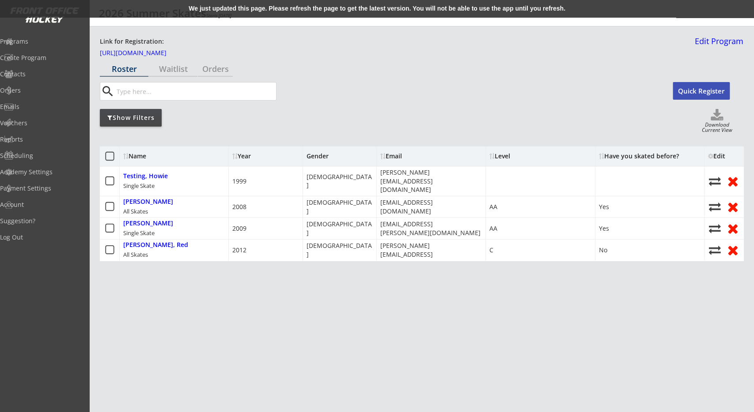
click at [426, 3] on div "We just updated this page. Please refresh the page to get the latest version. Y…" at bounding box center [377, 9] width 754 height 18
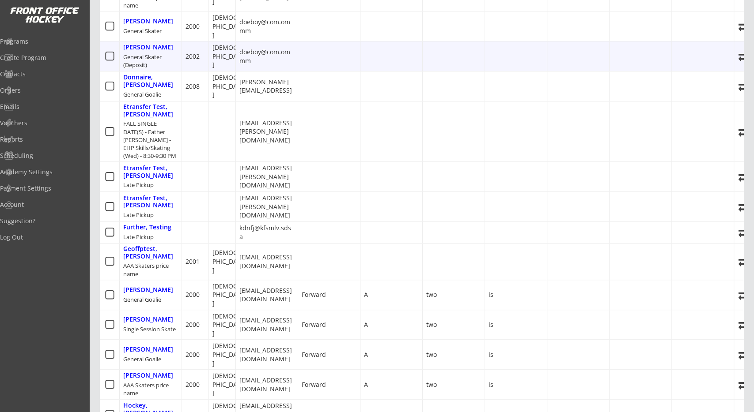
scroll to position [184, 0]
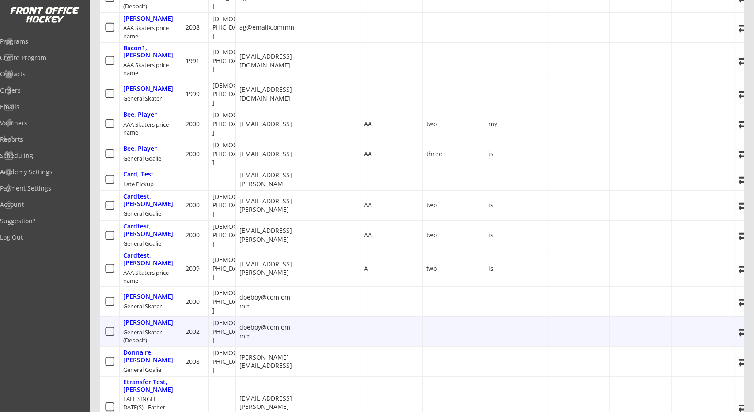
click at [344, 139] on div at bounding box center [329, 154] width 62 height 30
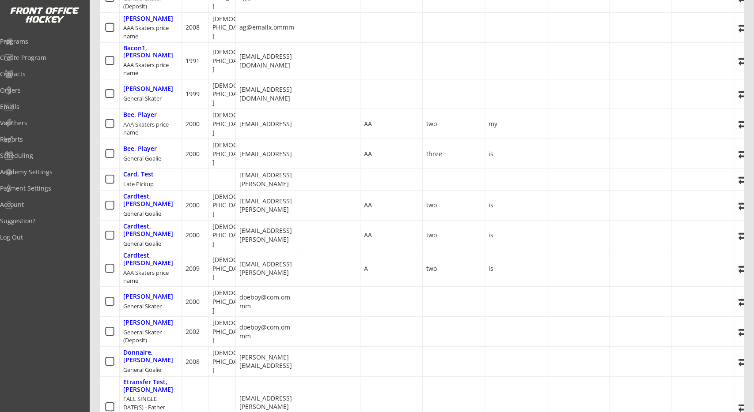
scroll to position [0, 0]
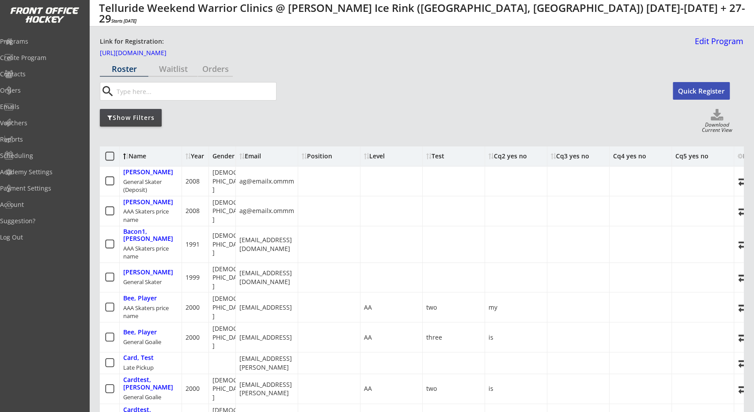
click at [386, 131] on div "Show Filters Download Current View" at bounding box center [421, 121] width 643 height 25
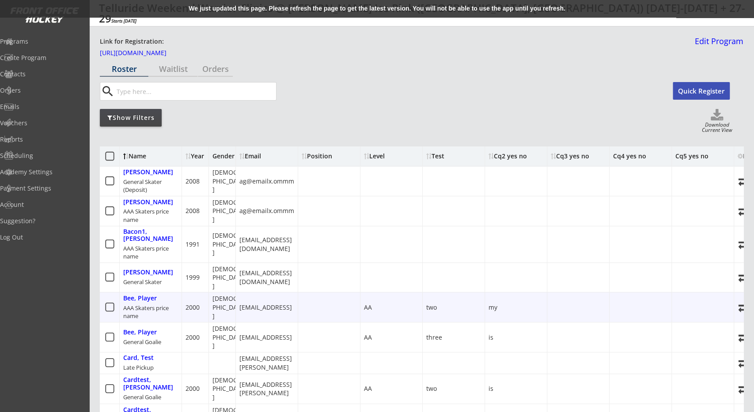
click at [225, 294] on div "[DEMOGRAPHIC_DATA]" at bounding box center [229, 307] width 34 height 26
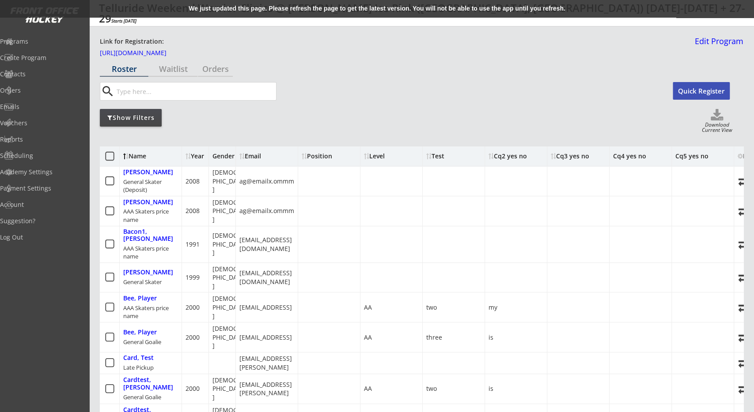
click at [300, 2] on div "We just updated this page. Please refresh the page to get the latest version. Y…" at bounding box center [377, 9] width 754 height 18
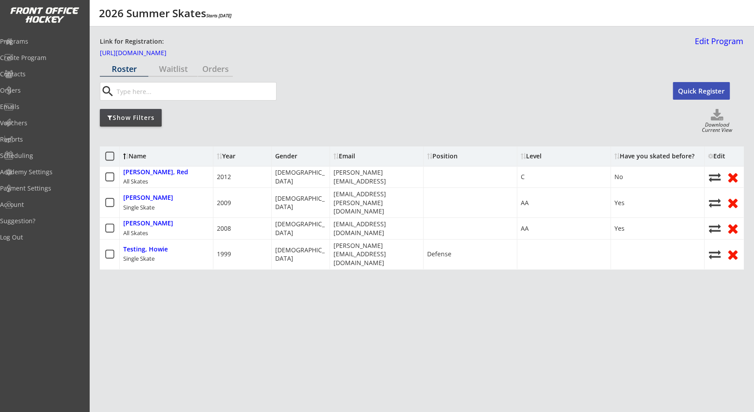
click at [443, 158] on div "Position" at bounding box center [466, 156] width 79 height 6
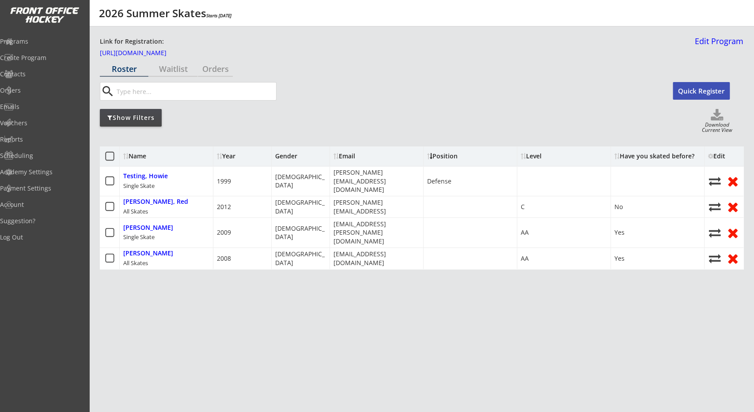
click at [443, 158] on div "Position" at bounding box center [466, 156] width 79 height 6
click at [444, 158] on div "Position" at bounding box center [466, 156] width 79 height 6
click at [440, 123] on div "Show Filters Download Current View" at bounding box center [421, 121] width 643 height 25
click at [538, 156] on div "Level" at bounding box center [559, 156] width 79 height 6
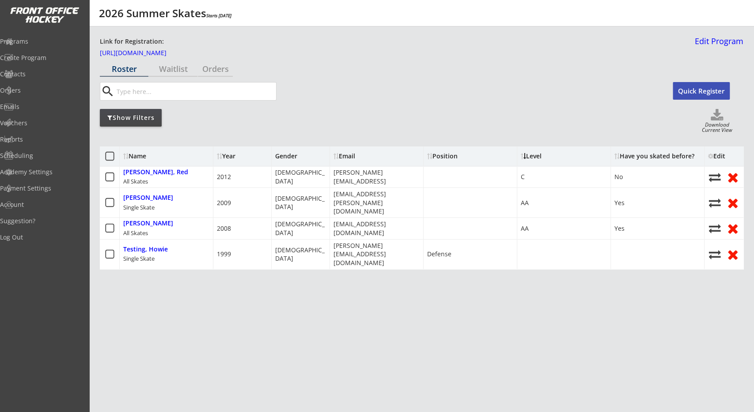
click at [434, 155] on div "Position" at bounding box center [466, 156] width 79 height 6
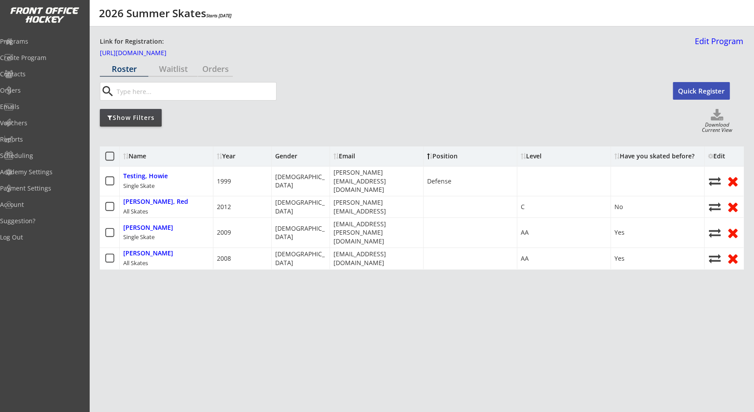
click at [435, 159] on div "Position" at bounding box center [466, 156] width 79 height 6
click at [338, 152] on font at bounding box center [335, 156] width 5 height 8
click at [436, 157] on div "Position" at bounding box center [466, 156] width 79 height 6
click at [479, 135] on div "Roster Waitlist Orders search Quick Register Show Filters Download Current View…" at bounding box center [421, 253] width 643 height 384
click at [354, 152] on div "Email" at bounding box center [377, 156] width 94 height 19
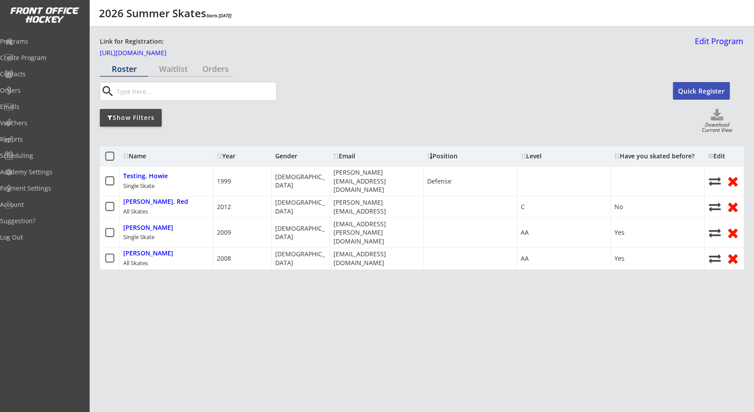
click at [358, 155] on div "Email" at bounding box center [372, 156] width 79 height 6
click at [456, 158] on div "Position" at bounding box center [466, 156] width 79 height 6
click at [354, 158] on div "Email" at bounding box center [372, 156] width 79 height 6
click at [353, 158] on div "Email" at bounding box center [372, 156] width 79 height 6
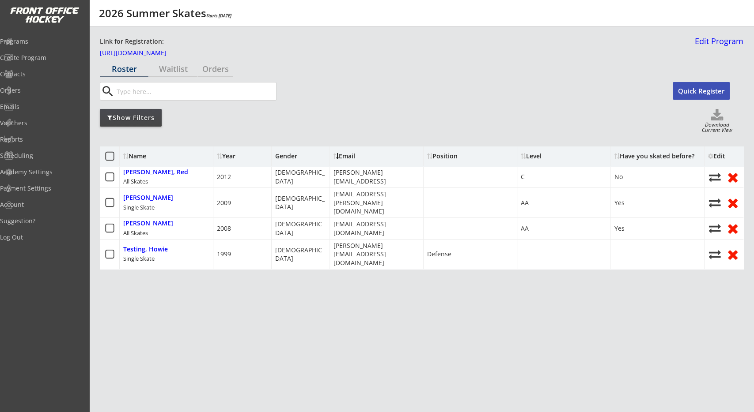
click at [449, 155] on div "Position" at bounding box center [466, 156] width 79 height 6
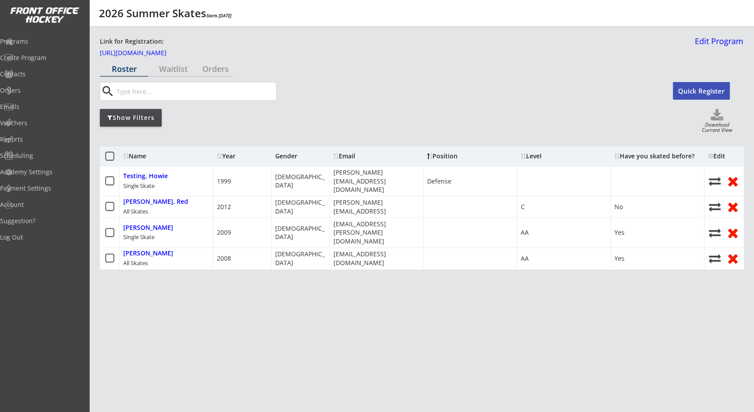
click at [478, 136] on div "Roster Waitlist Orders search Quick Register Show Filters Download Current View…" at bounding box center [421, 253] width 643 height 384
click at [477, 127] on div "Show Filters Download Current View" at bounding box center [421, 121] width 643 height 25
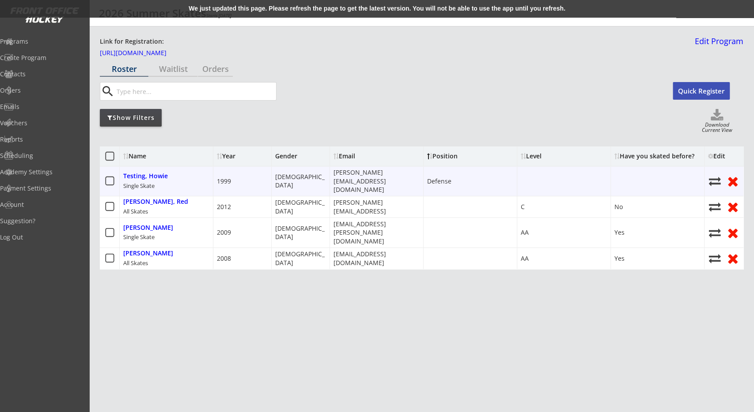
click at [711, 179] on use at bounding box center [715, 181] width 12 height 9
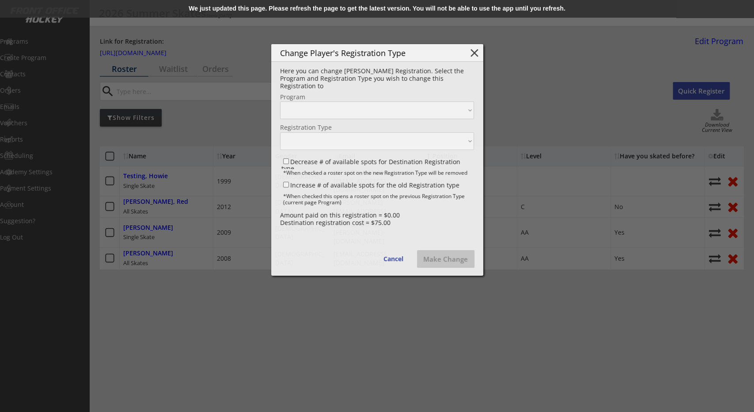
select select ""1348695171700984260__LOOKUP__1751477387681x878989278385012700""
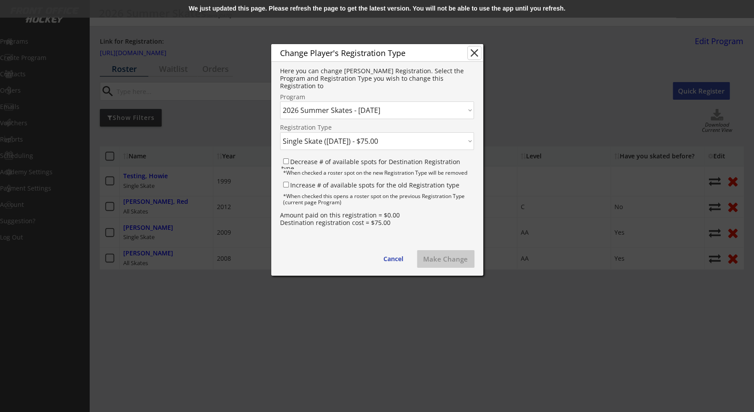
click at [473, 48] on button "close" at bounding box center [474, 52] width 13 height 13
select select ""PLACEHOLDER_1427118222253""
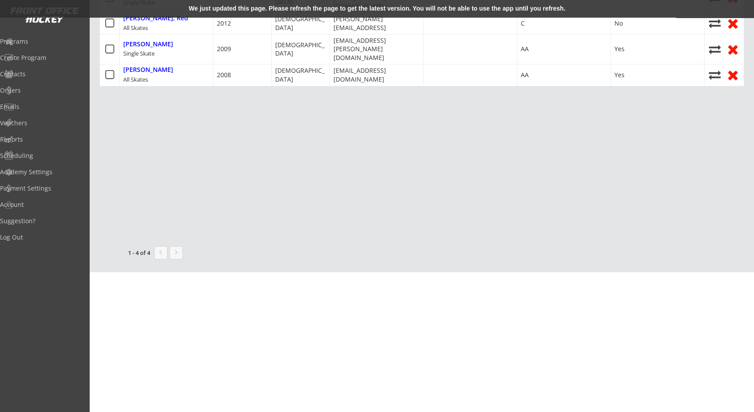
scroll to position [46, 0]
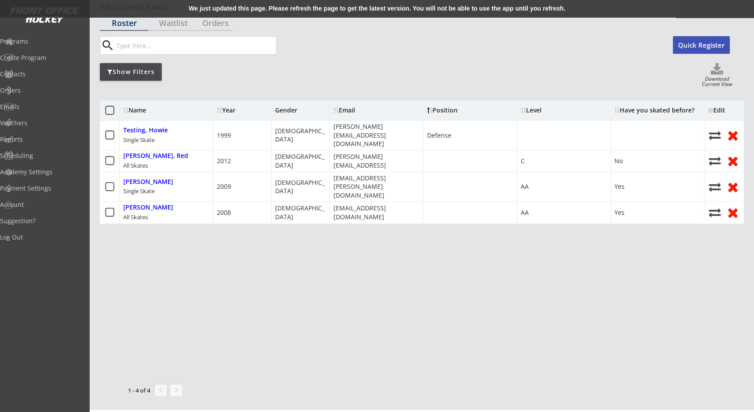
click at [316, 294] on div "Name Year Gender Email Position Level Have you skated before? Edit Testing, How…" at bounding box center [421, 226] width 643 height 265
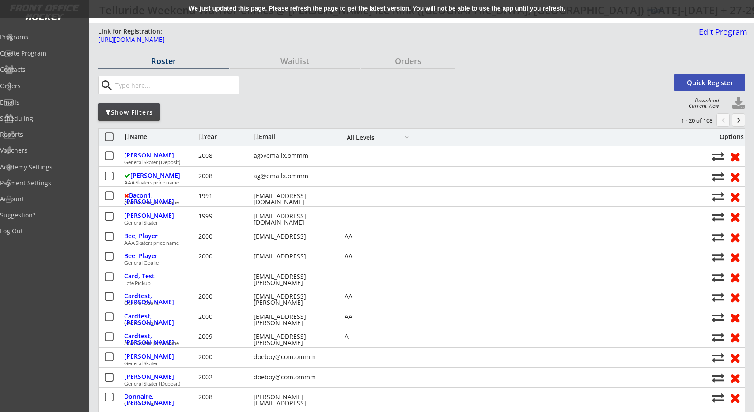
select select ""All Levels""
click at [222, 11] on div "We just updated this page. Please refresh the page to get the latest version. Y…" at bounding box center [377, 9] width 754 height 18
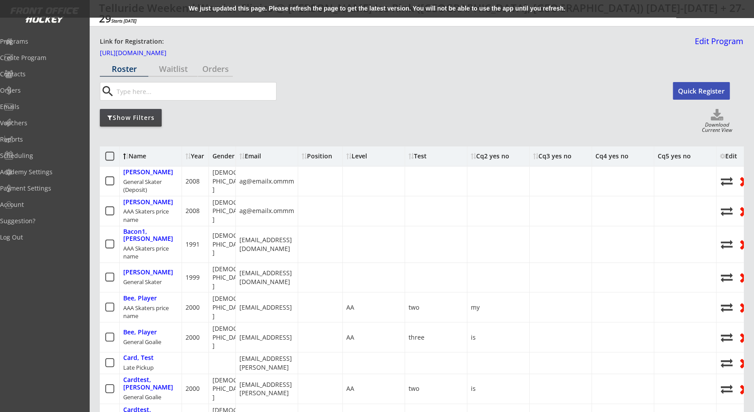
click at [313, 12] on div "We just updated this page. Please refresh the page to get the latest version. Y…" at bounding box center [377, 9] width 754 height 18
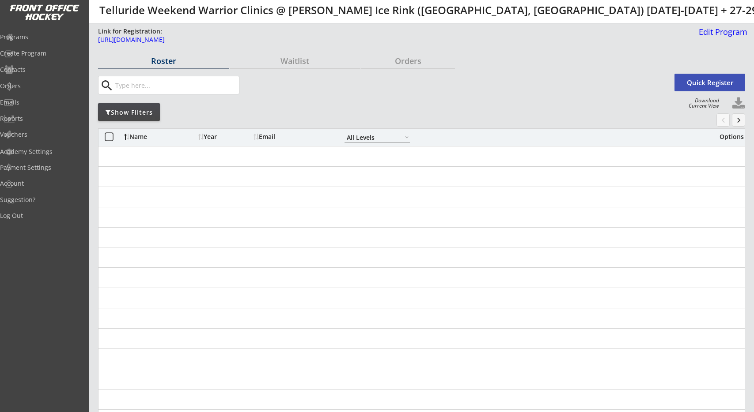
select select ""All Levels""
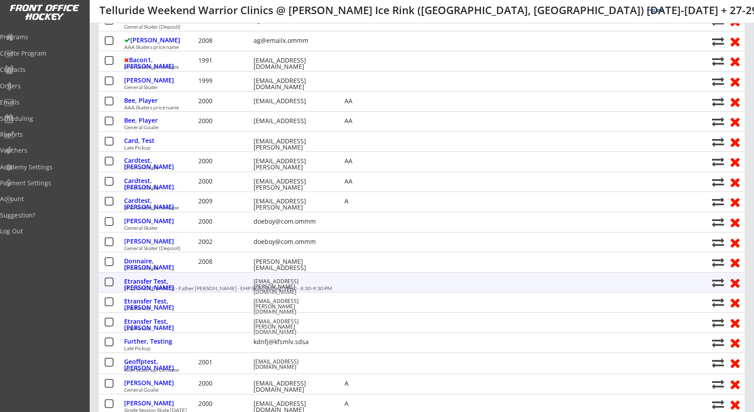
scroll to position [92, 0]
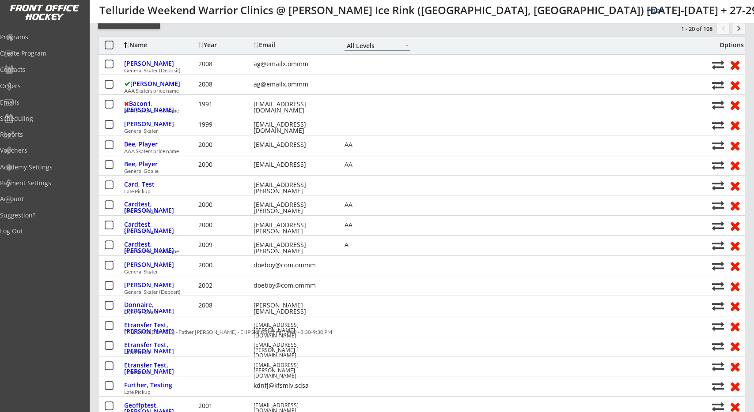
click at [735, 34] on button "keyboard_arrow_right" at bounding box center [738, 28] width 13 height 13
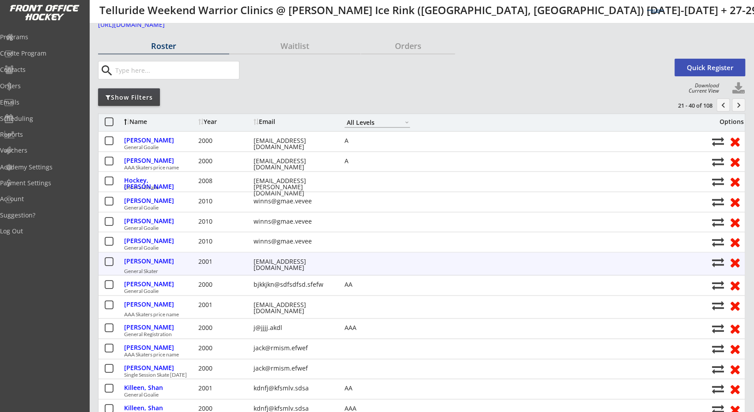
scroll to position [0, 0]
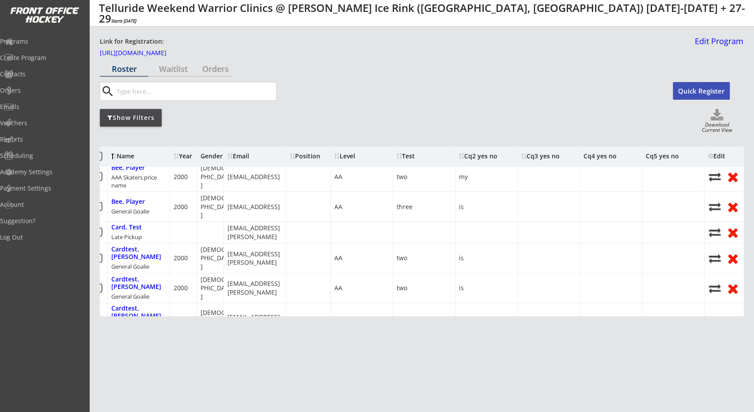
scroll to position [127, 12]
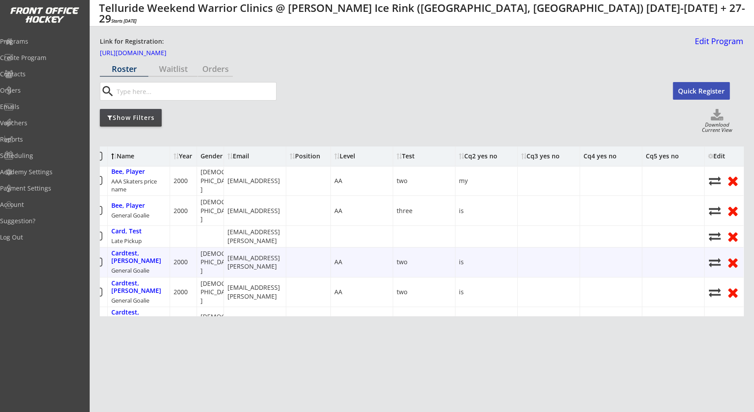
click at [497, 248] on div "is" at bounding box center [486, 263] width 62 height 30
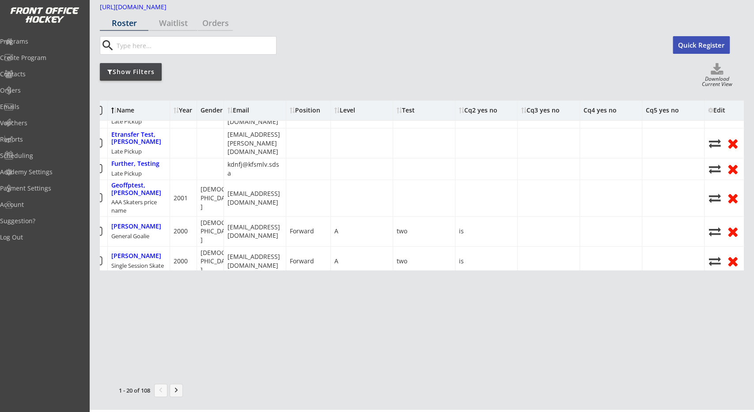
scroll to position [0, 12]
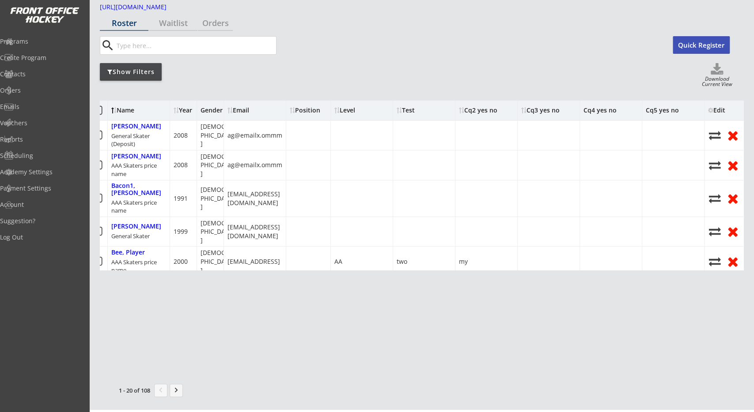
click at [352, 90] on div "Roster Waitlist Orders search Quick Register Show Filters Download Current View…" at bounding box center [421, 207] width 643 height 384
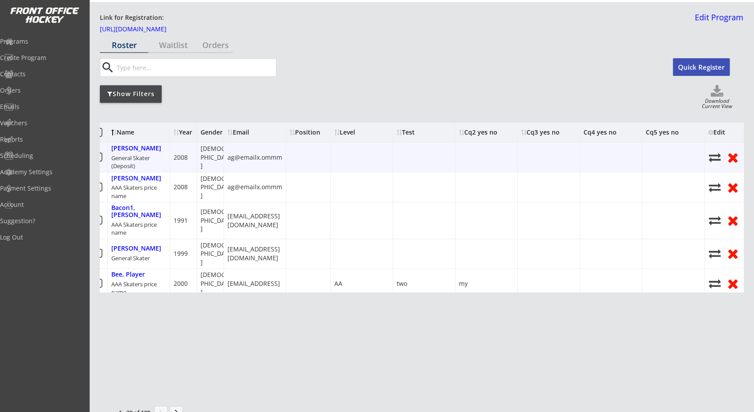
scroll to position [0, 0]
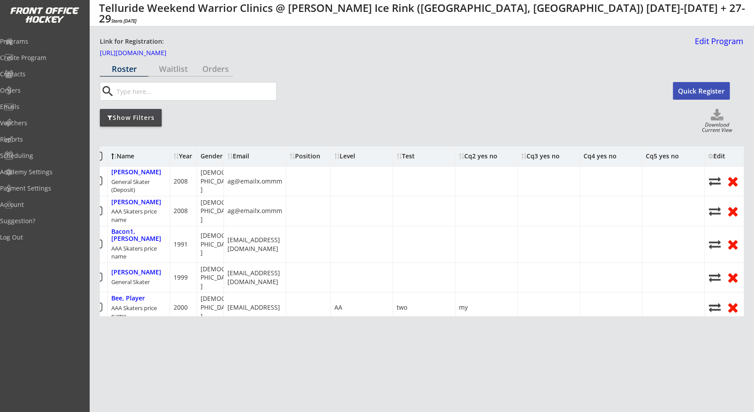
click at [346, 124] on div "Show Filters Download Current View" at bounding box center [421, 121] width 643 height 25
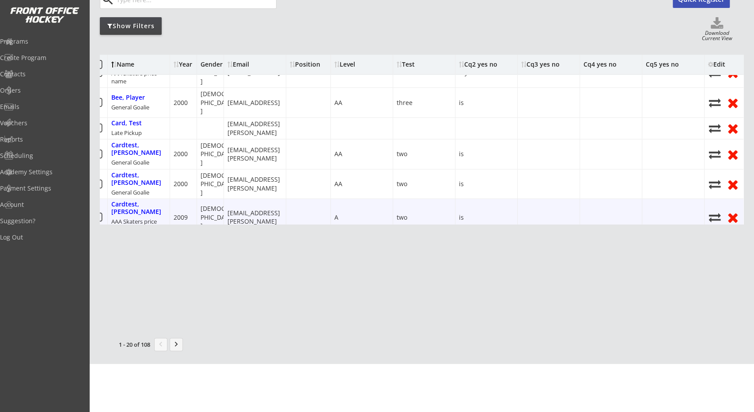
scroll to position [0, 12]
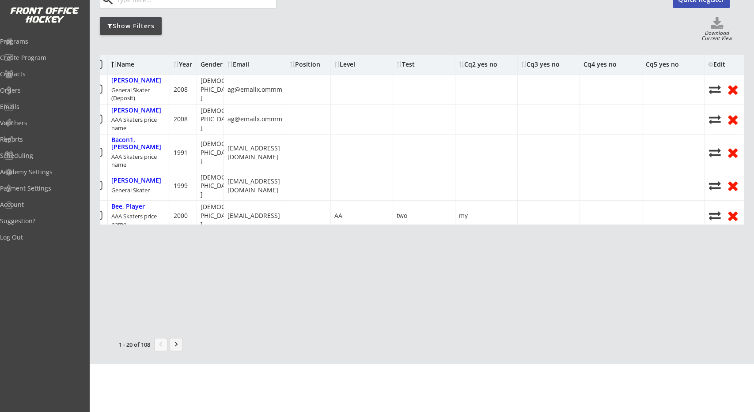
click at [494, 36] on div "Show Filters Download Current View" at bounding box center [421, 29] width 643 height 25
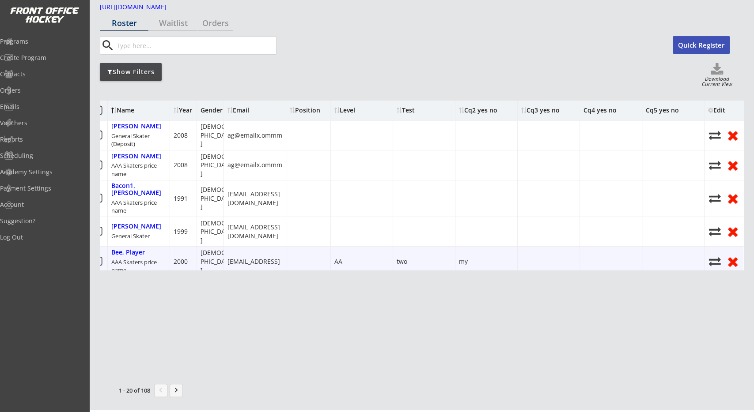
scroll to position [0, 0]
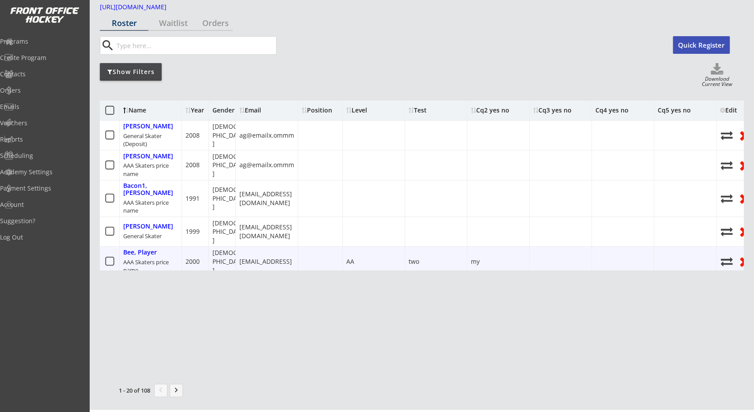
drag, startPoint x: 390, startPoint y: 240, endPoint x: 351, endPoint y: 235, distance: 39.1
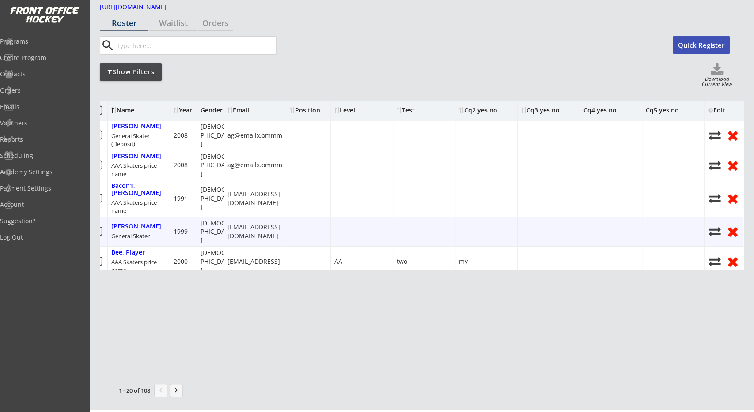
scroll to position [0, 5]
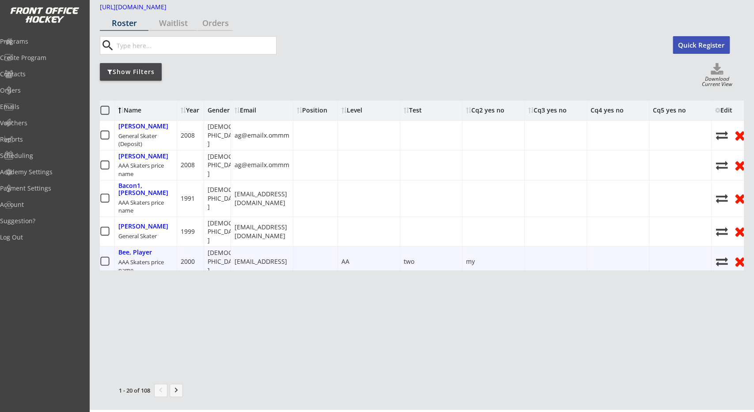
drag, startPoint x: 416, startPoint y: 238, endPoint x: 414, endPoint y: 284, distance: 46.4
click at [405, 315] on div "Name Year Gender Email Position Level Test Cq2 yes no Cq3 yes no Cq4 yes no Cq5…" at bounding box center [421, 226] width 643 height 265
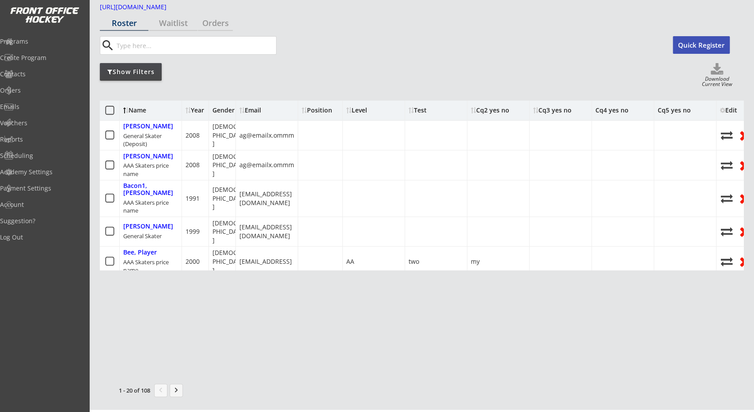
scroll to position [92, 0]
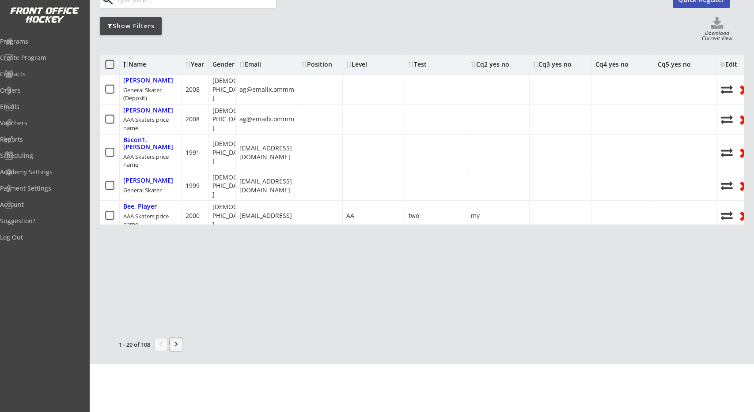
click at [177, 342] on button "keyboard_arrow_right" at bounding box center [176, 344] width 13 height 13
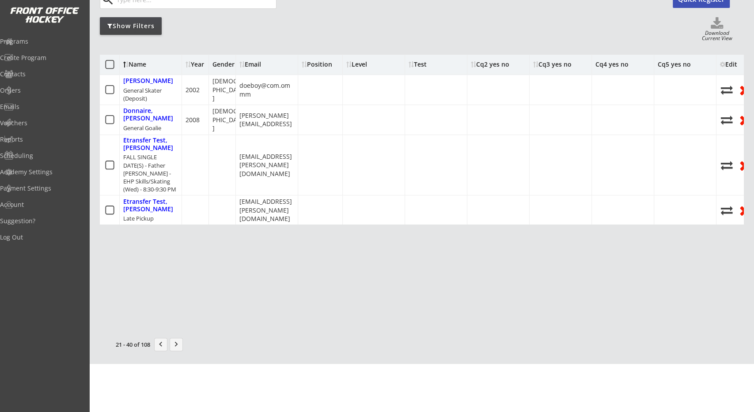
click at [271, 272] on div "Name Year Gender Email Position Level Test Cq2 yes no Cq3 yes no Cq4 yes no Cq5…" at bounding box center [421, 180] width 643 height 265
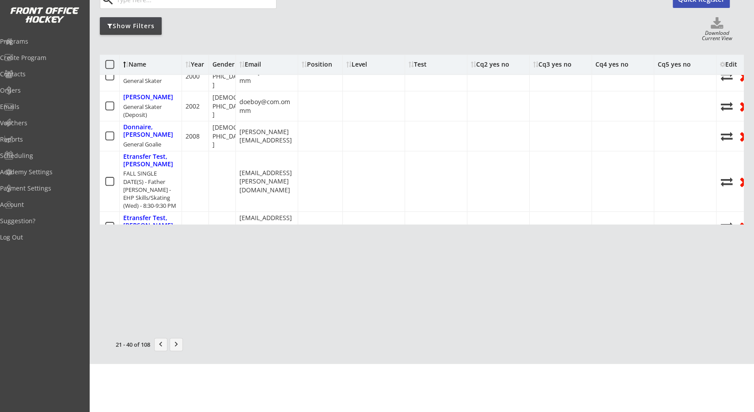
scroll to position [270, 0]
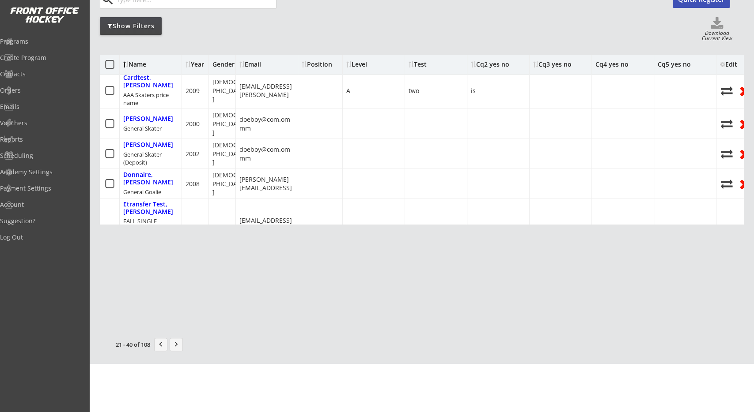
click at [327, 169] on div at bounding box center [320, 184] width 45 height 30
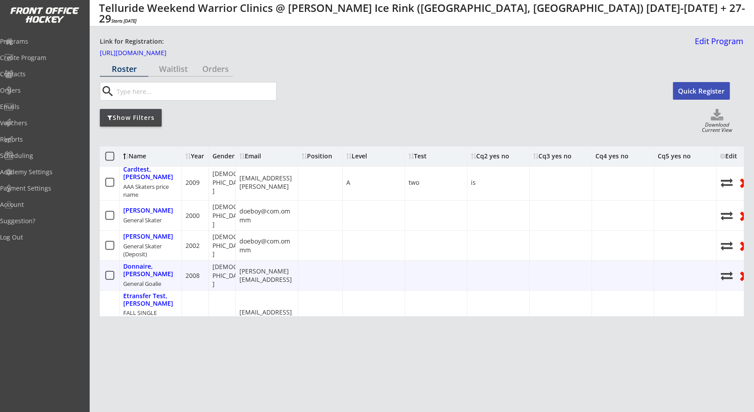
scroll to position [0, 0]
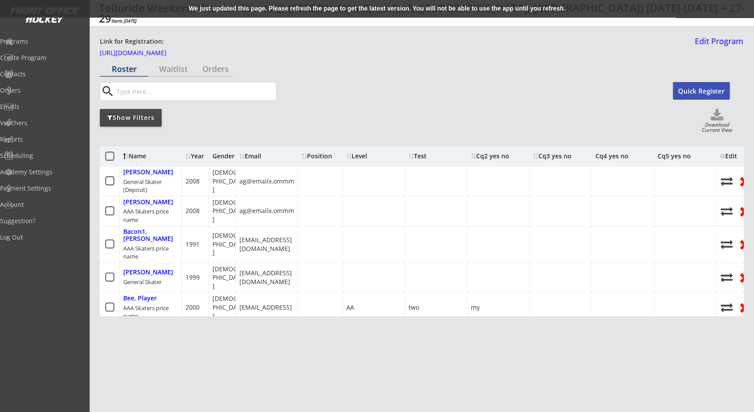
click at [288, 4] on div "We just updated this page. Please refresh the page to get the latest version. Y…" at bounding box center [377, 9] width 754 height 18
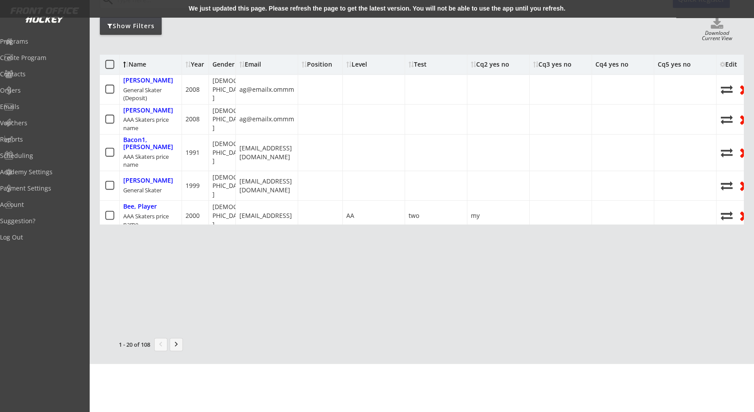
click at [259, 3] on div "We just updated this page. Please refresh the page to get the latest version. Y…" at bounding box center [377, 9] width 754 height 18
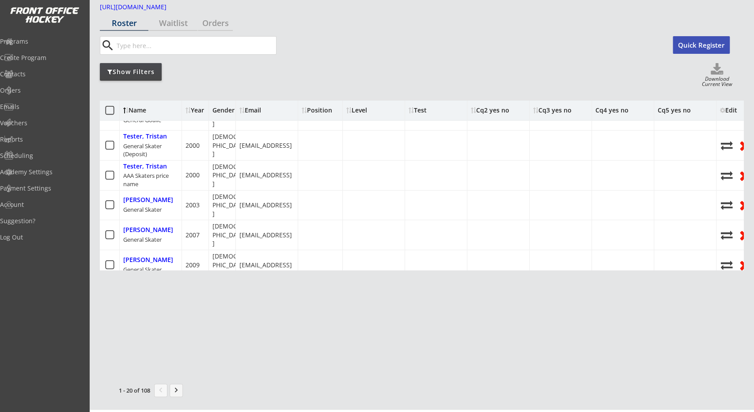
scroll to position [1934, 0]
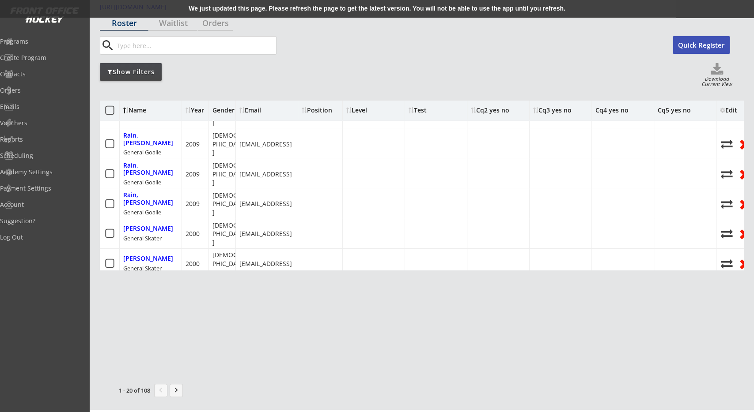
click at [291, 6] on div "We just updated this page. Please refresh the page to get the latest version. Y…" at bounding box center [377, 9] width 754 height 18
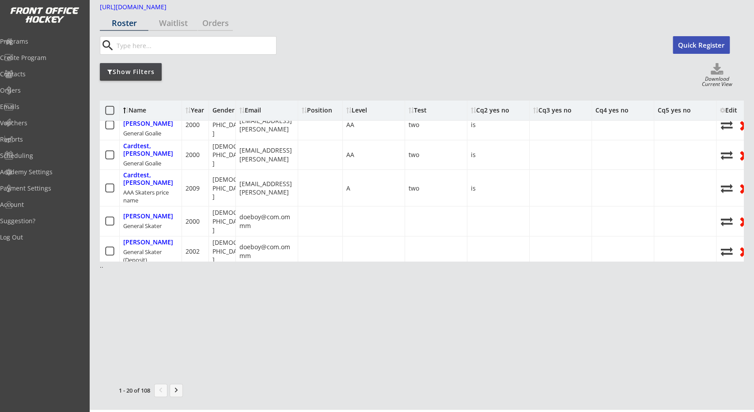
scroll to position [131, 0]
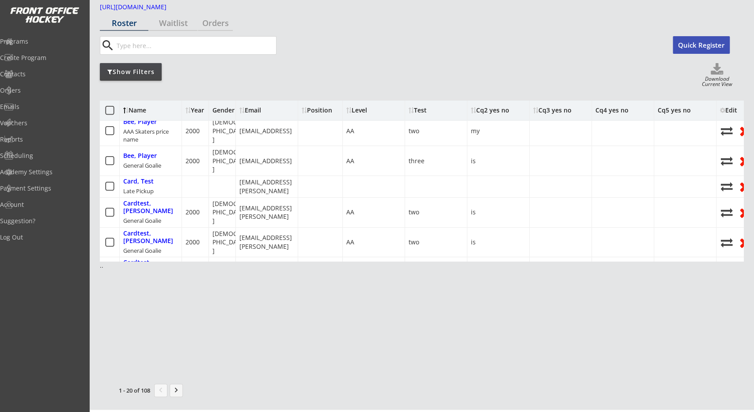
click at [334, 83] on div "Show Filters Download Current View" at bounding box center [421, 75] width 643 height 25
